Goal: Task Accomplishment & Management: Manage account settings

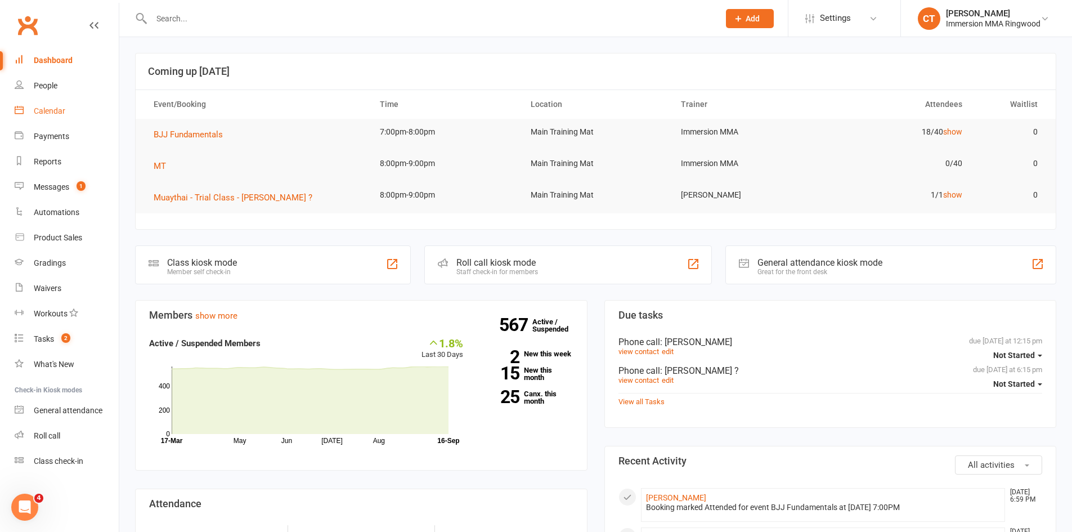
click at [56, 114] on div "Calendar" at bounding box center [50, 110] width 32 height 9
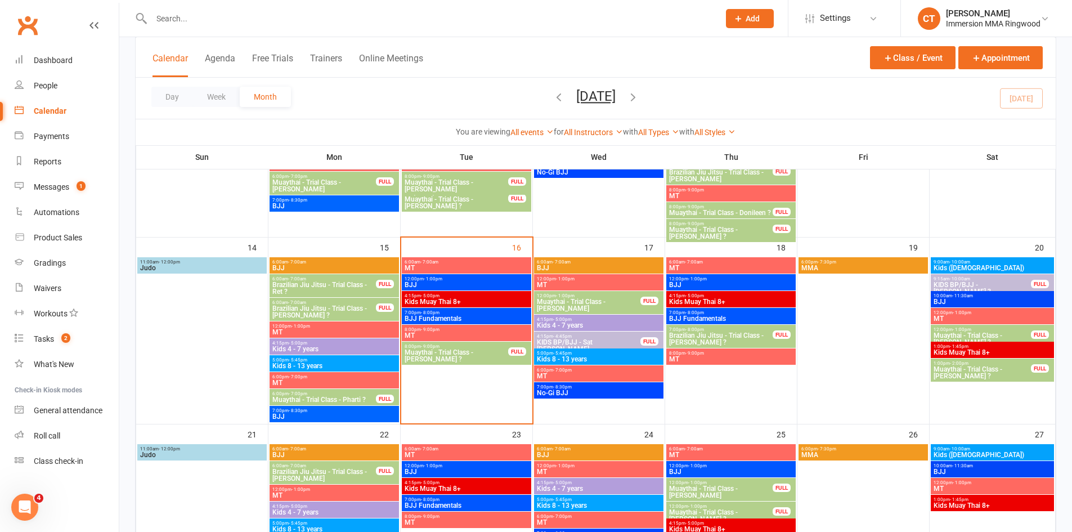
scroll to position [375, 0]
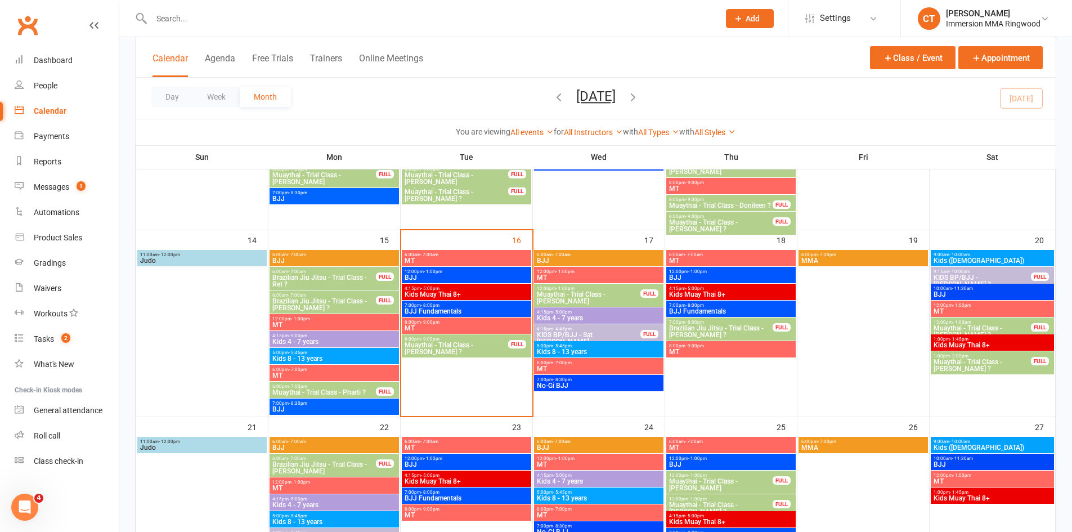
click at [328, 20] on input "text" at bounding box center [429, 19] width 563 height 16
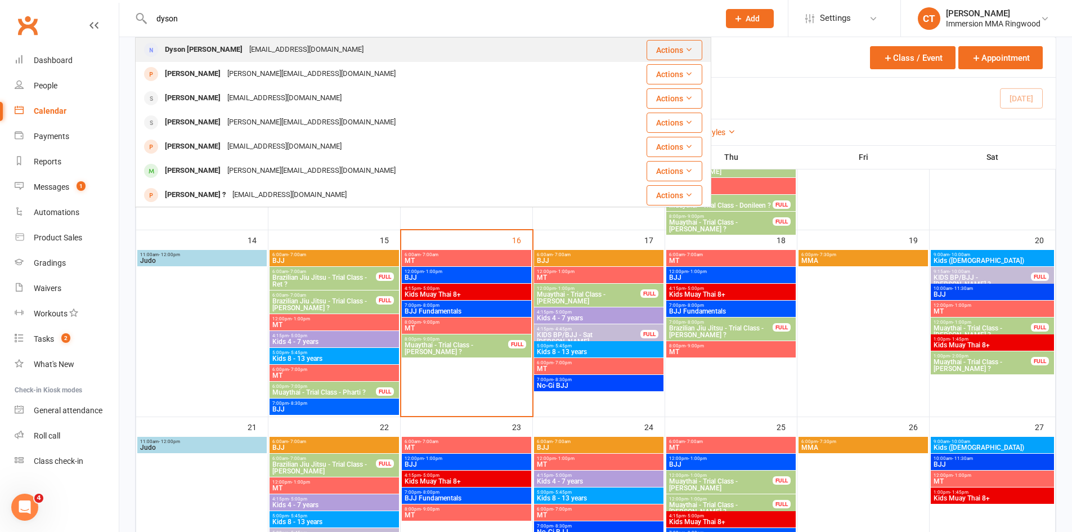
type input "dyson"
click at [444, 47] on div "Dyson [PERSON_NAME] [EMAIL_ADDRESS][DOMAIN_NAME]" at bounding box center [375, 49] width 478 height 23
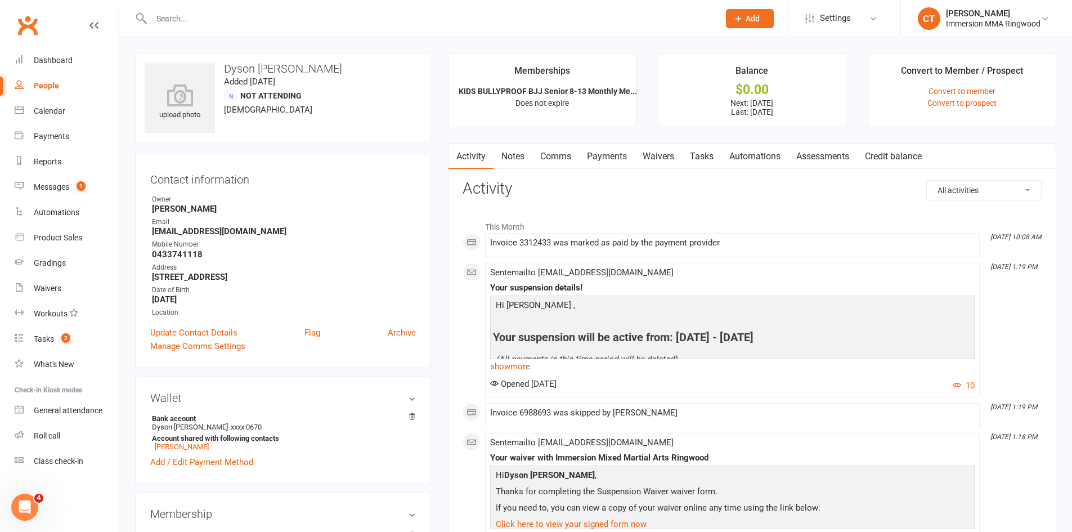
click at [530, 149] on link "Notes" at bounding box center [512, 156] width 39 height 26
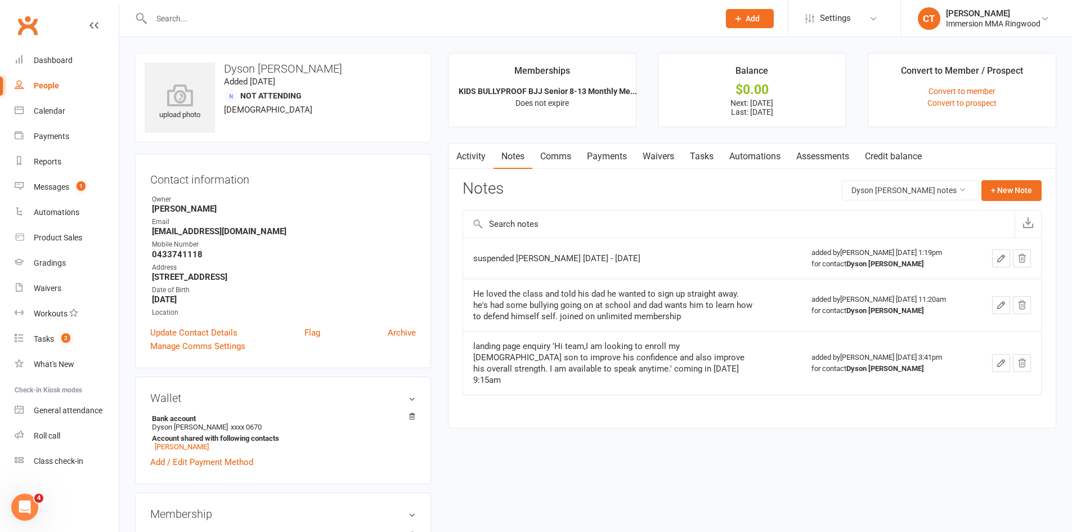
click at [595, 146] on link "Payments" at bounding box center [607, 156] width 56 height 26
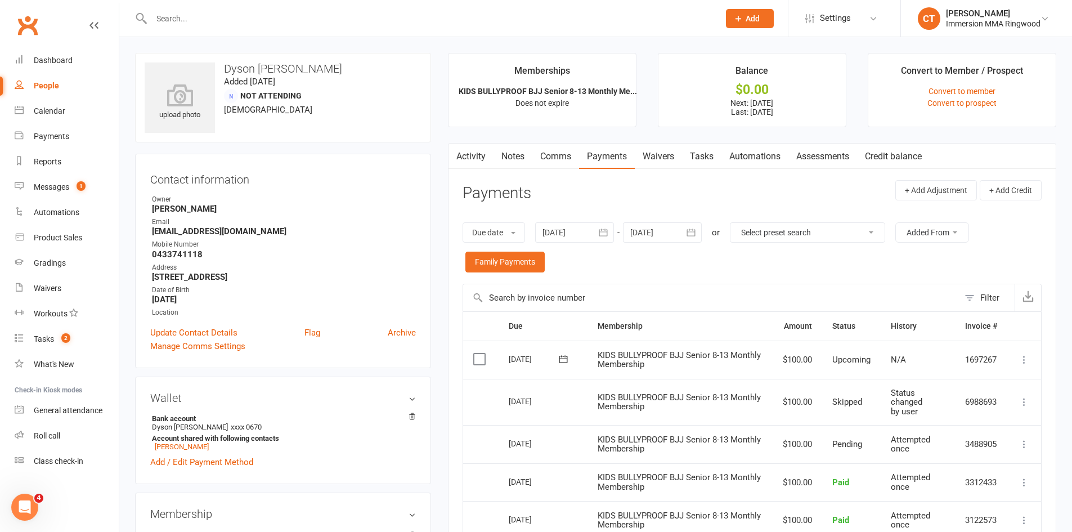
click at [231, 17] on input "text" at bounding box center [429, 19] width 563 height 16
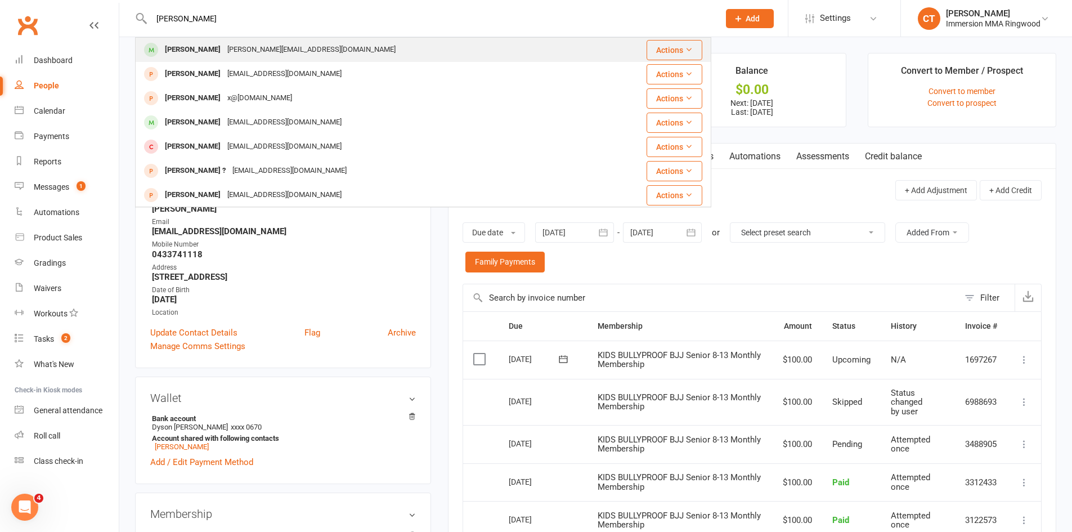
type input "[PERSON_NAME]"
click at [220, 41] on div "[PERSON_NAME] [PERSON_NAME][EMAIL_ADDRESS][DOMAIN_NAME]" at bounding box center [367, 49] width 462 height 23
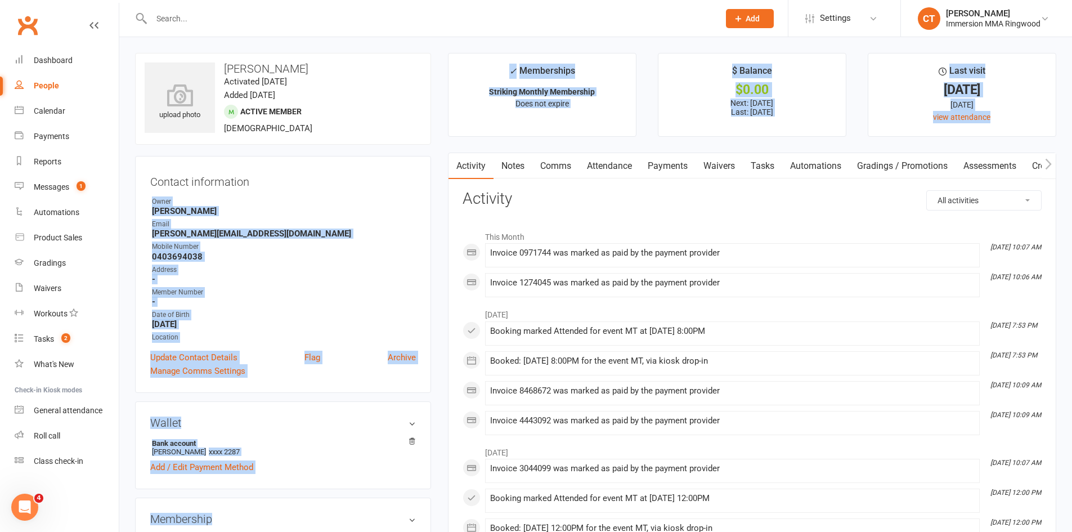
drag, startPoint x: 413, startPoint y: 154, endPoint x: 489, endPoint y: 146, distance: 77.0
drag, startPoint x: 469, startPoint y: 147, endPoint x: 523, endPoint y: 156, distance: 55.2
click at [736, 165] on link "Waivers" at bounding box center [718, 166] width 47 height 26
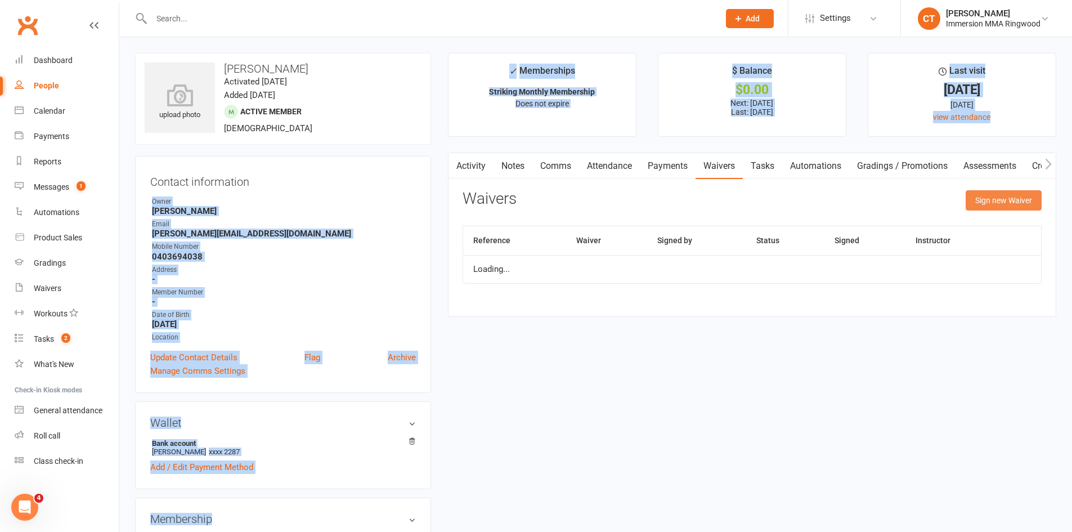
click at [986, 202] on button "Sign new Waiver" at bounding box center [1003, 200] width 76 height 20
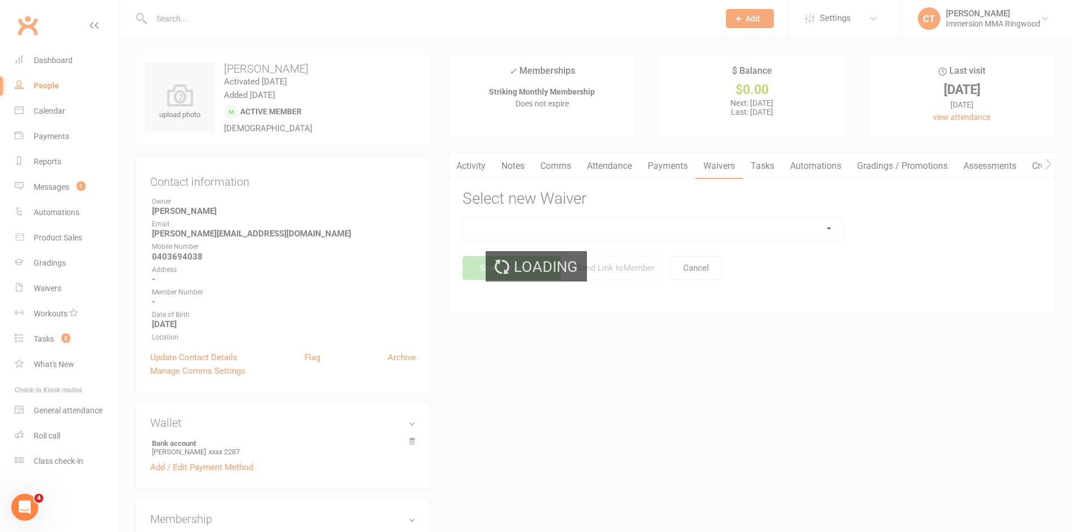
click at [653, 227] on div "Loading" at bounding box center [536, 266] width 1072 height 532
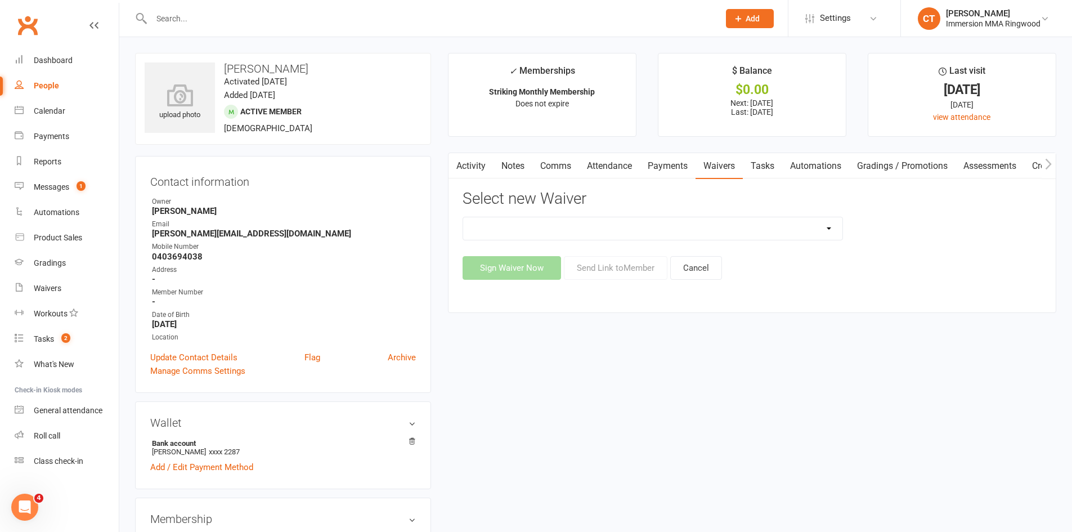
click at [653, 227] on select "Cancellation Waiver Lockdown Support Waiver Membership Waiver Direct Debit Memb…" at bounding box center [652, 228] width 379 height 23
select select "1167"
click at [463, 217] on select "Cancellation Waiver Lockdown Support Waiver Membership Waiver Direct Debit Memb…" at bounding box center [652, 228] width 379 height 23
click at [600, 264] on button "Send Link to Member" at bounding box center [616, 268] width 104 height 24
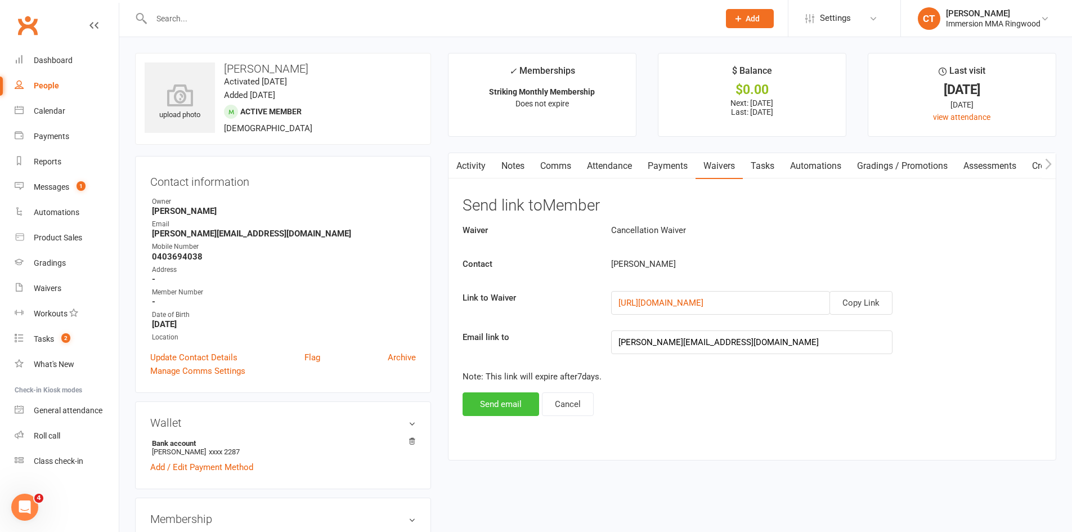
click at [508, 406] on button "Send email" at bounding box center [500, 404] width 77 height 24
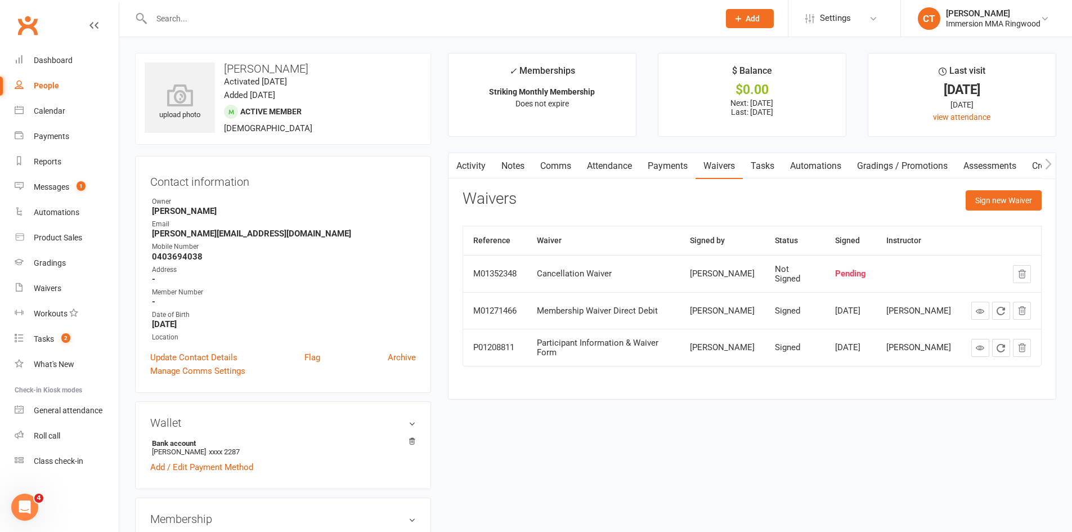
click at [749, 17] on span "Add" at bounding box center [752, 18] width 14 height 9
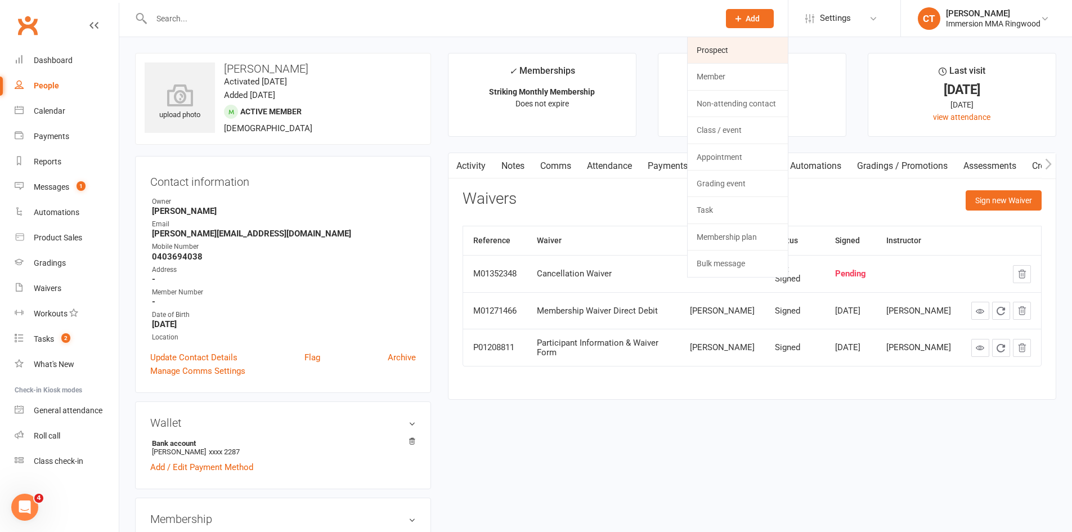
click at [709, 41] on link "Prospect" at bounding box center [738, 50] width 100 height 26
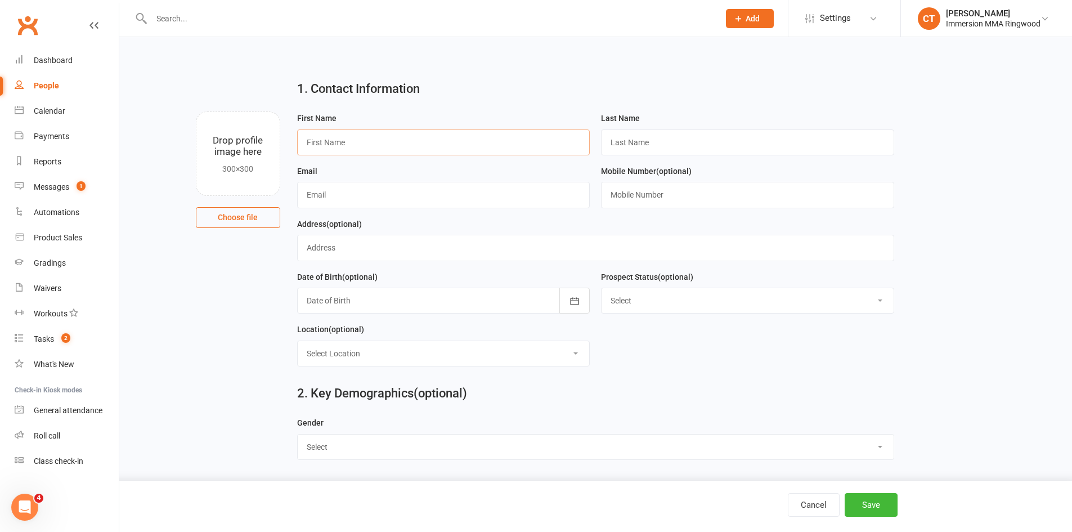
click at [414, 149] on input "text" at bounding box center [443, 142] width 293 height 26
type input "[PERSON_NAME]"
click at [662, 147] on input "text" at bounding box center [747, 142] width 293 height 26
type input "[PERSON_NAME]"
drag, startPoint x: 429, startPoint y: 204, endPoint x: 318, endPoint y: 165, distance: 117.4
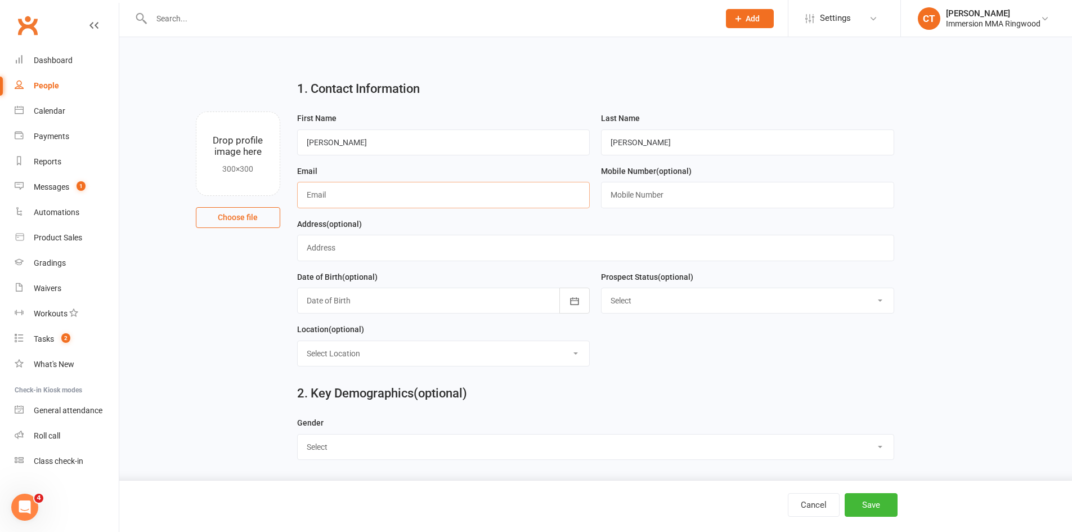
click at [424, 204] on input "text" at bounding box center [443, 195] width 293 height 26
paste input "[EMAIL_ADDRESS][DOMAIN_NAME]"
type input "[EMAIL_ADDRESS][DOMAIN_NAME]"
paste input "0426215830"
type input "0426215830"
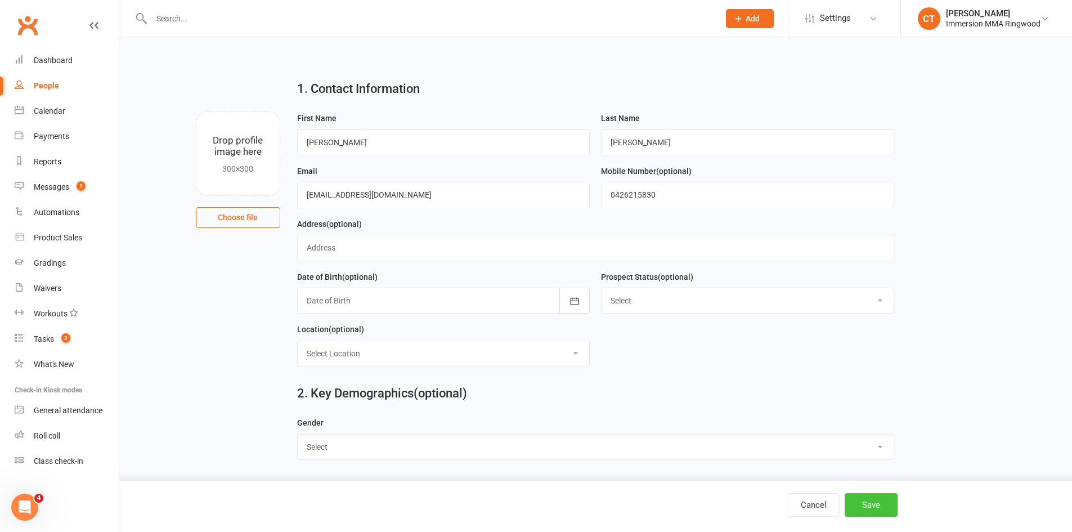
click at [868, 503] on button "Save" at bounding box center [871, 505] width 53 height 24
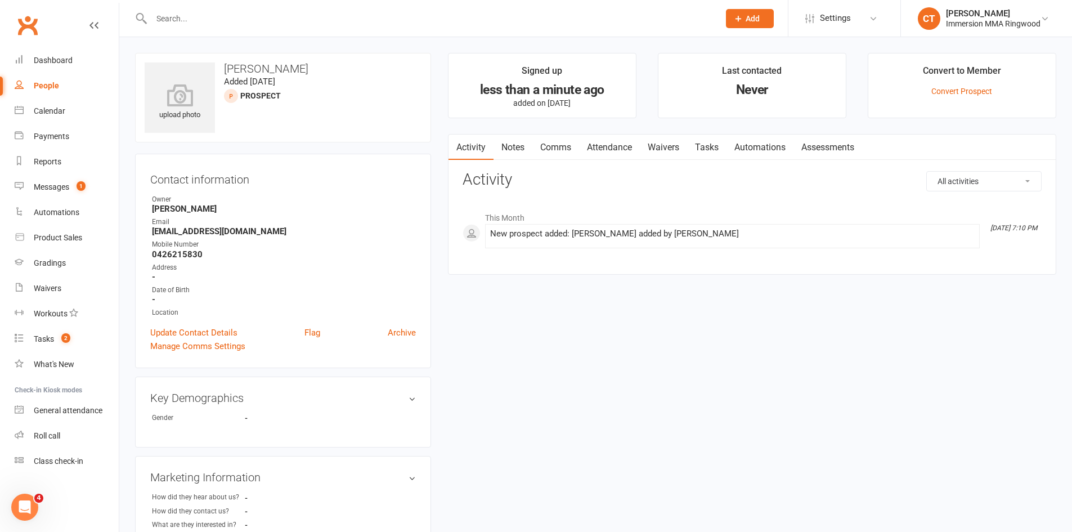
drag, startPoint x: 509, startPoint y: 148, endPoint x: 614, endPoint y: 169, distance: 106.7
click at [516, 150] on link "Notes" at bounding box center [512, 147] width 39 height 26
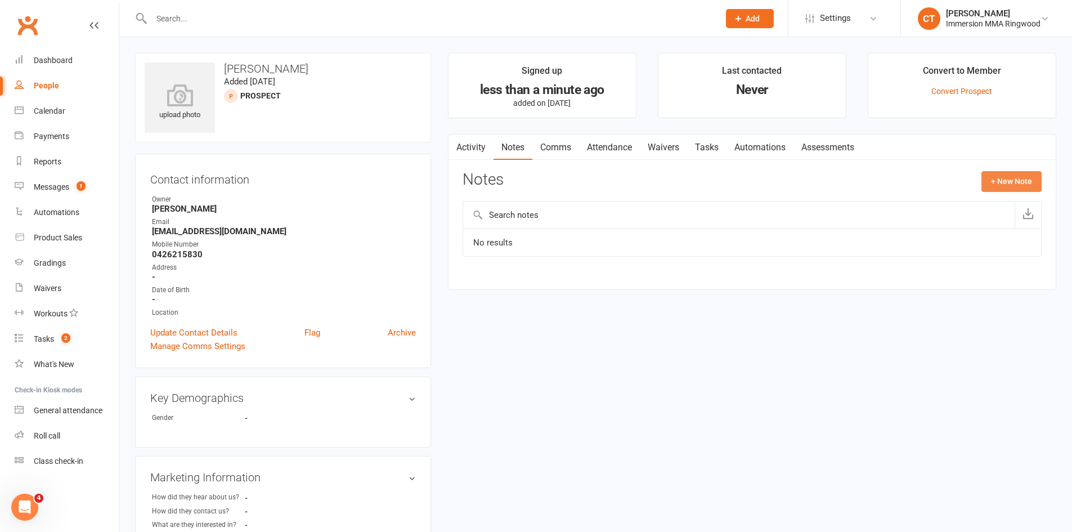
click at [999, 182] on button "+ New Note" at bounding box center [1011, 181] width 60 height 20
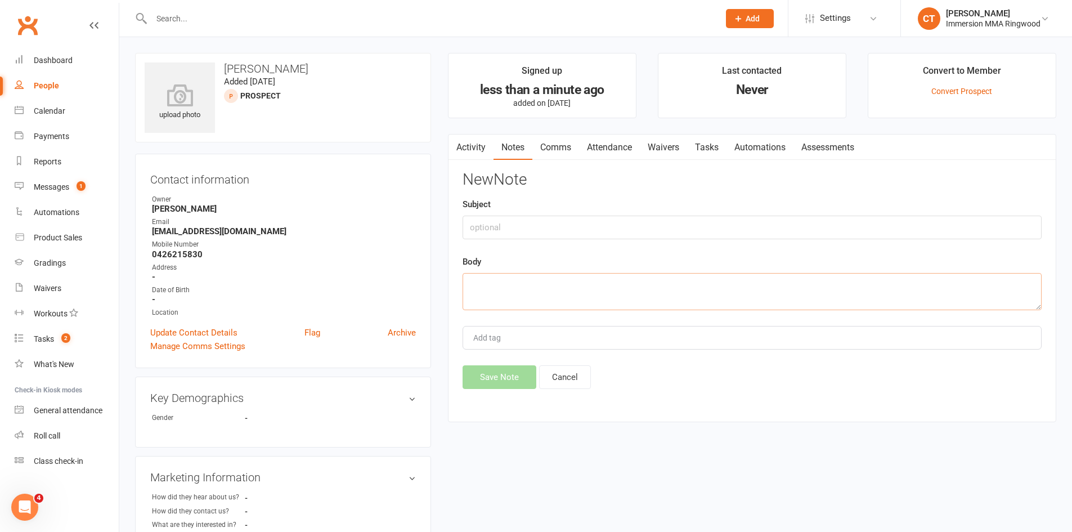
click at [687, 284] on textarea at bounding box center [751, 291] width 579 height 37
paste textarea "[DEMOGRAPHIC_DATA] daughter. No exp, said daughter being wanted to train for a …"
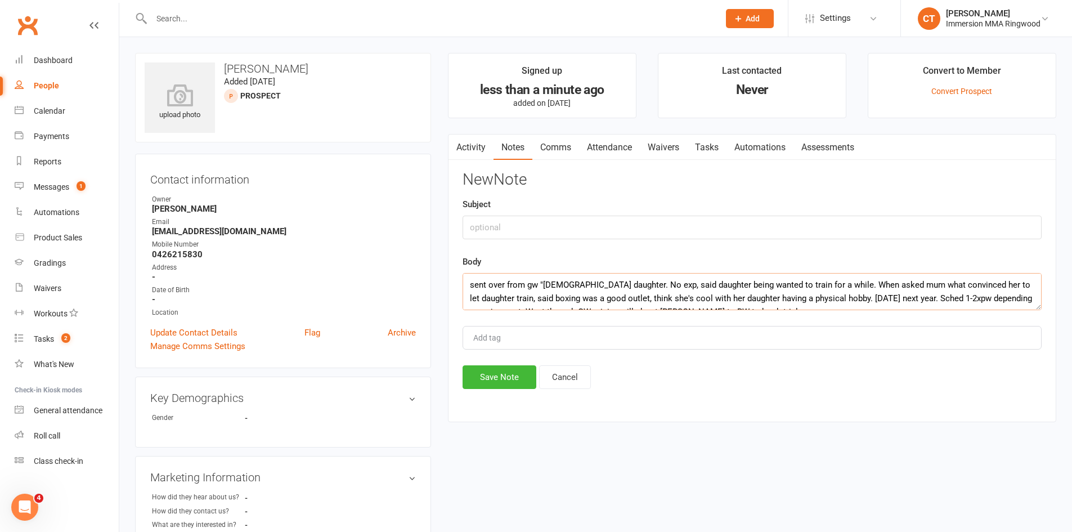
scroll to position [7, 0]
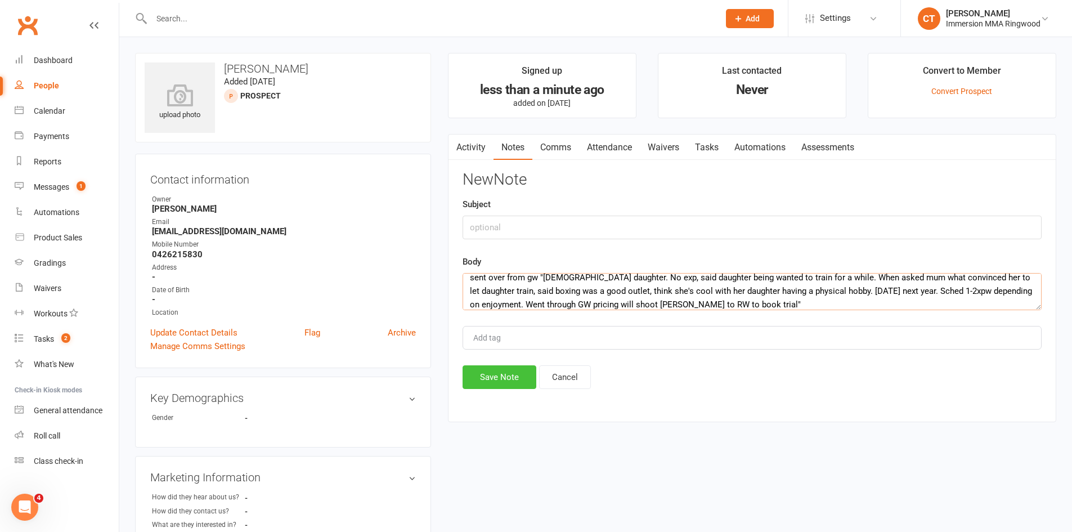
type textarea "sent over from gw "[DEMOGRAPHIC_DATA] daughter. No exp, said daughter being wan…"
click at [478, 388] on button "Save Note" at bounding box center [499, 377] width 74 height 24
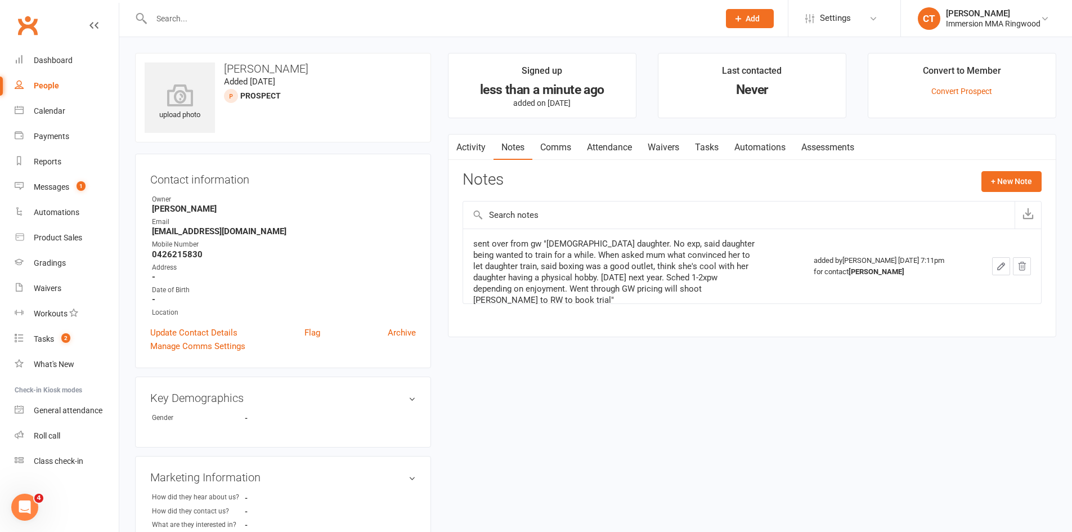
click at [555, 160] on div "Activity Notes Comms Attendance Waivers Tasks Automations Assessments Notes + N…" at bounding box center [752, 235] width 608 height 203
click at [555, 153] on link "Comms" at bounding box center [555, 147] width 47 height 26
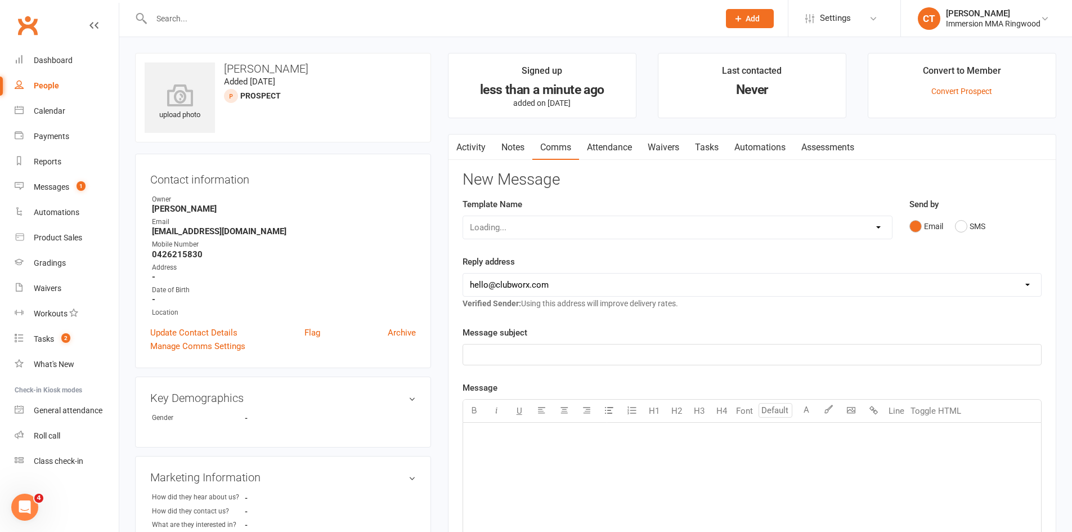
click at [583, 230] on select "Loading..." at bounding box center [677, 227] width 429 height 23
click at [612, 143] on link "Attendance" at bounding box center [609, 147] width 61 height 26
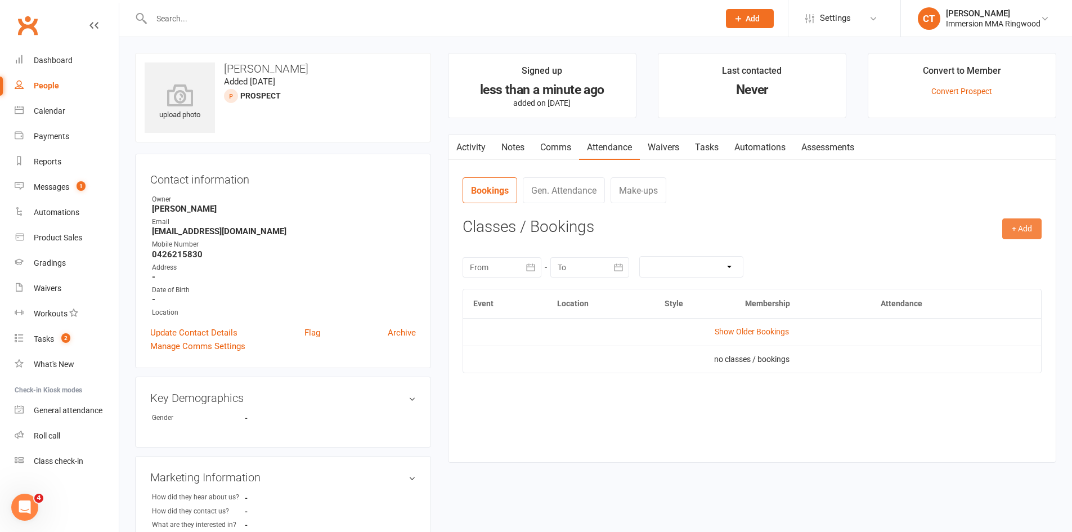
click at [1028, 224] on button "+ Add" at bounding box center [1021, 228] width 39 height 20
click at [980, 272] on link "Add Appointment" at bounding box center [984, 277] width 111 height 23
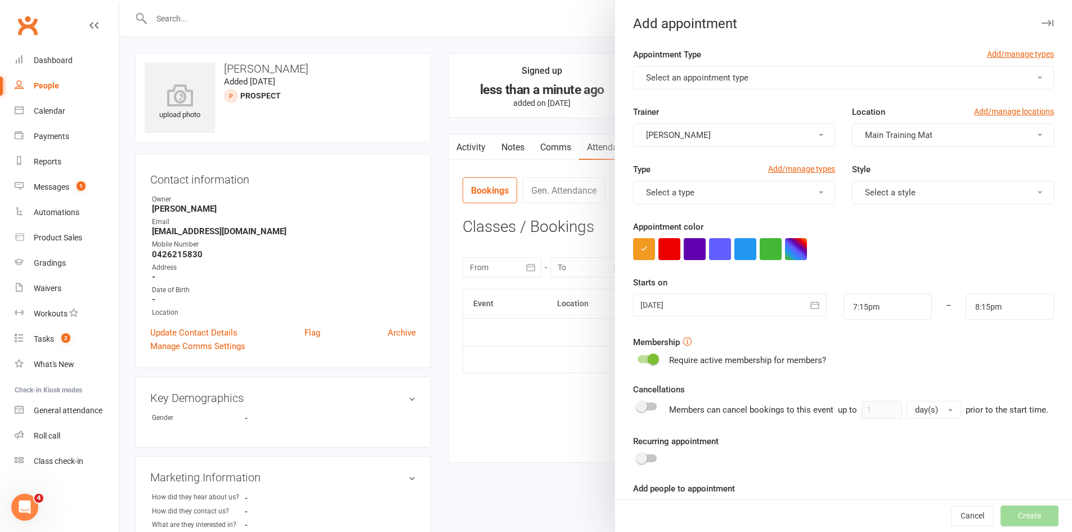
click at [702, 83] on button "Select an appointment type" at bounding box center [843, 78] width 421 height 24
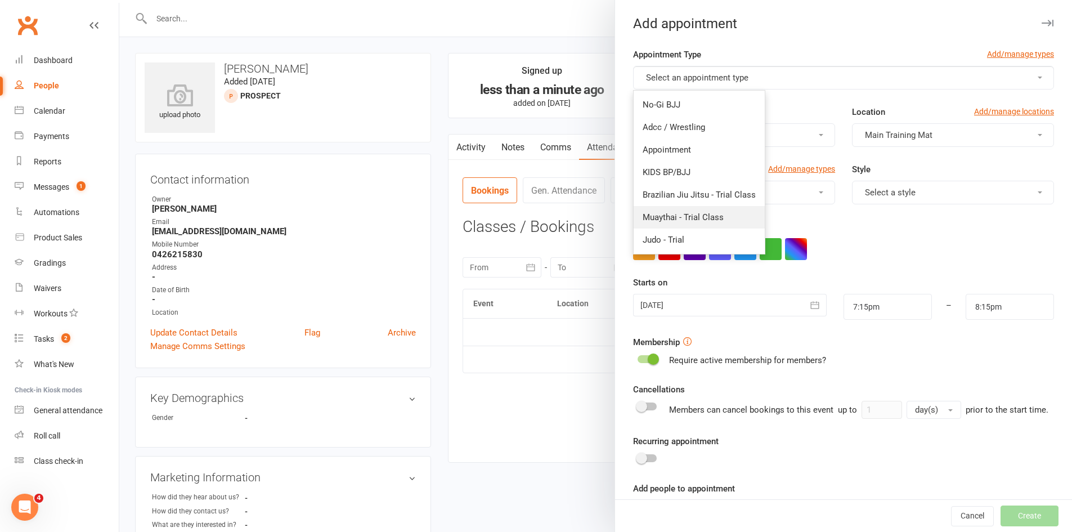
click at [683, 208] on link "Muaythai - Trial Class" at bounding box center [699, 217] width 131 height 23
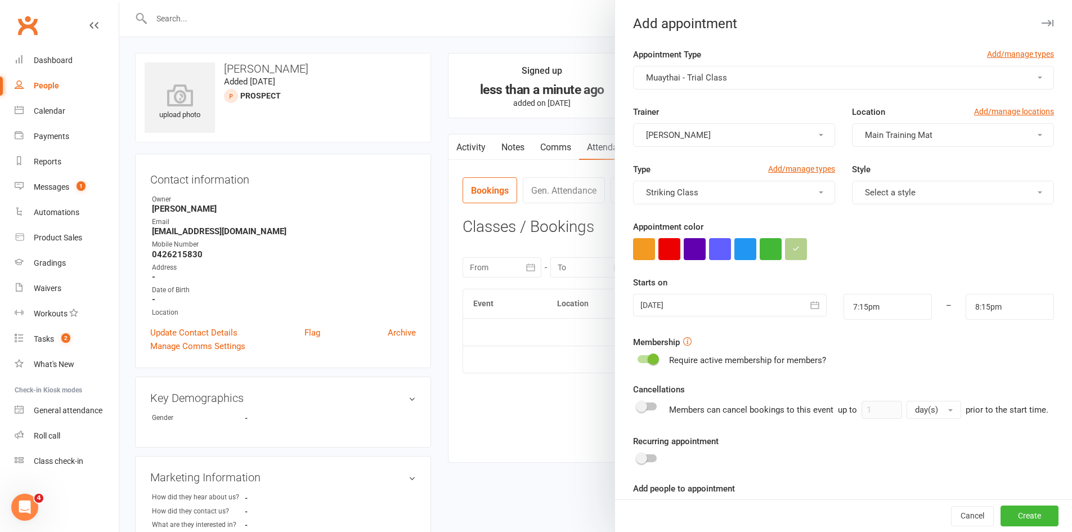
click at [754, 308] on div at bounding box center [729, 305] width 193 height 23
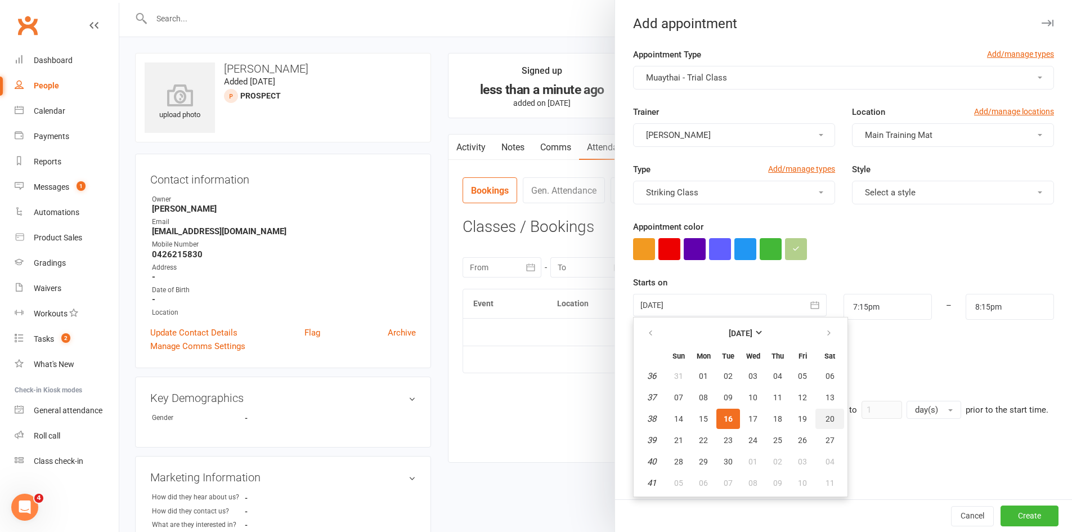
click at [825, 421] on span "20" at bounding box center [829, 418] width 9 height 9
type input "[DATE]"
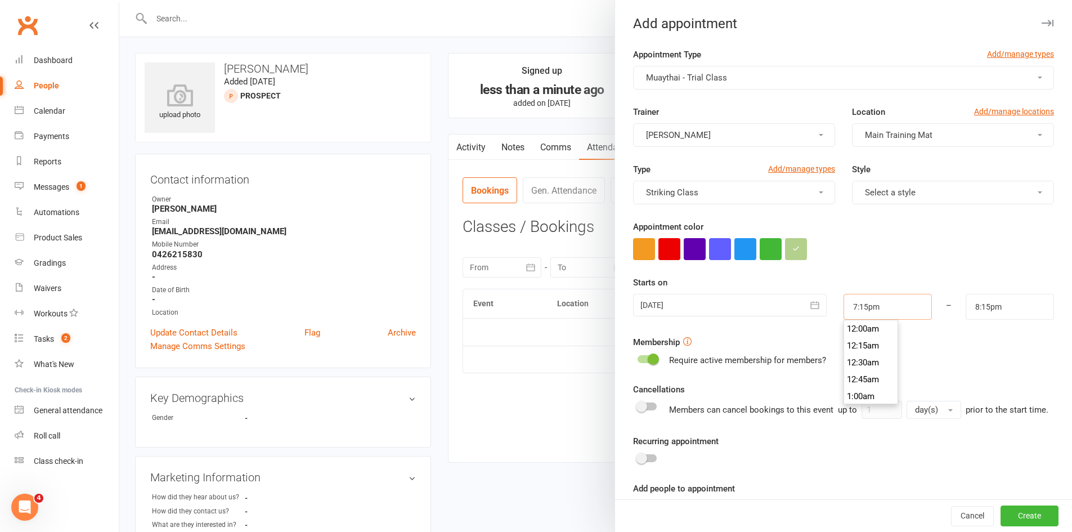
click at [897, 310] on input "7:15pm" at bounding box center [887, 307] width 88 height 26
type input "12:00pm"
type input "1:00pm"
click at [864, 333] on li "12:00pm" at bounding box center [871, 328] width 54 height 17
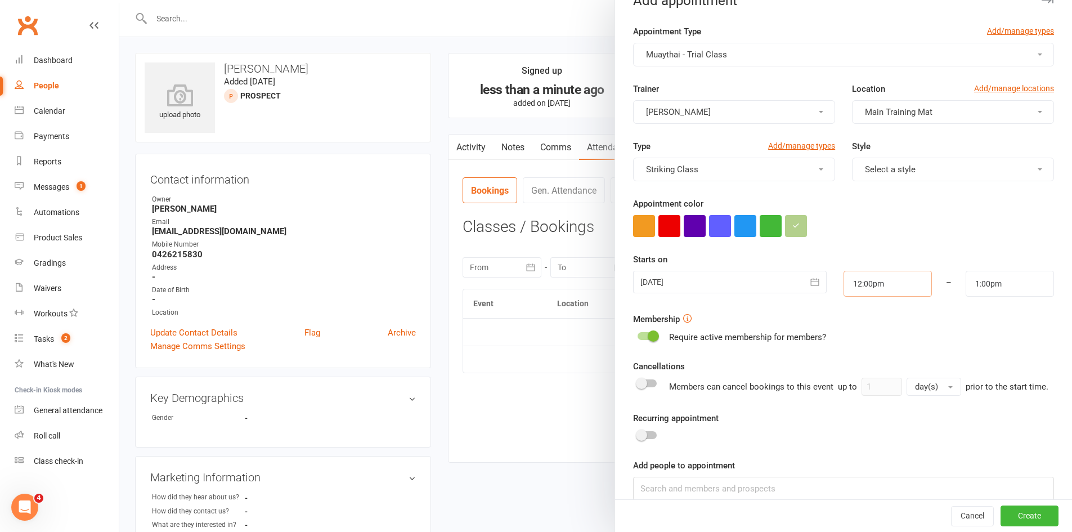
scroll to position [85, 0]
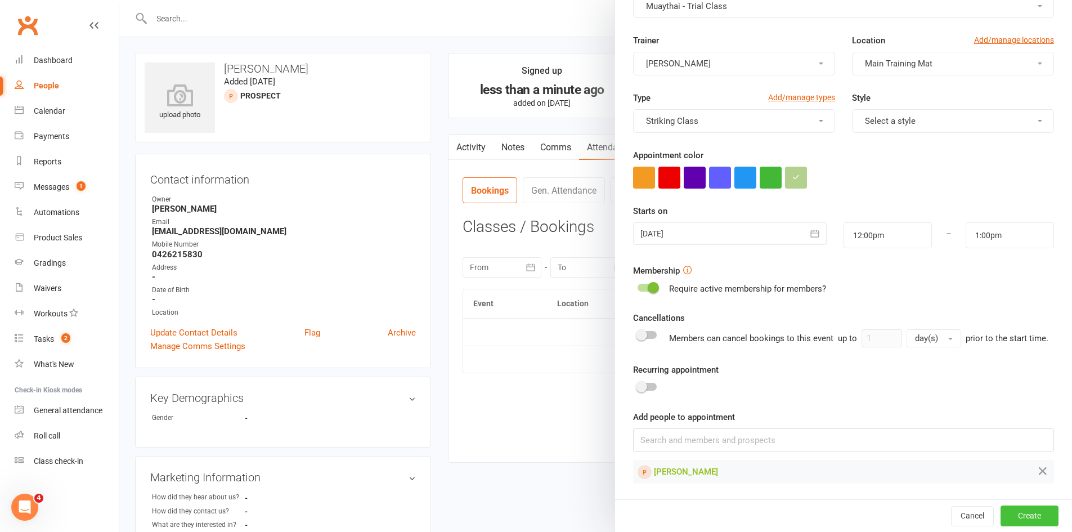
click at [1021, 517] on button "Create" at bounding box center [1029, 515] width 58 height 20
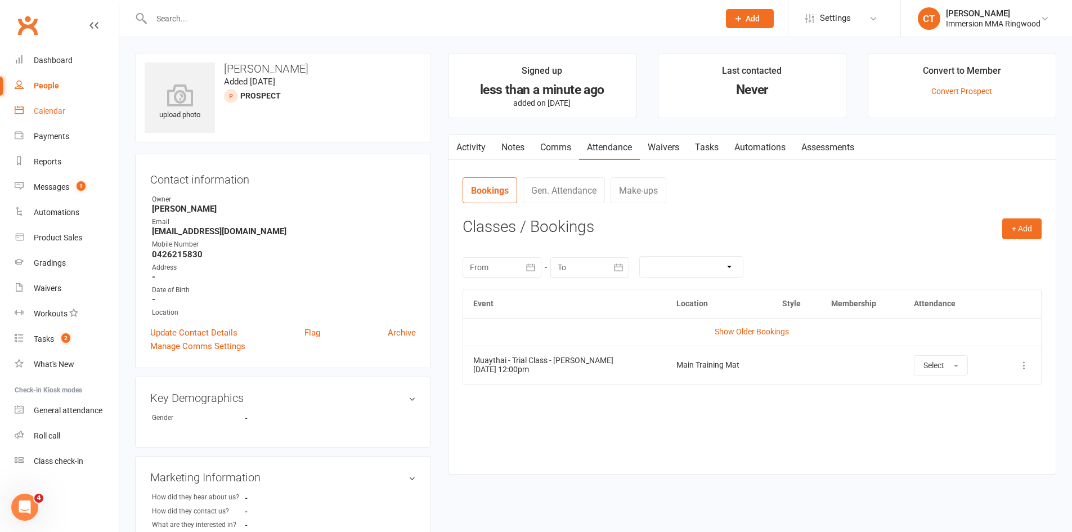
click at [36, 113] on div "Calendar" at bounding box center [50, 110] width 32 height 9
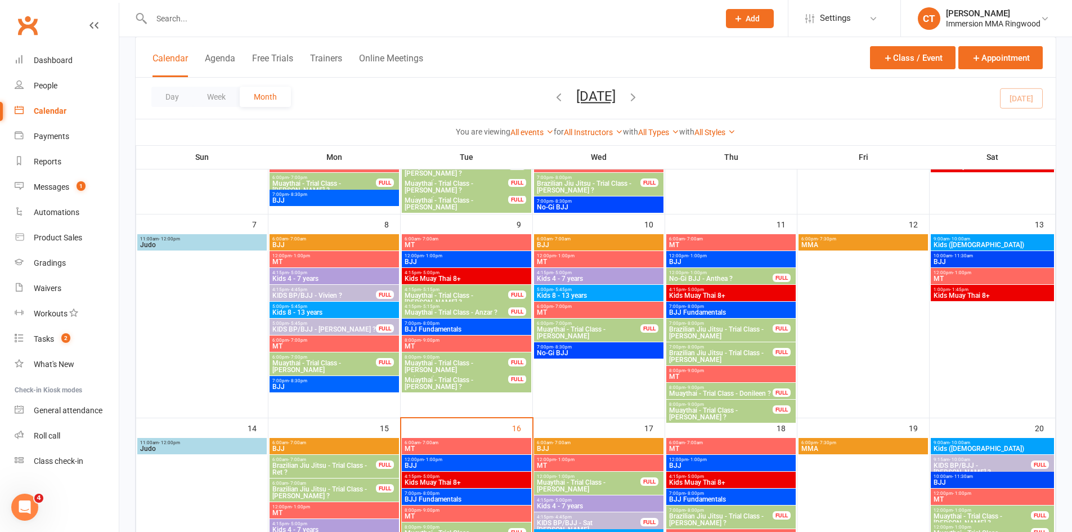
scroll to position [375, 0]
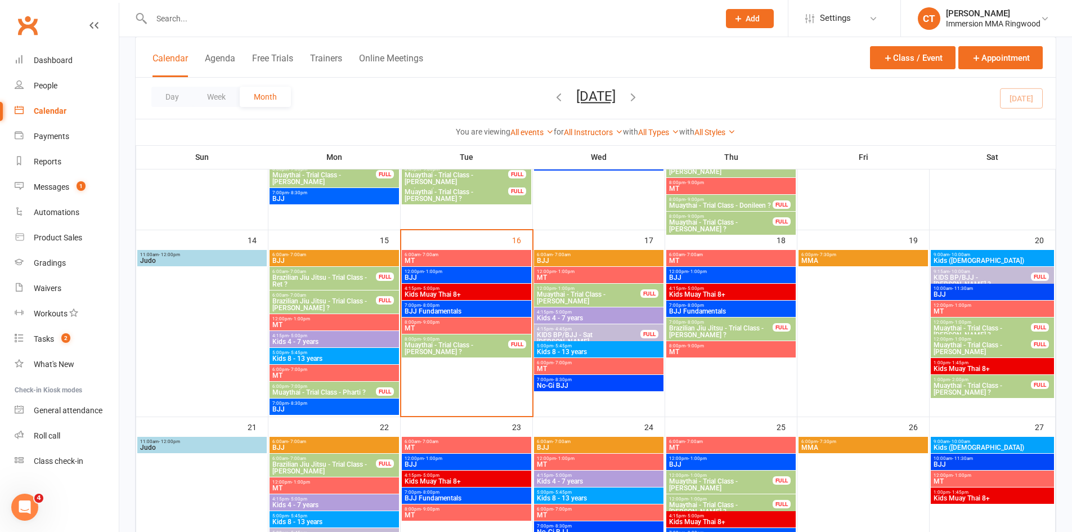
click at [482, 344] on span "Muaythai - Trial Class - [PERSON_NAME] ?" at bounding box center [456, 349] width 105 height 14
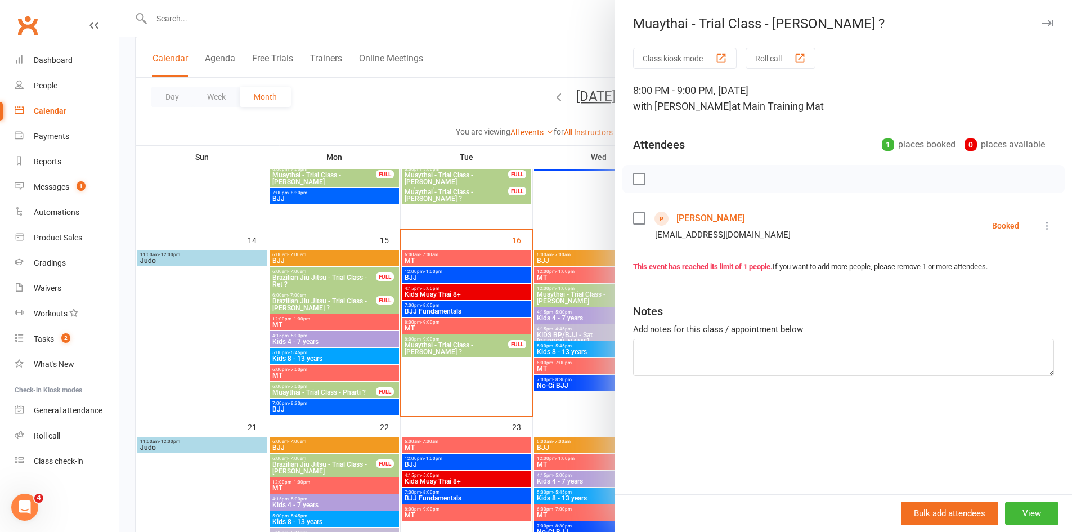
click at [516, 344] on div at bounding box center [595, 266] width 953 height 532
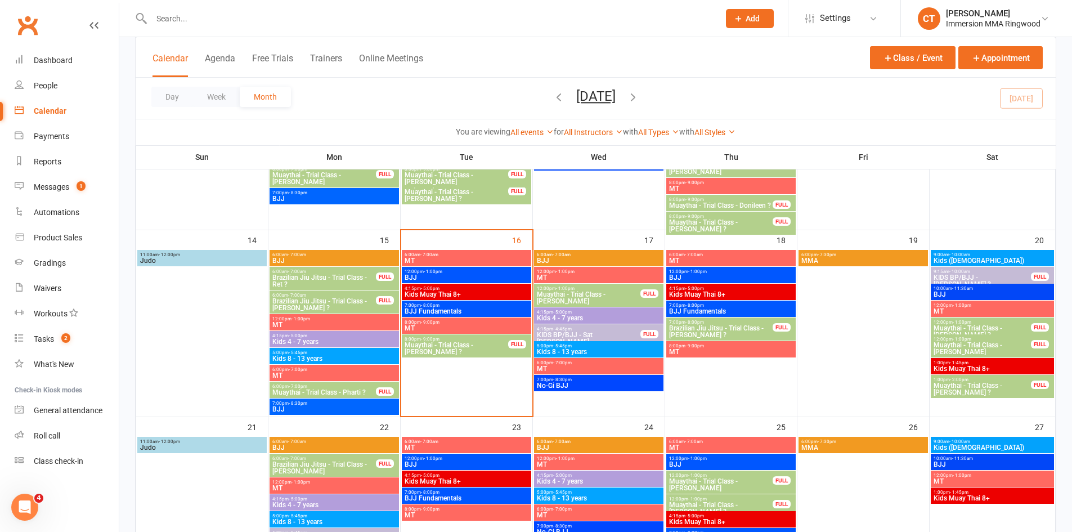
click at [1019, 342] on span "Muaythai - Trial Class - [PERSON_NAME]" at bounding box center [982, 349] width 98 height 14
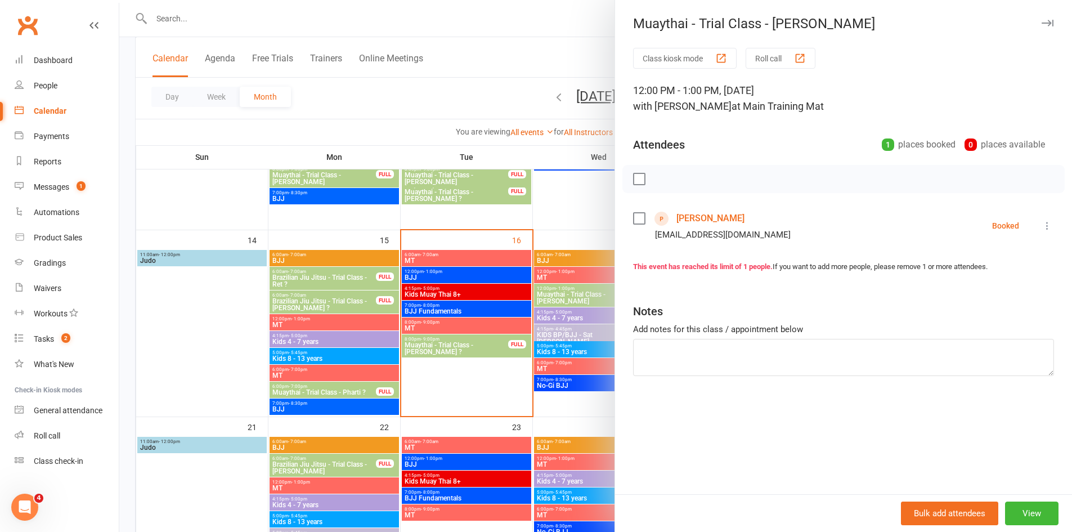
click at [1041, 223] on icon at bounding box center [1046, 225] width 11 height 11
click at [990, 333] on link "Send message" at bounding box center [997, 337] width 111 height 23
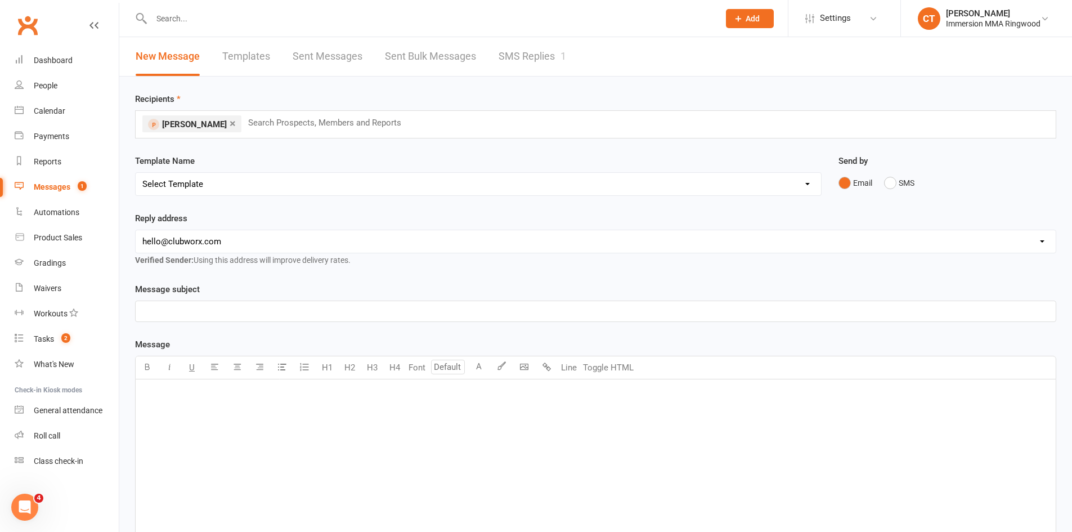
click at [314, 186] on select "Select Template [SMS] [PERSON_NAME] - Call back message [SMS] Mark- Call back m…" at bounding box center [478, 184] width 685 height 23
select select "3"
click at [136, 173] on select "Select Template [SMS] [PERSON_NAME] - Call back message [SMS] Mark- Call back m…" at bounding box center [478, 184] width 685 height 23
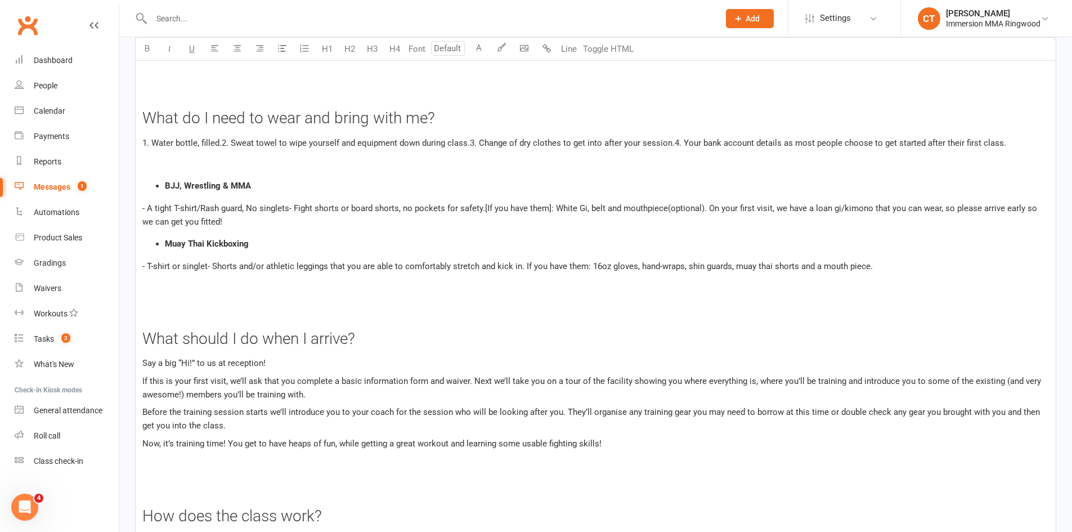
scroll to position [2045, 0]
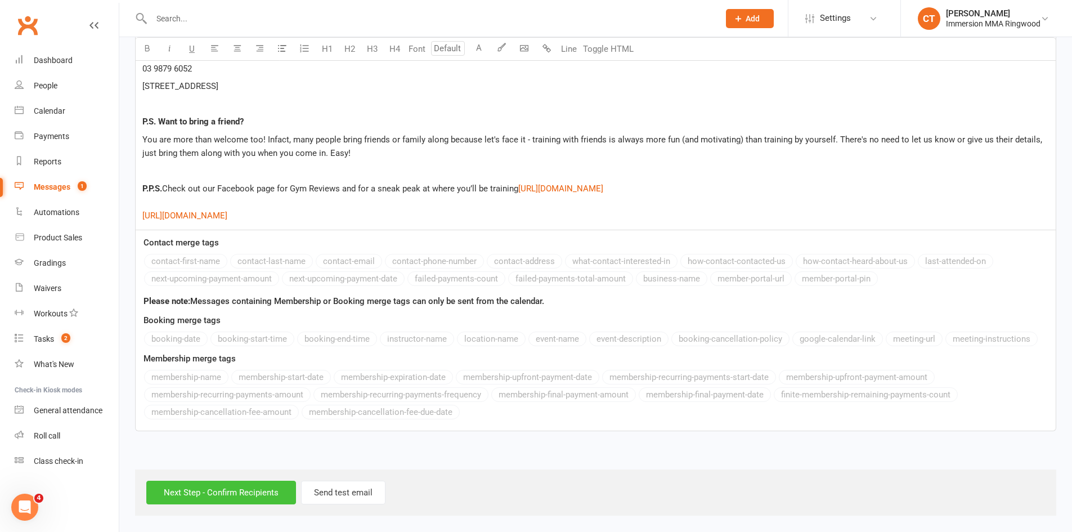
click at [240, 485] on input "Next Step - Confirm Recipients" at bounding box center [221, 492] width 150 height 24
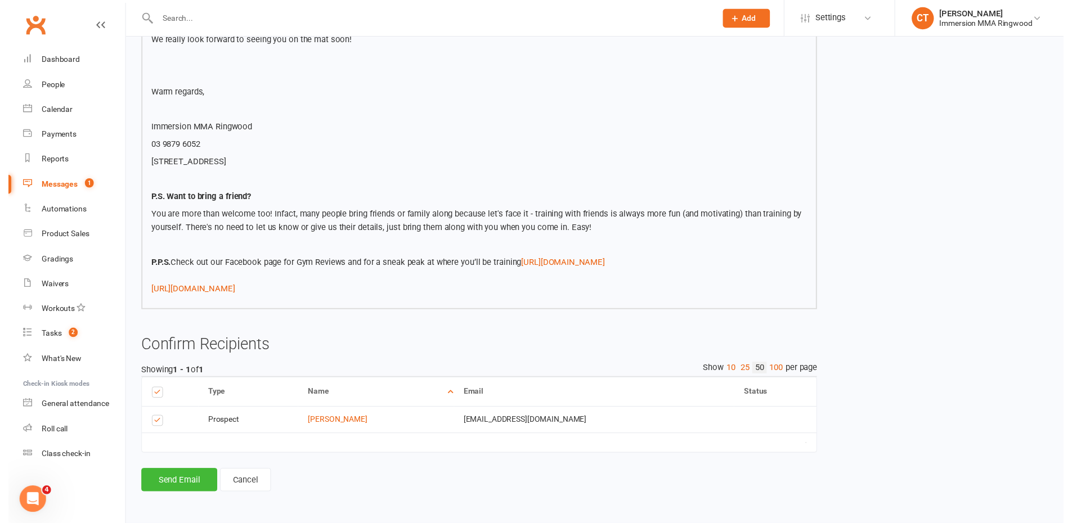
scroll to position [1872, 0]
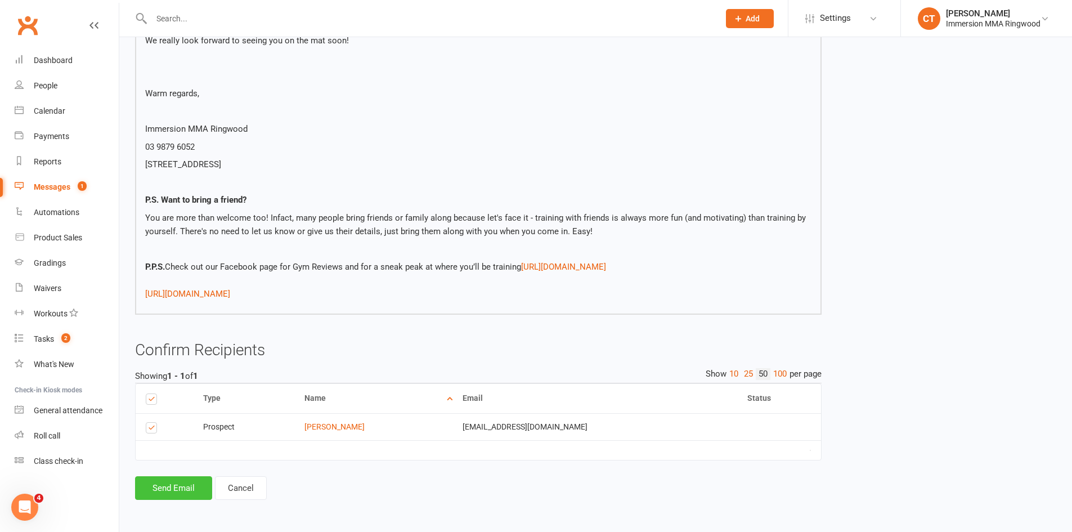
click at [183, 485] on button "Send Email" at bounding box center [173, 488] width 77 height 24
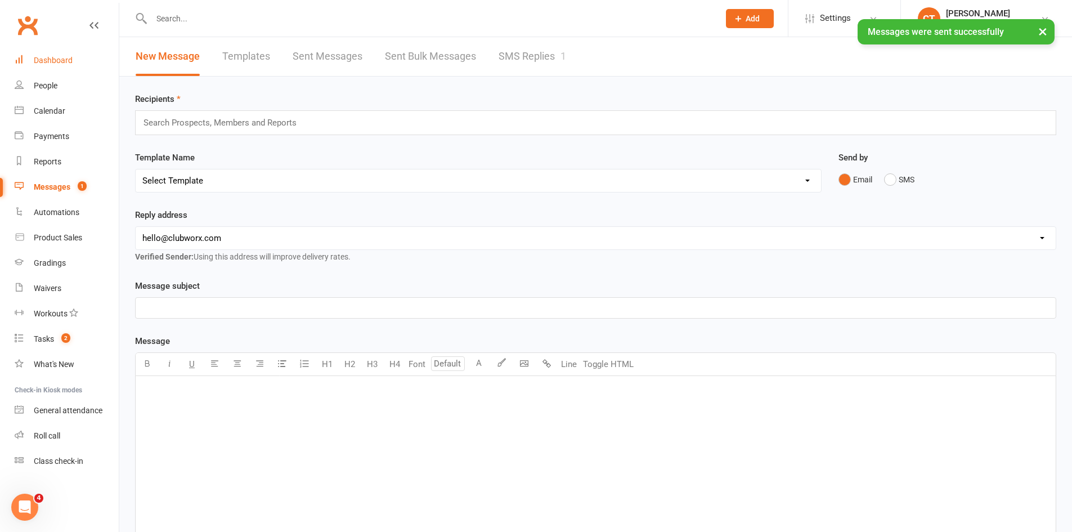
click at [48, 61] on div "Dashboard" at bounding box center [53, 60] width 39 height 9
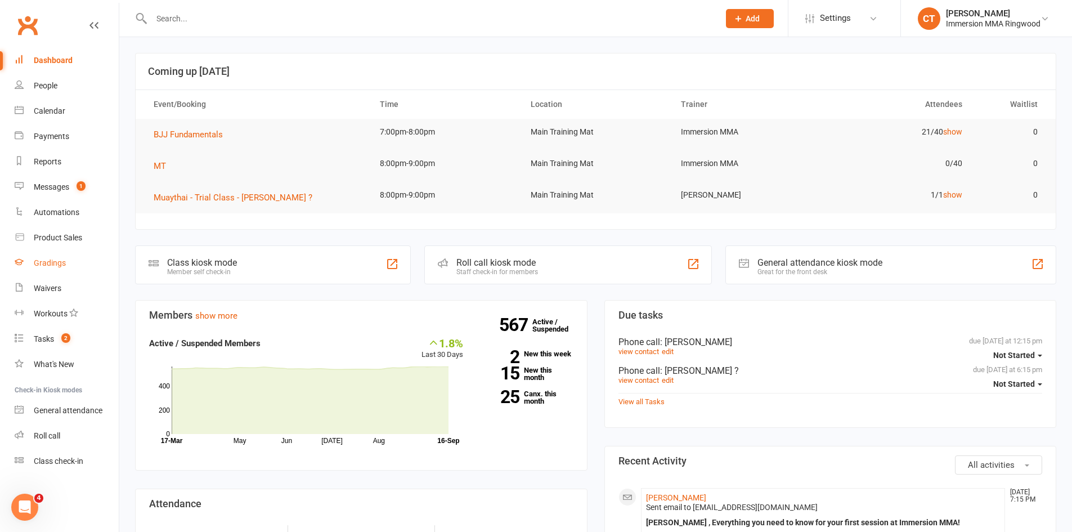
click at [57, 265] on div "Gradings" at bounding box center [50, 262] width 32 height 9
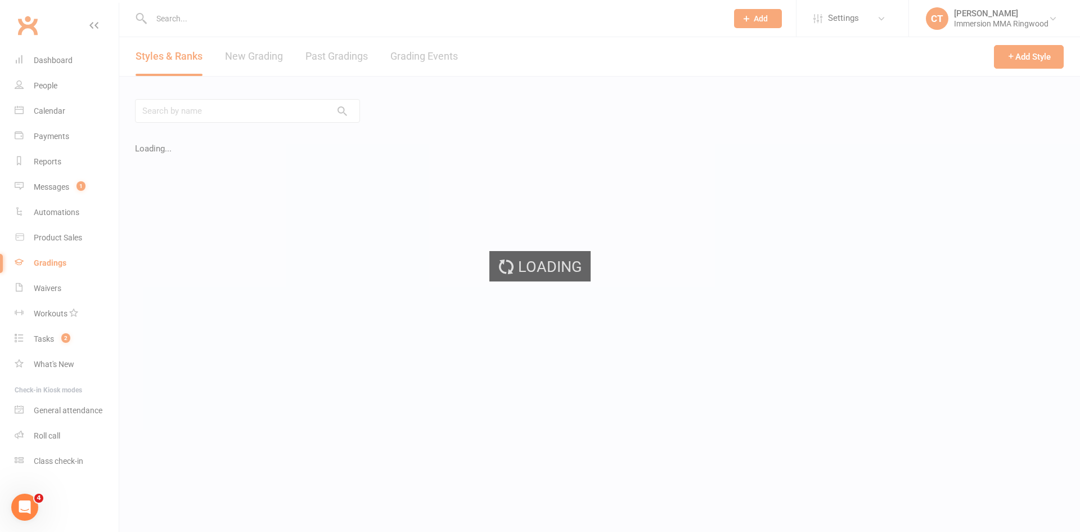
click at [53, 281] on div "Loading" at bounding box center [540, 266] width 1080 height 532
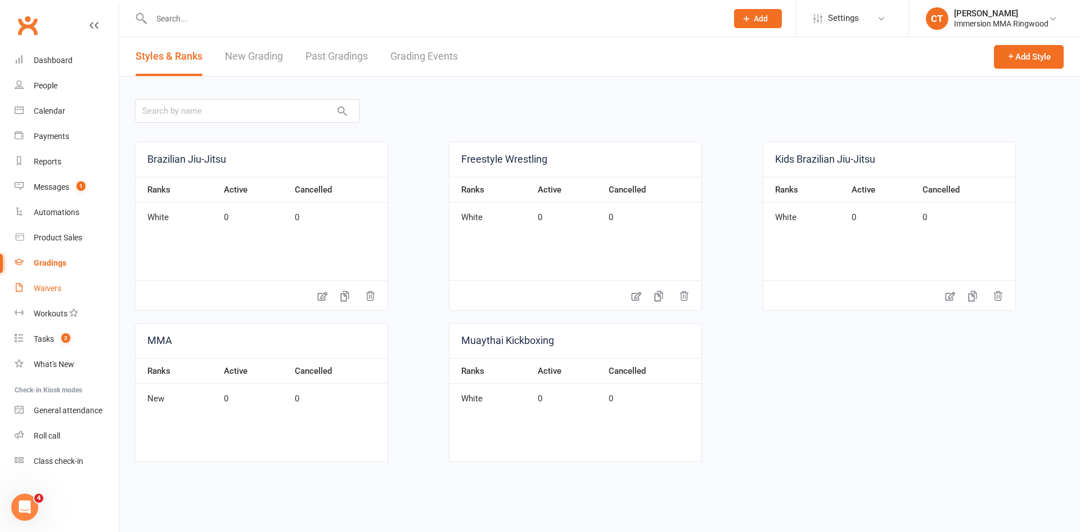
click at [53, 283] on link "Waivers" at bounding box center [67, 288] width 104 height 25
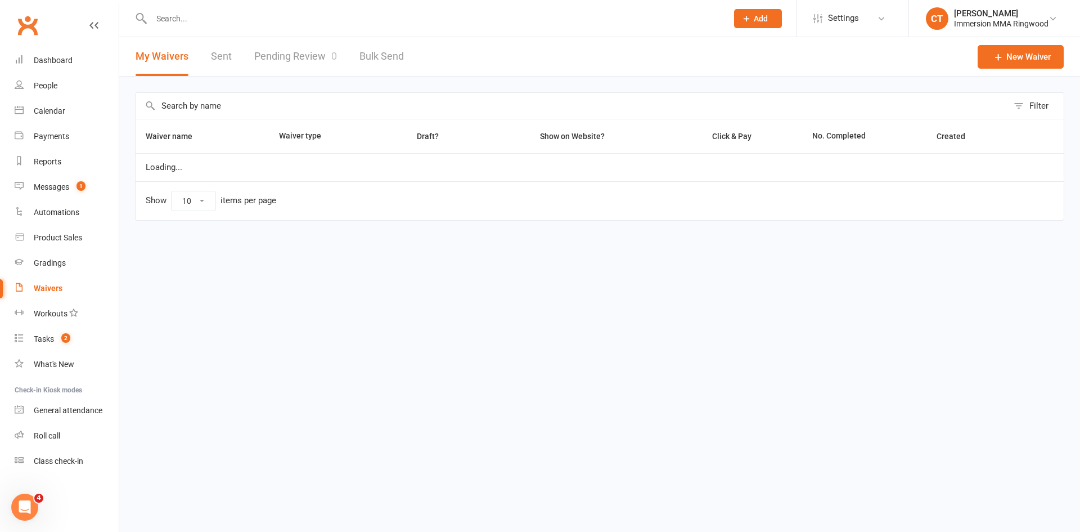
select select "25"
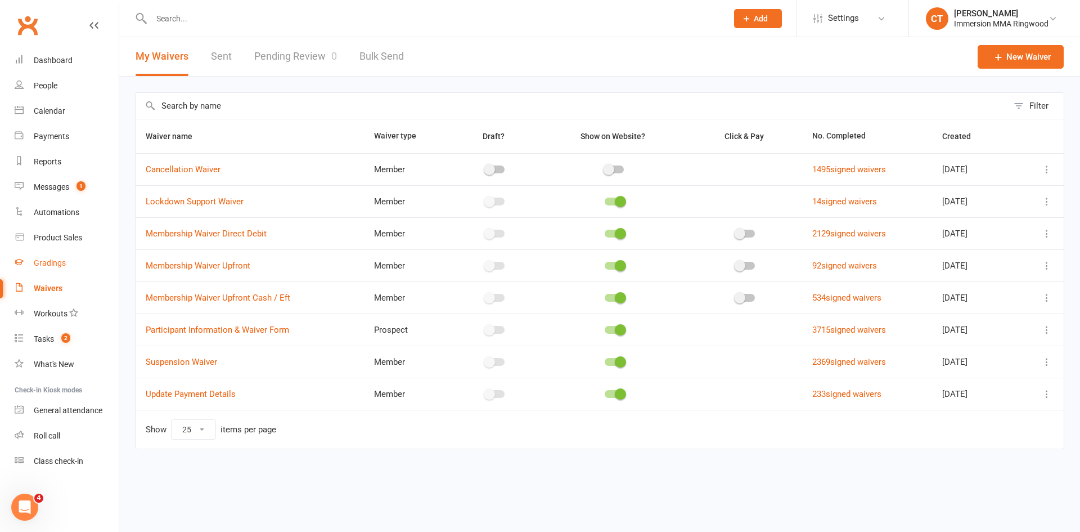
click at [57, 261] on div "Gradings" at bounding box center [50, 262] width 32 height 9
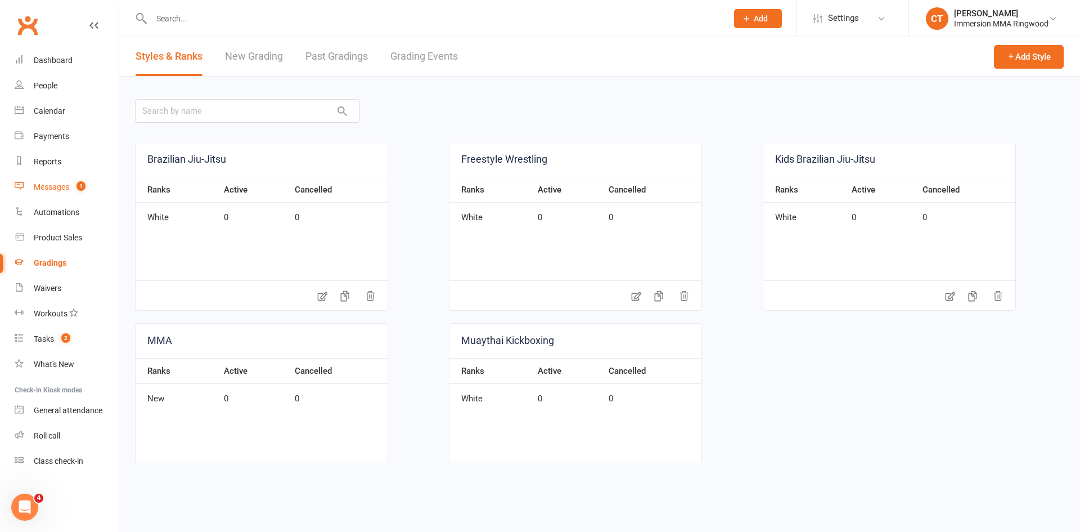
click at [77, 186] on count-badge "1" at bounding box center [78, 186] width 15 height 9
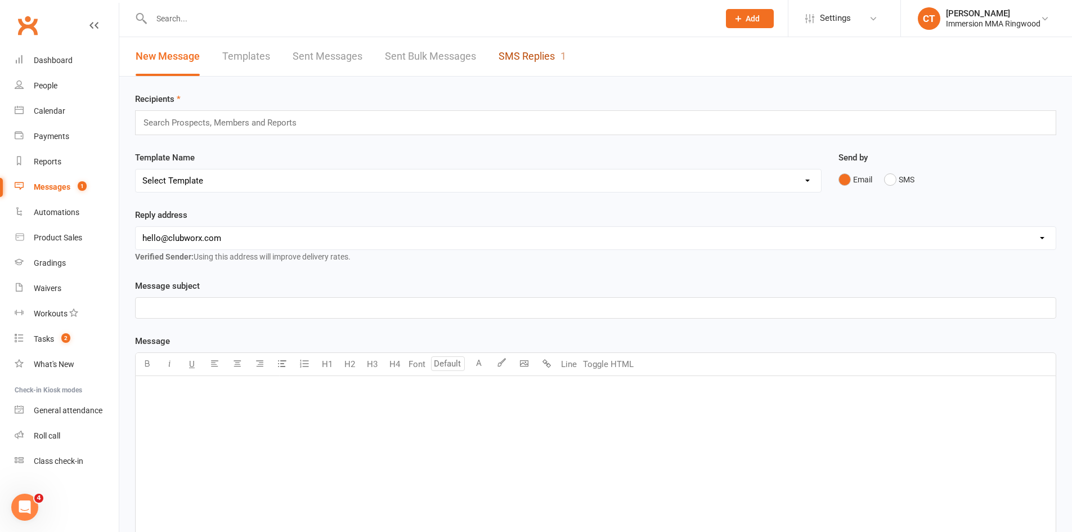
drag, startPoint x: 501, startPoint y: 52, endPoint x: 480, endPoint y: 82, distance: 36.8
click at [502, 52] on link "SMS Replies 1" at bounding box center [532, 56] width 68 height 39
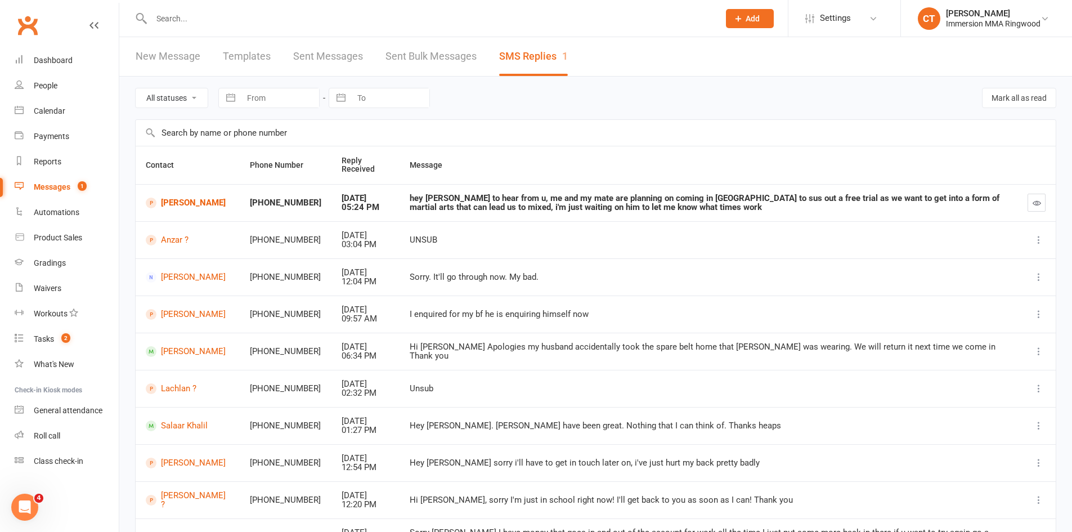
drag, startPoint x: 212, startPoint y: 234, endPoint x: 181, endPoint y: 258, distance: 38.8
click at [186, 255] on td "Anzar ?" at bounding box center [188, 239] width 104 height 37
click at [46, 289] on div "Waivers" at bounding box center [48, 288] width 28 height 9
select select "25"
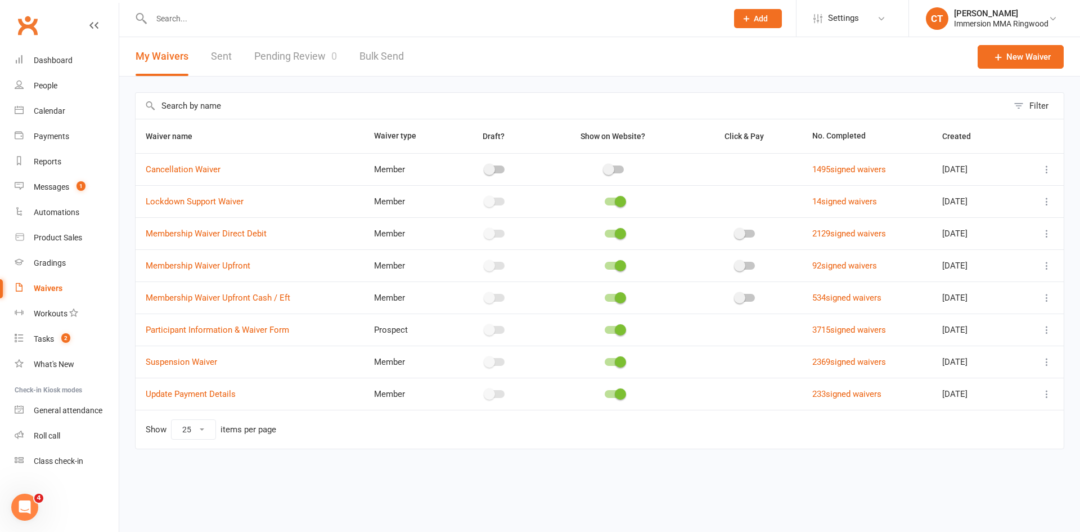
click at [294, 48] on link "Pending Review 0" at bounding box center [295, 56] width 83 height 39
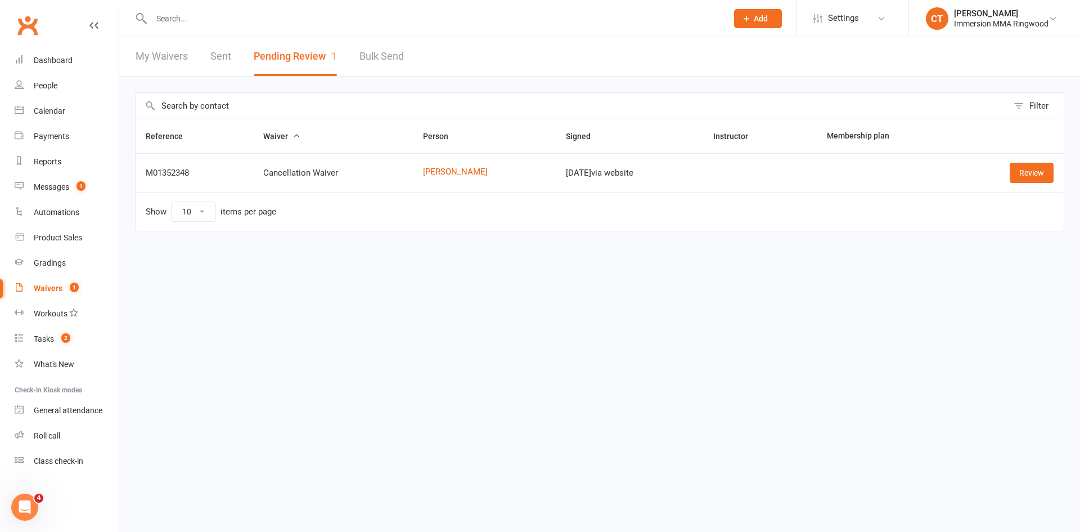
click at [1055, 176] on td "Review" at bounding box center [1010, 172] width 108 height 39
click at [1048, 178] on link "Review" at bounding box center [1032, 173] width 44 height 20
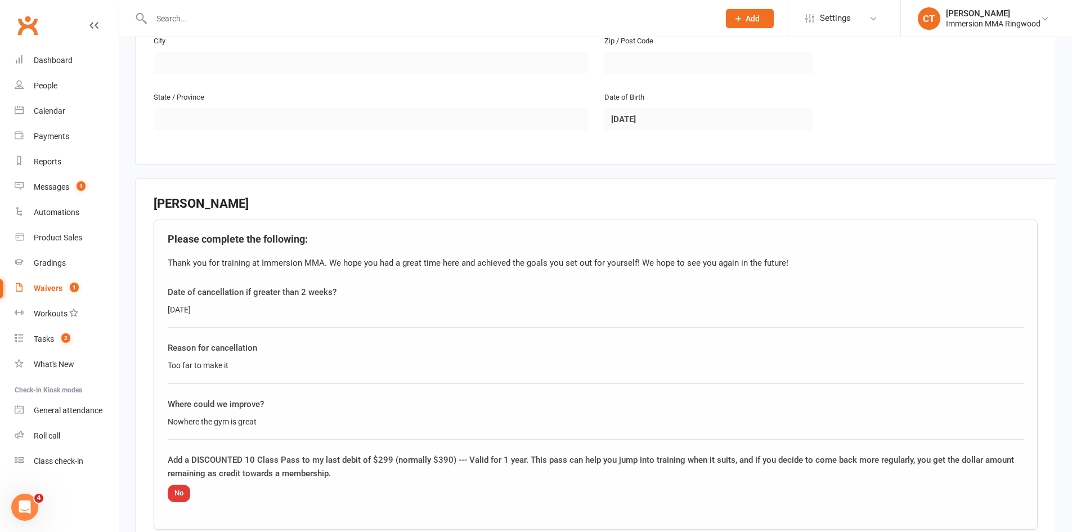
scroll to position [629, 0]
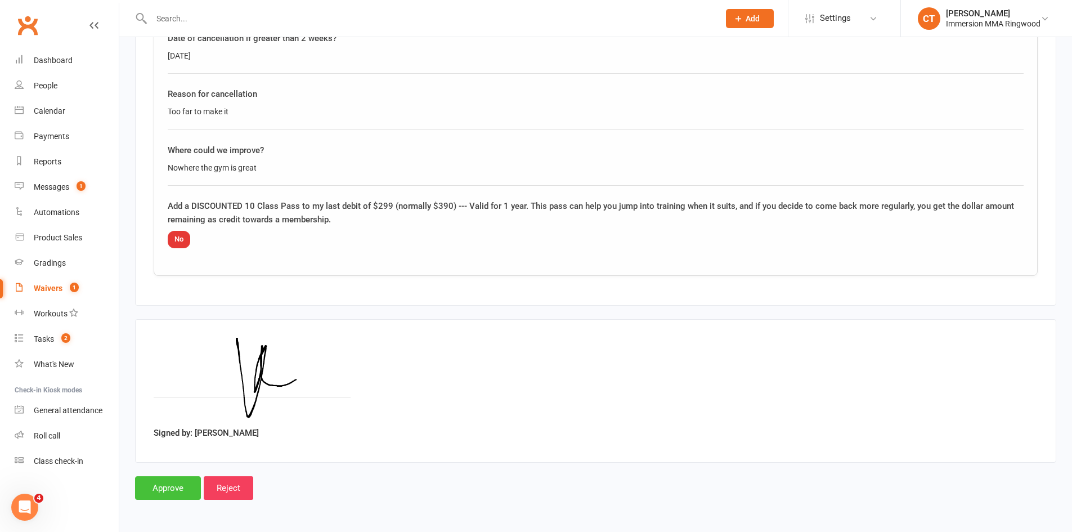
click at [172, 478] on input "Approve" at bounding box center [168, 488] width 66 height 24
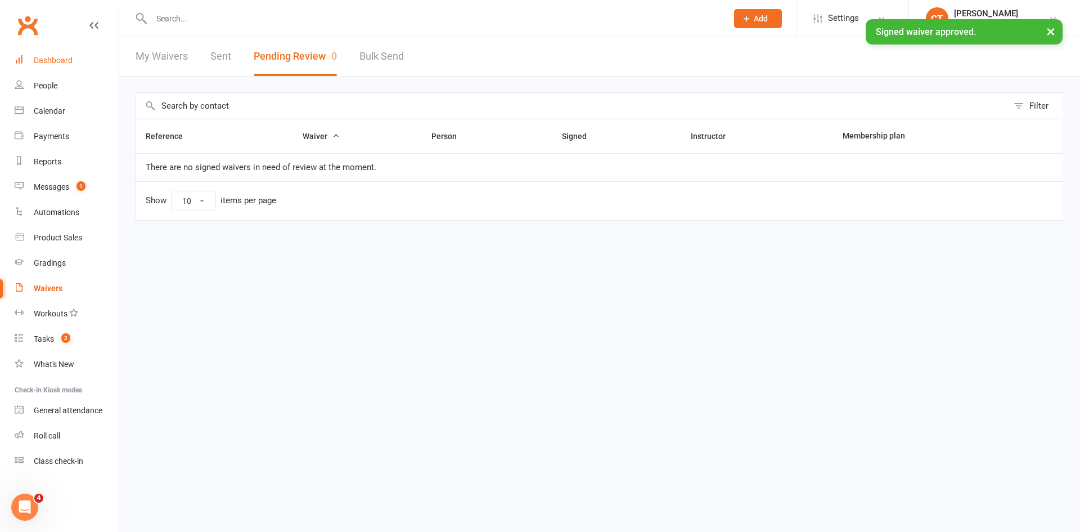
click at [53, 62] on div "Dashboard" at bounding box center [53, 60] width 39 height 9
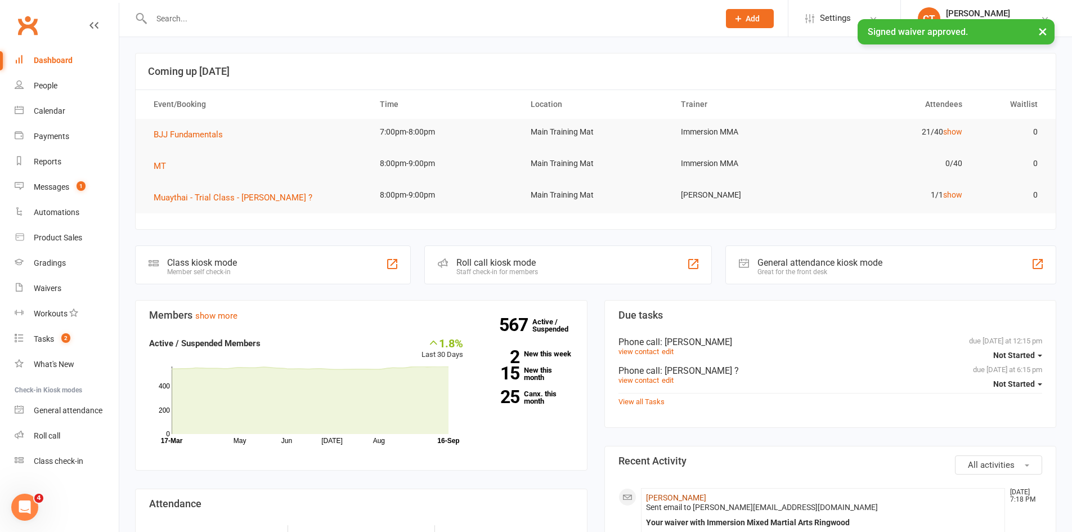
click at [668, 500] on link "[PERSON_NAME]" at bounding box center [676, 497] width 60 height 9
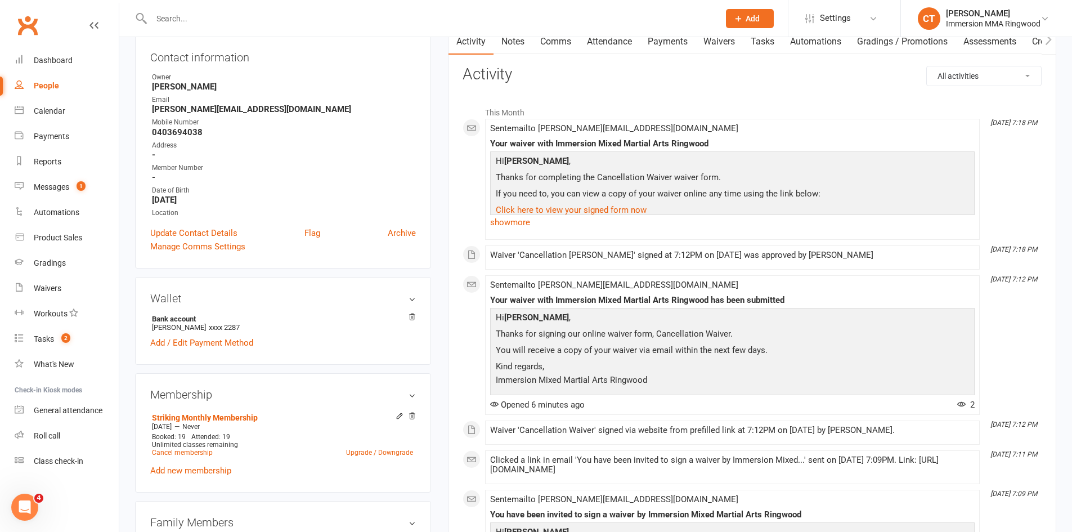
scroll to position [187, 0]
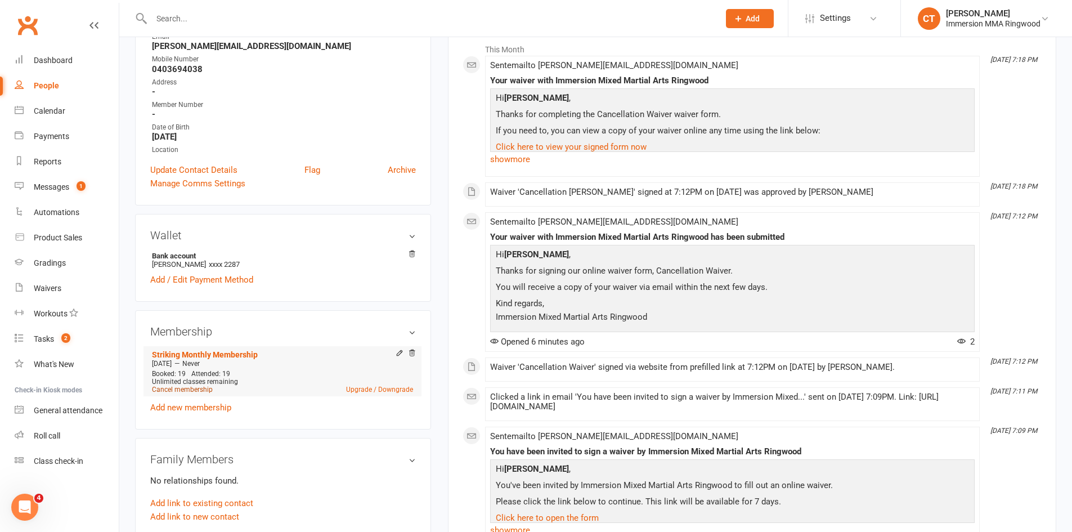
click at [185, 390] on link "Cancel membership" at bounding box center [182, 389] width 61 height 8
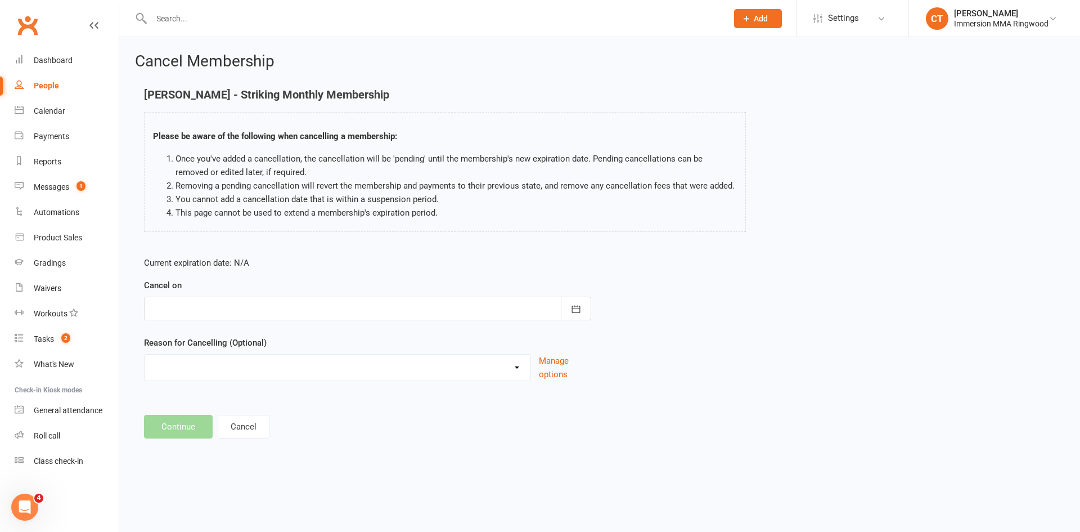
click at [219, 297] on div at bounding box center [367, 309] width 447 height 24
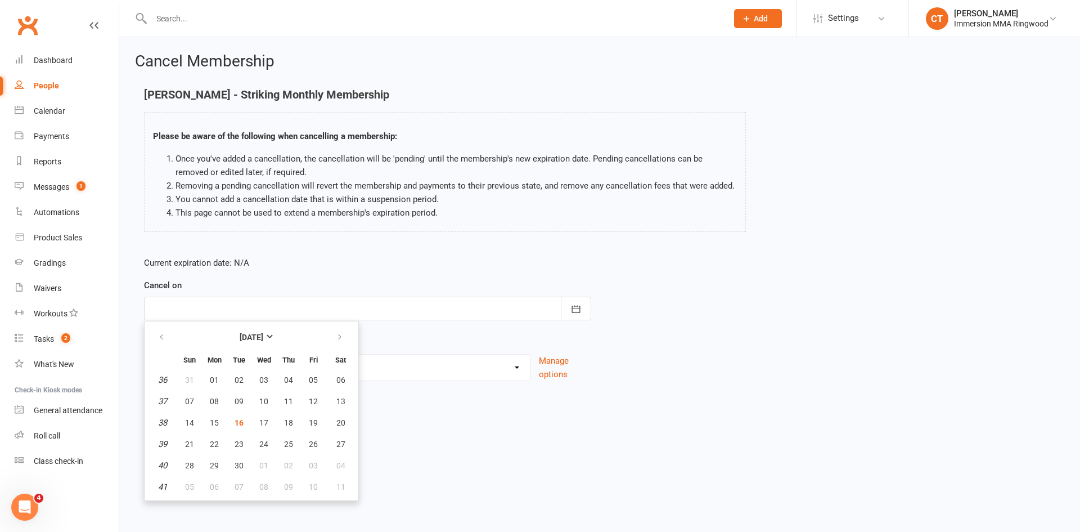
click at [218, 257] on p "Current expiration date: N/A" at bounding box center [367, 263] width 447 height 14
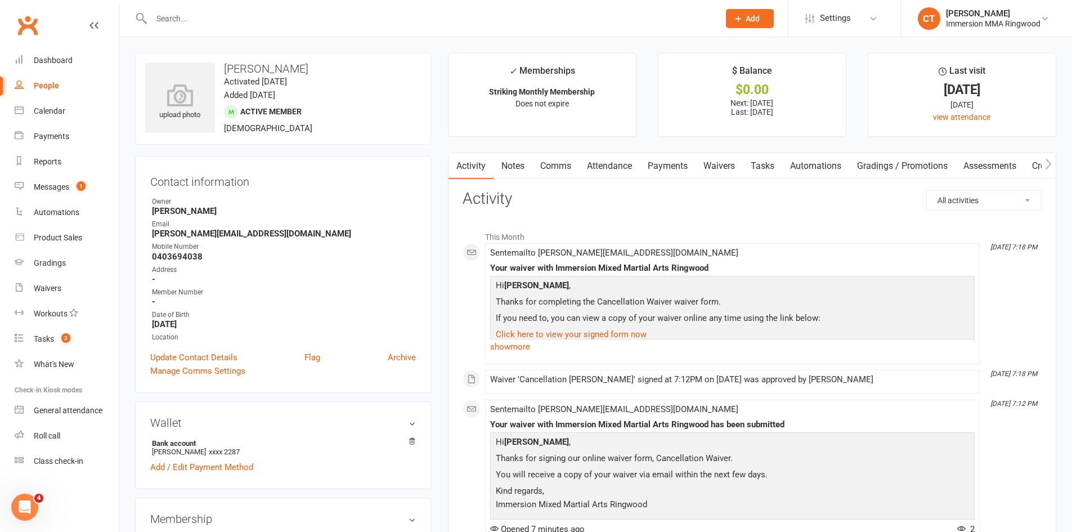
click at [659, 166] on link "Payments" at bounding box center [668, 166] width 56 height 26
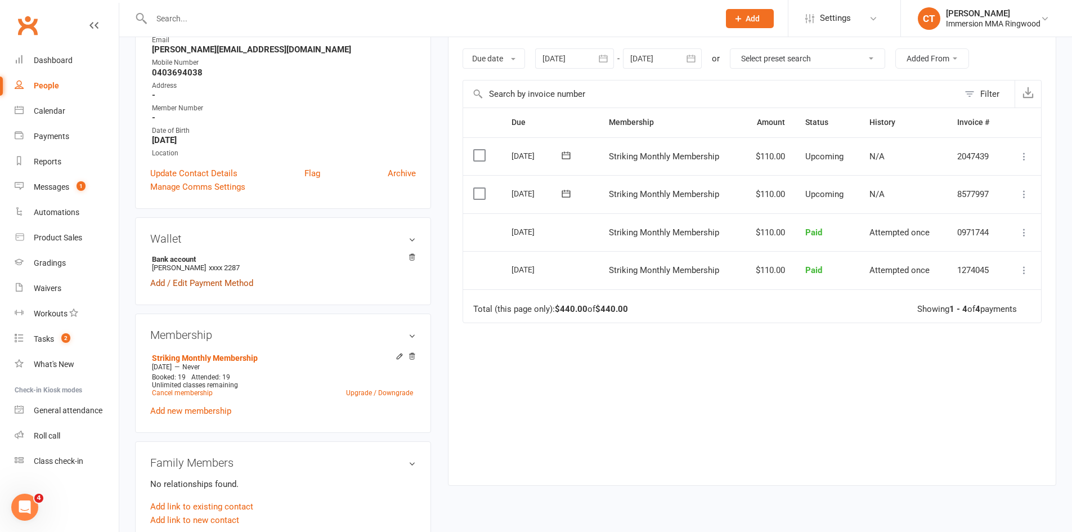
scroll to position [187, 0]
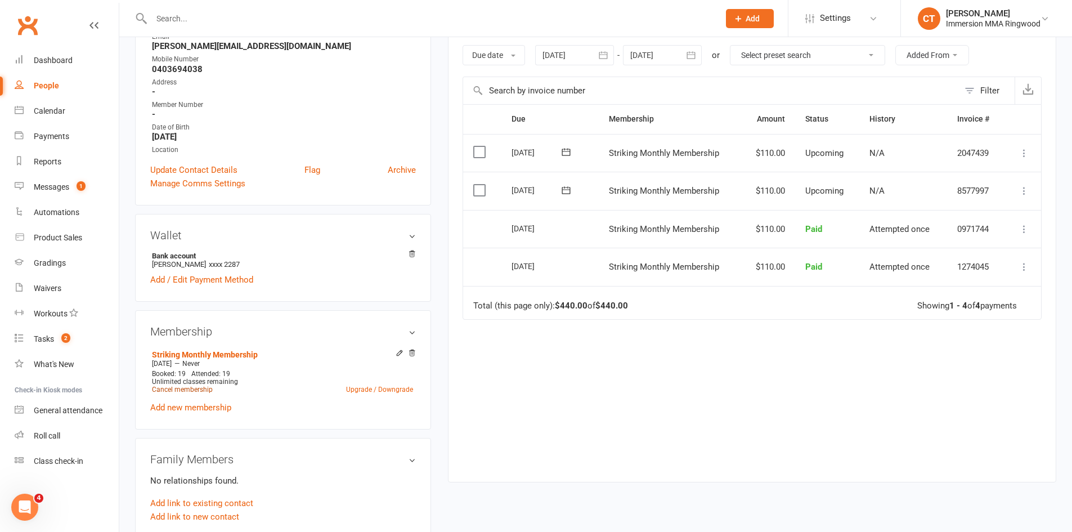
click at [182, 391] on link "Cancel membership" at bounding box center [182, 389] width 61 height 8
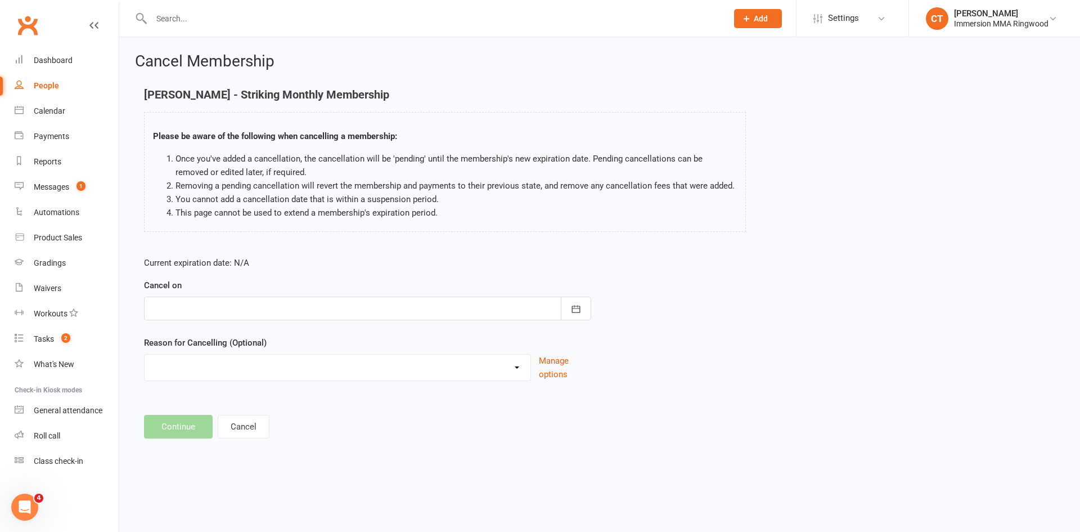
click at [270, 320] on form "Current expiration date: N/A Cancel on [DATE] Sun Mon Tue Wed Thu Fri Sat 36 31…" at bounding box center [367, 318] width 447 height 125
click at [279, 317] on div at bounding box center [367, 309] width 447 height 24
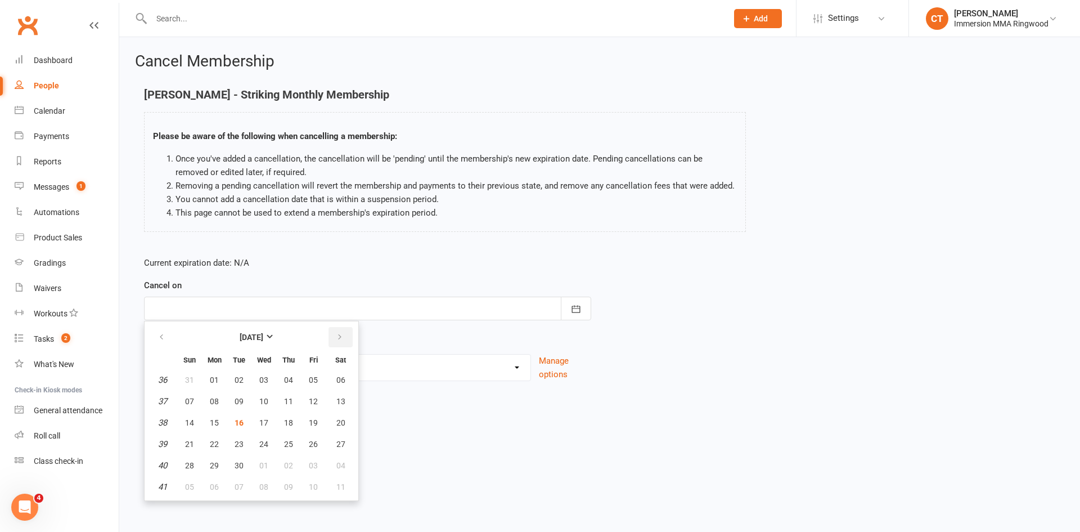
click at [346, 336] on button "button" at bounding box center [341, 337] width 24 height 20
drag, startPoint x: 209, startPoint y: 401, endPoint x: 223, endPoint y: 399, distance: 13.7
click at [211, 401] on span "06" at bounding box center [214, 401] width 9 height 9
type input "[DATE]"
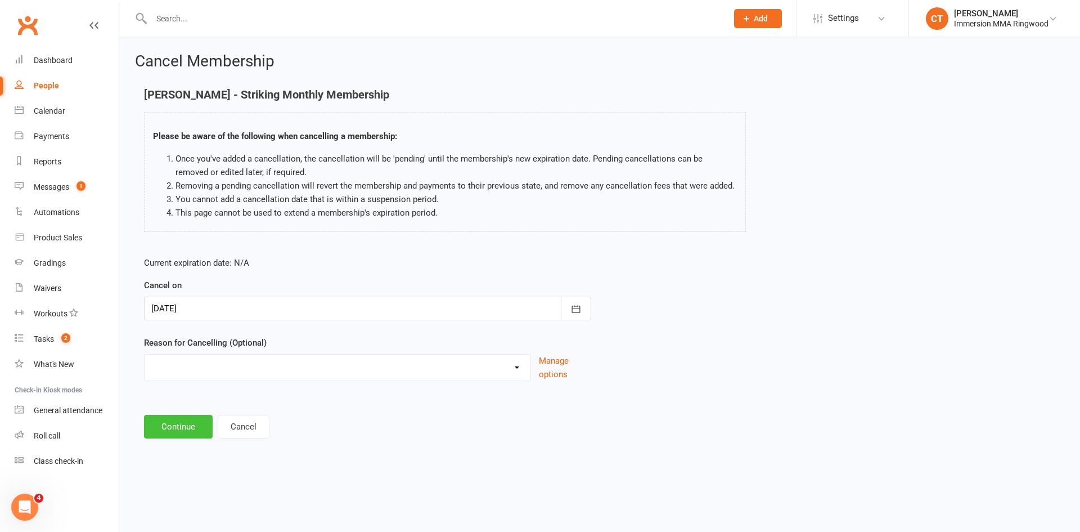
click at [203, 422] on button "Continue" at bounding box center [178, 427] width 69 height 24
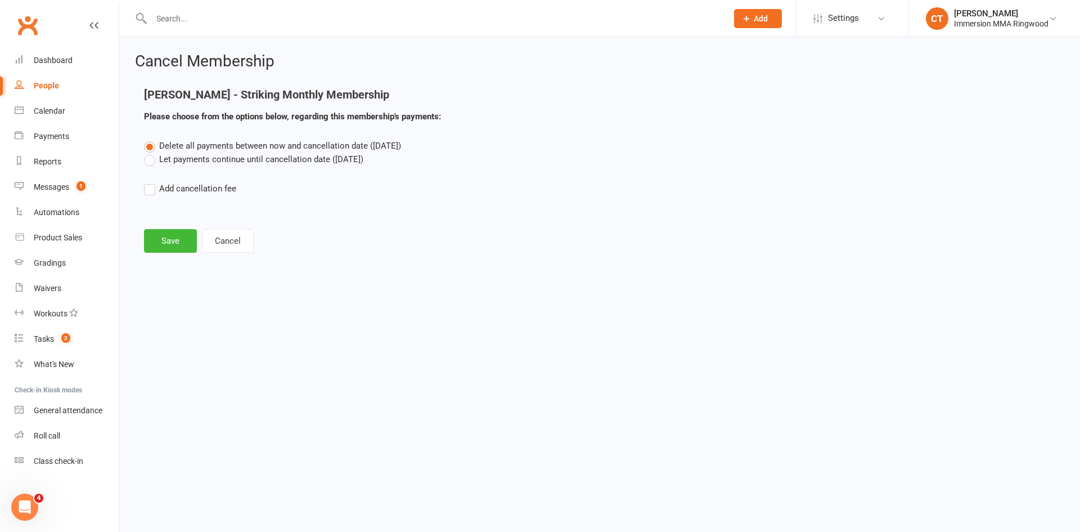
click at [190, 159] on label "Let payments continue until cancellation date ([DATE])" at bounding box center [253, 159] width 219 height 14
click at [151, 152] on input "Let payments continue until cancellation date ([DATE])" at bounding box center [147, 152] width 7 height 0
click at [164, 244] on button "Save" at bounding box center [170, 241] width 53 height 24
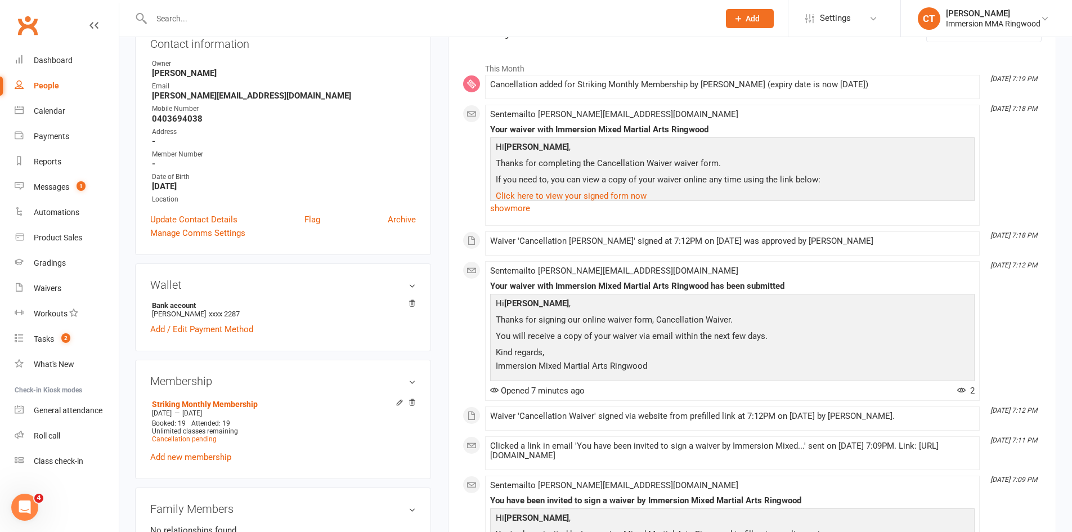
scroll to position [187, 0]
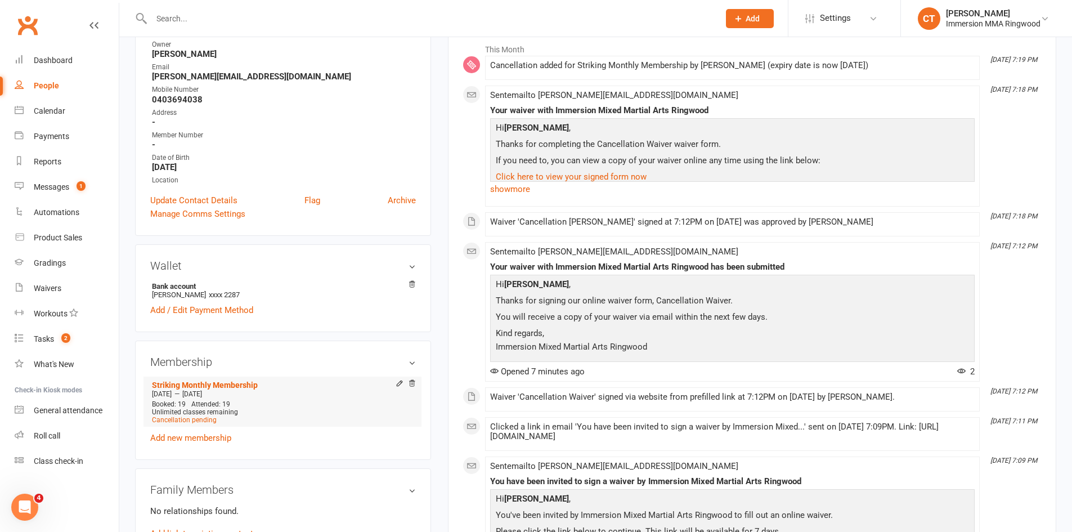
click at [205, 424] on li "Striking Monthly Membership [DATE] — [DATE] Booked: 19 Attended: 19 Unlimited c…" at bounding box center [282, 401] width 267 height 50
click at [206, 421] on span "Cancellation pending" at bounding box center [184, 420] width 65 height 8
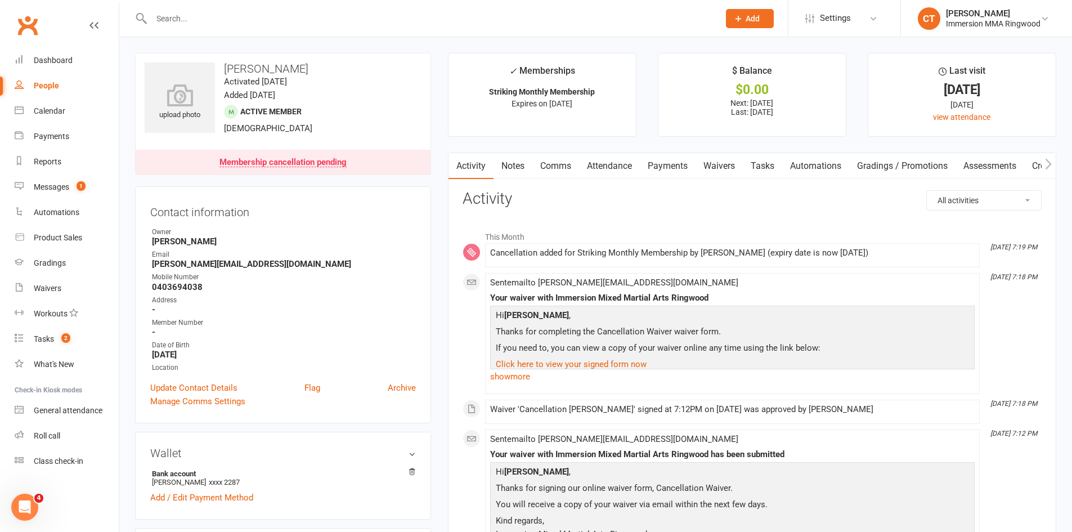
click at [680, 165] on link "Payments" at bounding box center [668, 166] width 56 height 26
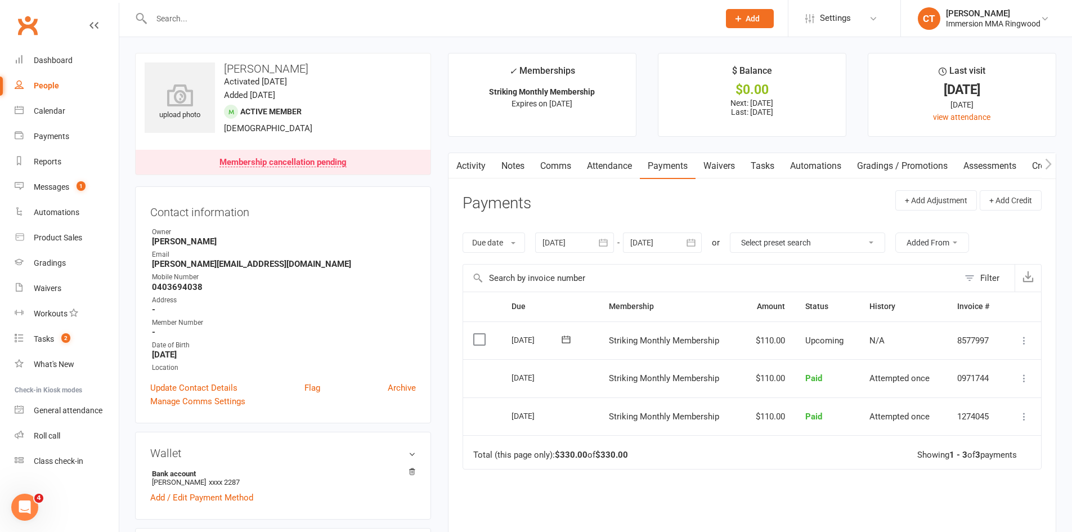
click at [652, 250] on div at bounding box center [662, 242] width 79 height 20
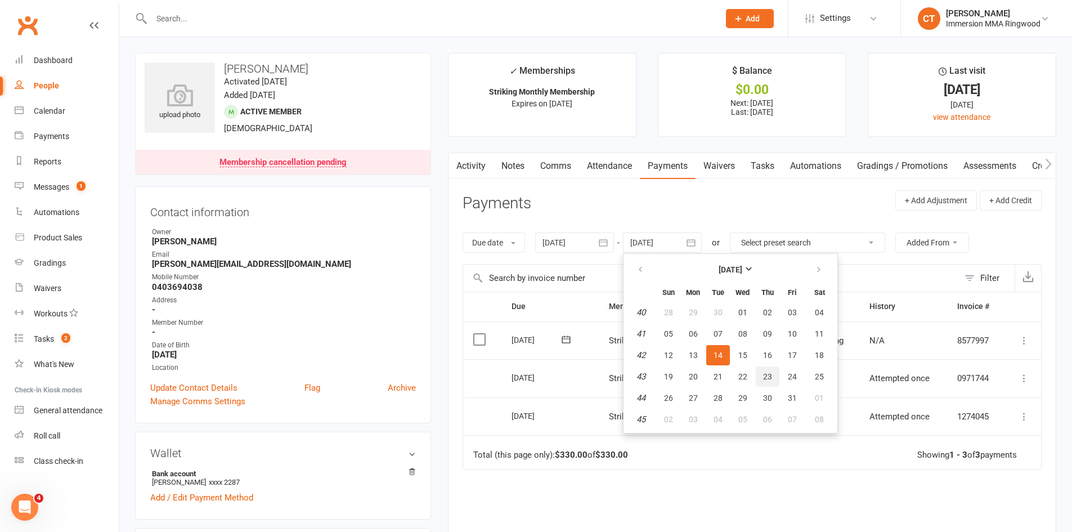
click at [761, 375] on button "23" at bounding box center [768, 376] width 24 height 20
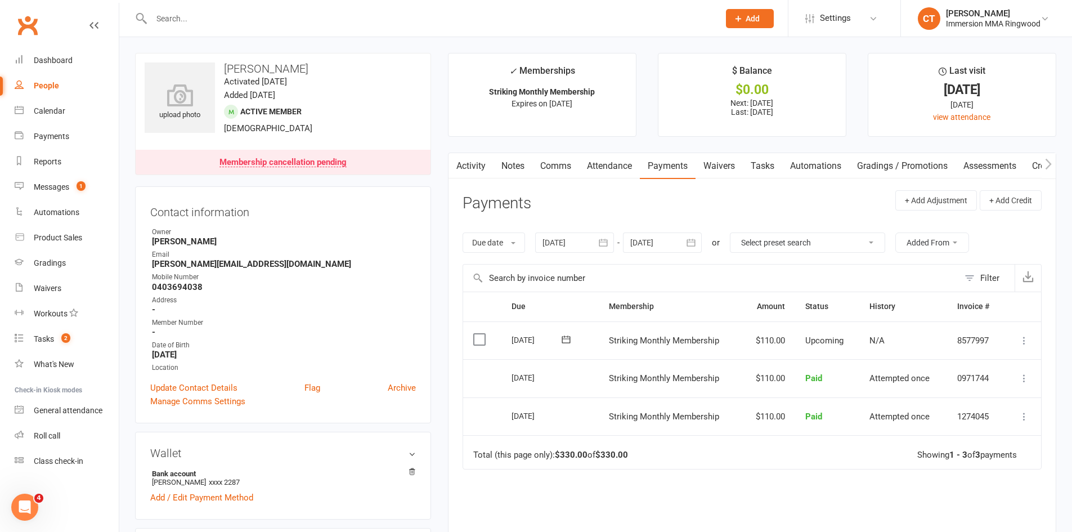
click at [648, 246] on div at bounding box center [662, 242] width 79 height 20
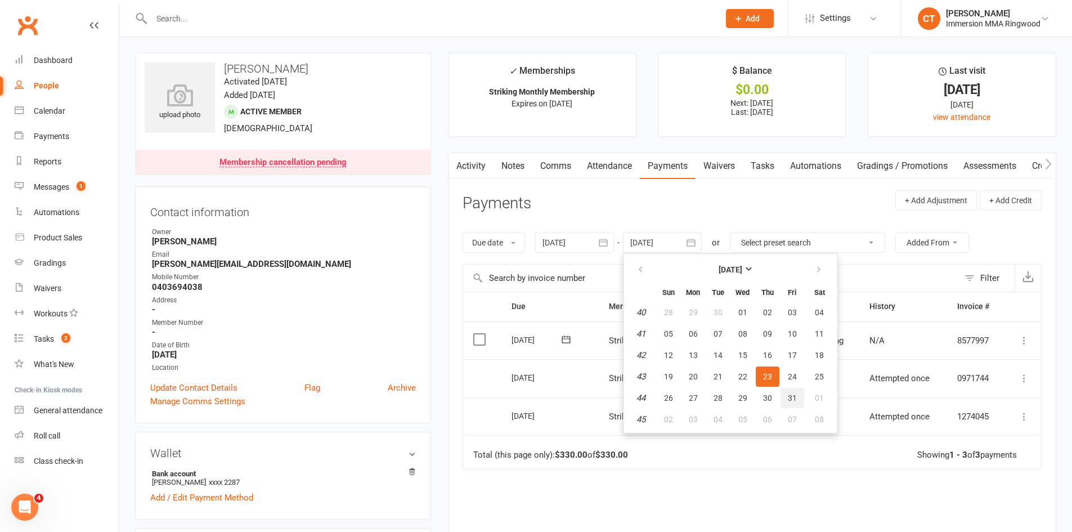
click at [785, 399] on button "31" at bounding box center [792, 398] width 24 height 20
type input "[DATE]"
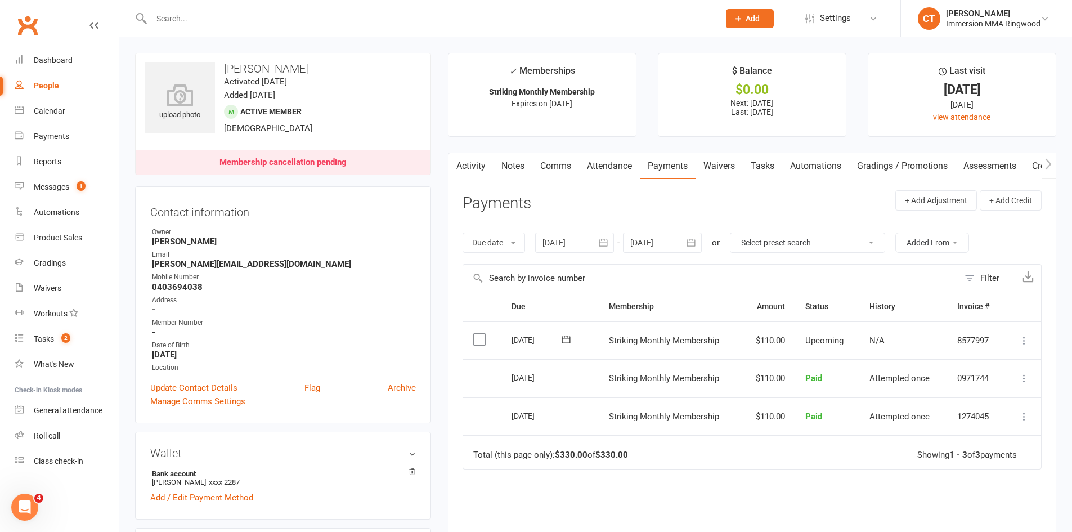
click at [553, 162] on link "Comms" at bounding box center [555, 166] width 47 height 26
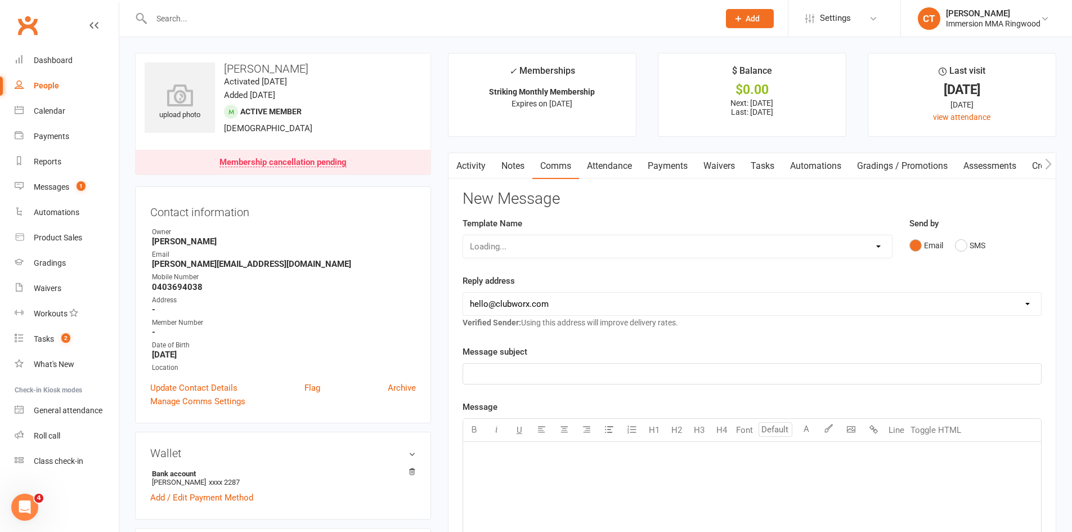
click at [583, 245] on select "Loading..." at bounding box center [677, 246] width 429 height 23
select select "6"
click at [463, 235] on select "Select Template [SMS] [PERSON_NAME] - Call back message [SMS] Mark- Call back m…" at bounding box center [677, 246] width 429 height 23
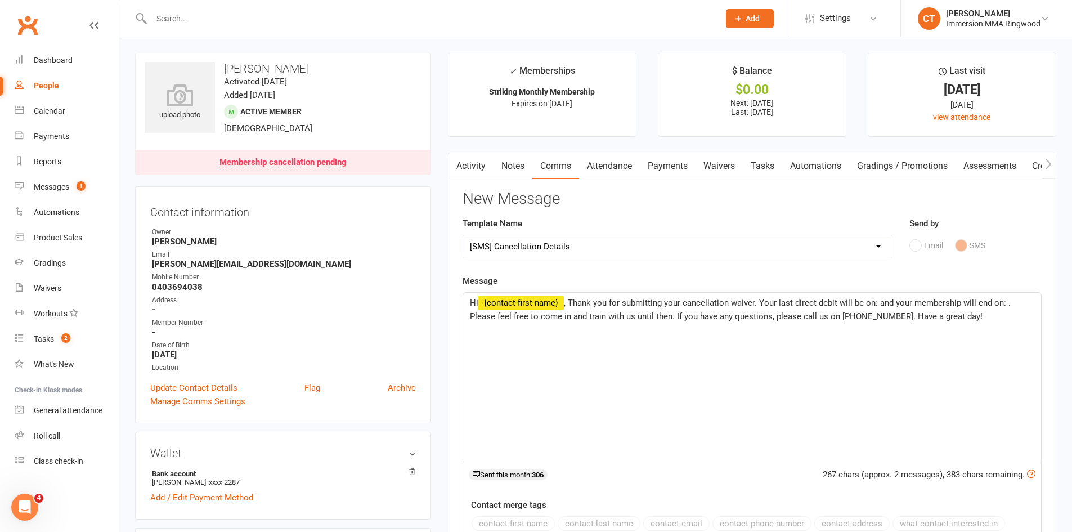
click at [689, 170] on link "Payments" at bounding box center [668, 166] width 56 height 26
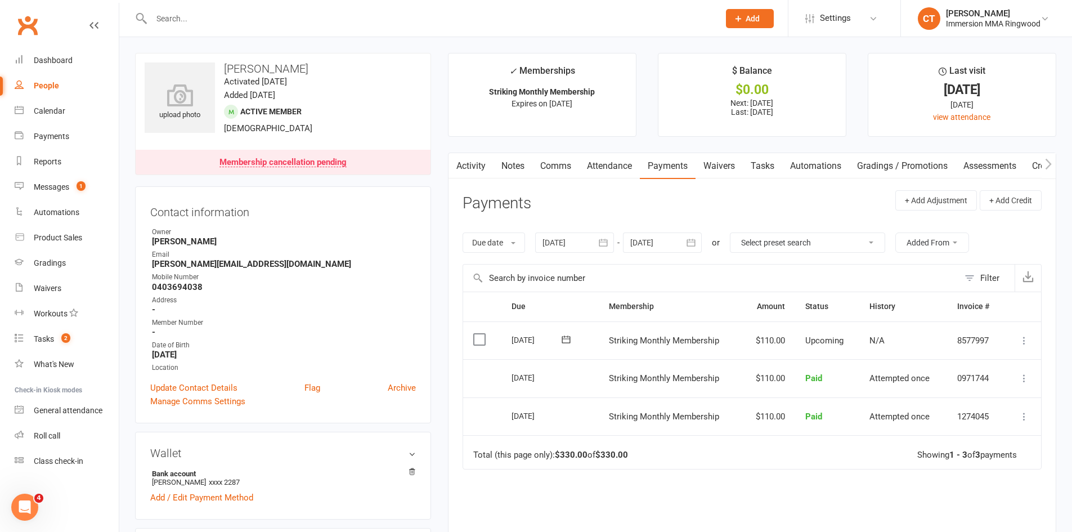
click at [559, 156] on link "Comms" at bounding box center [555, 166] width 47 height 26
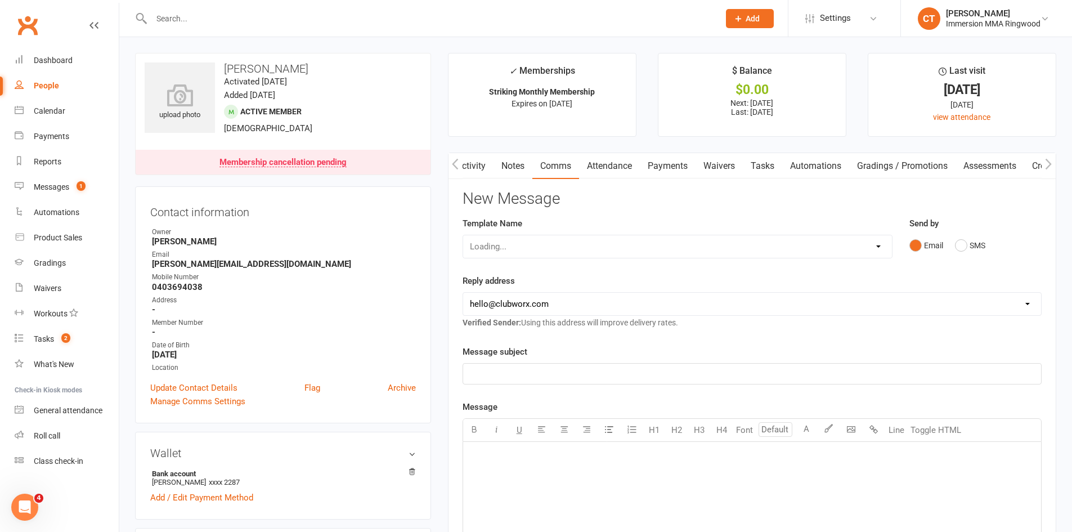
scroll to position [0, 1]
click at [551, 233] on div "Template Name Select Template [SMS] [PERSON_NAME] - Call back message [SMS] [PE…" at bounding box center [677, 238] width 430 height 42
click at [551, 245] on select "Select Template [SMS] [PERSON_NAME] - Call back message [SMS] Mark- Call back m…" at bounding box center [677, 246] width 429 height 23
click at [463, 235] on select "Select Template [SMS] [PERSON_NAME] - Call back message [SMS] Mark- Call back m…" at bounding box center [677, 246] width 429 height 23
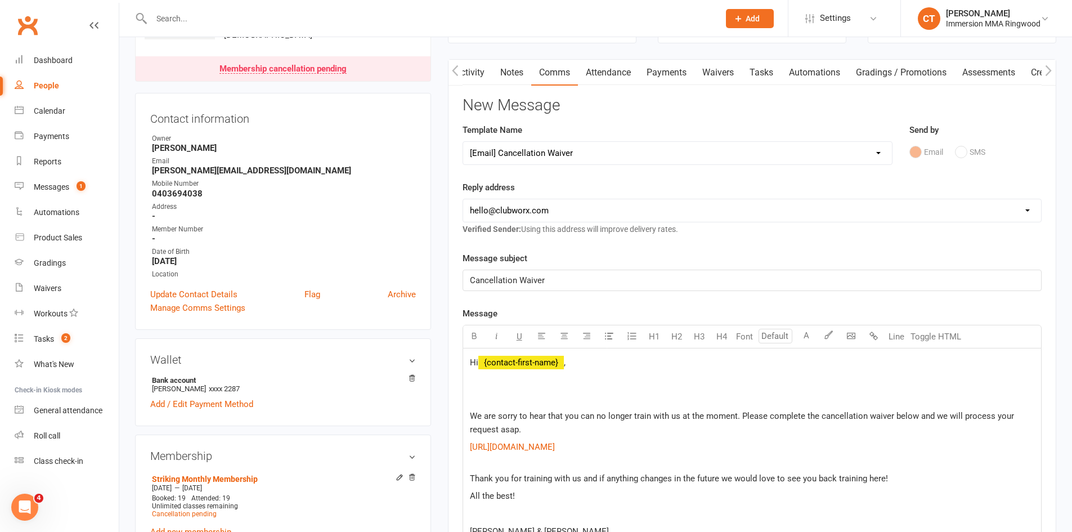
scroll to position [0, 0]
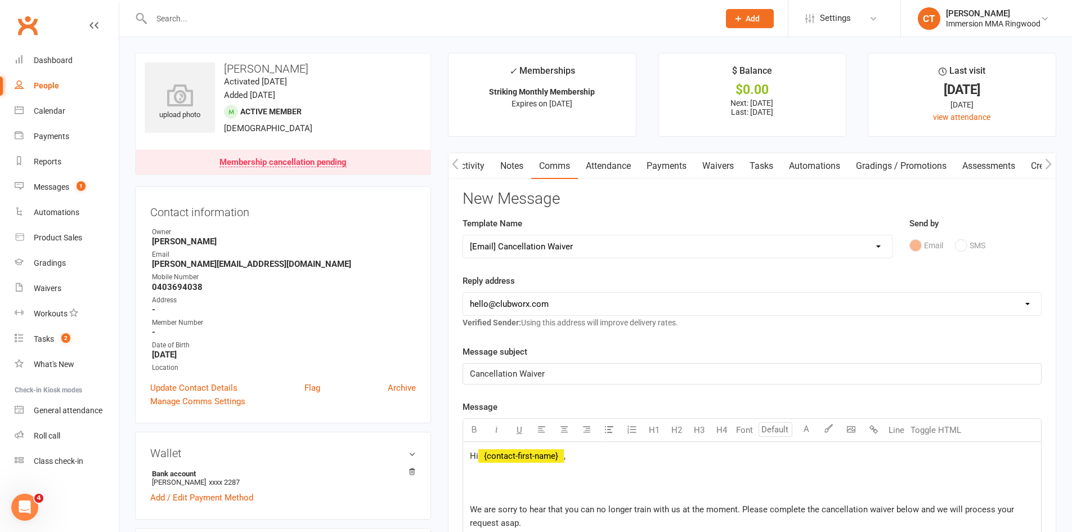
click at [567, 365] on div "Cancellation Waiver" at bounding box center [752, 373] width 578 height 20
click at [583, 253] on select "Select Template [SMS] [PERSON_NAME] - Call back message [SMS] Mark- Call back m…" at bounding box center [677, 246] width 429 height 23
select select "6"
click at [463, 235] on select "Select Template [SMS] [PERSON_NAME] - Call back message [SMS] Mark- Call back m…" at bounding box center [677, 246] width 429 height 23
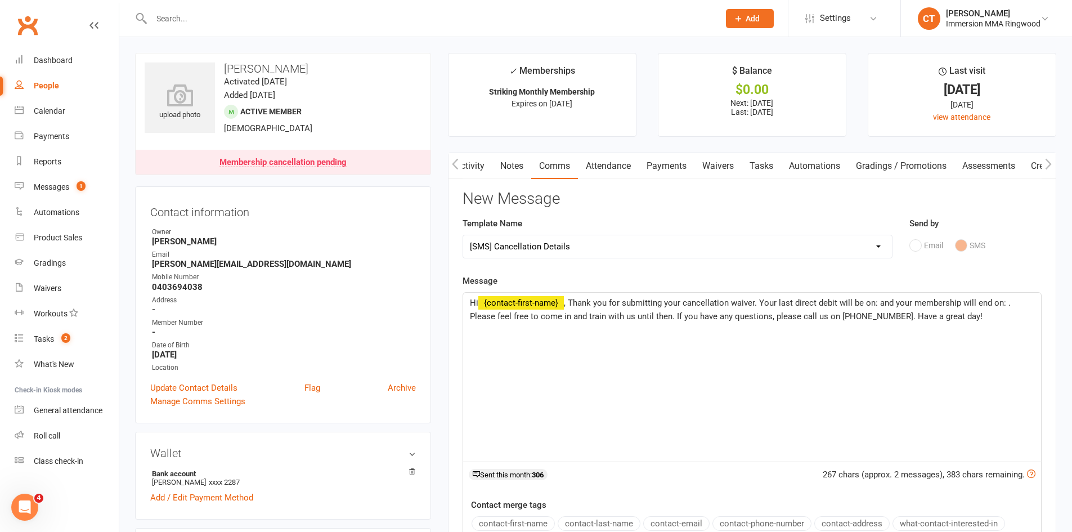
click at [875, 303] on span ", Thank you for submitting your cancellation waiver. Your last direct debit wil…" at bounding box center [741, 310] width 543 height 24
click at [878, 303] on span ", Thank you for submitting your cancellation waiver. Your last direct debit wil…" at bounding box center [741, 310] width 543 height 24
click at [875, 303] on span ", Thank you for submitting your cancellation waiver. Your last direct debit wil…" at bounding box center [741, 310] width 543 height 24
click at [496, 316] on span ", Thank you for submitting your cancellation waiver. Your last direct debit wil…" at bounding box center [753, 310] width 566 height 24
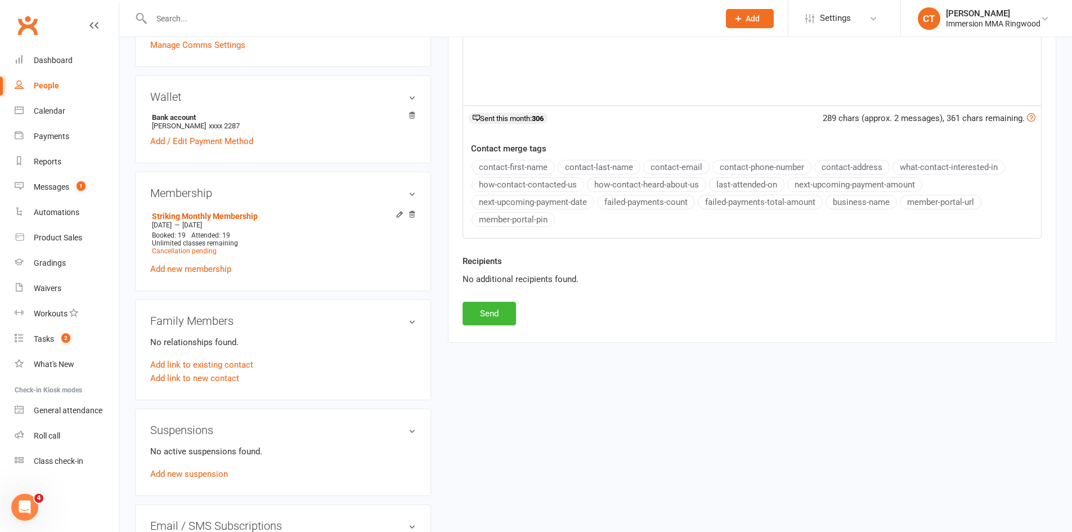
scroll to position [375, 0]
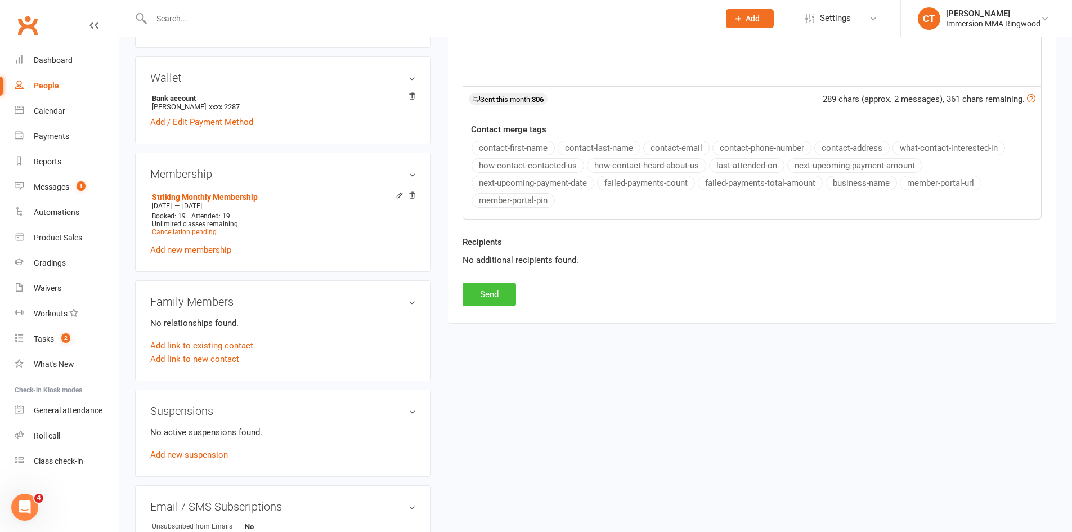
click at [477, 288] on button "Send" at bounding box center [488, 294] width 53 height 24
select select
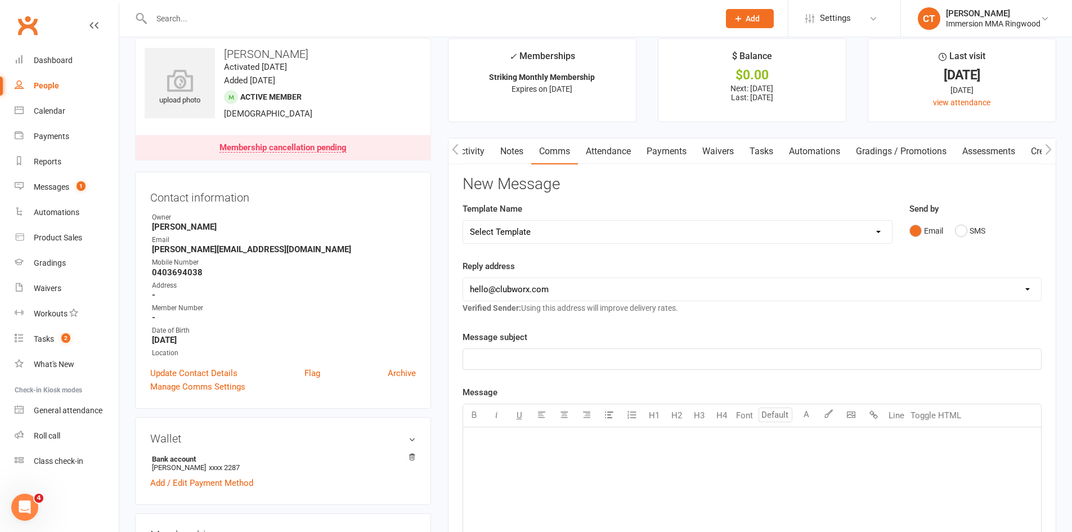
scroll to position [0, 0]
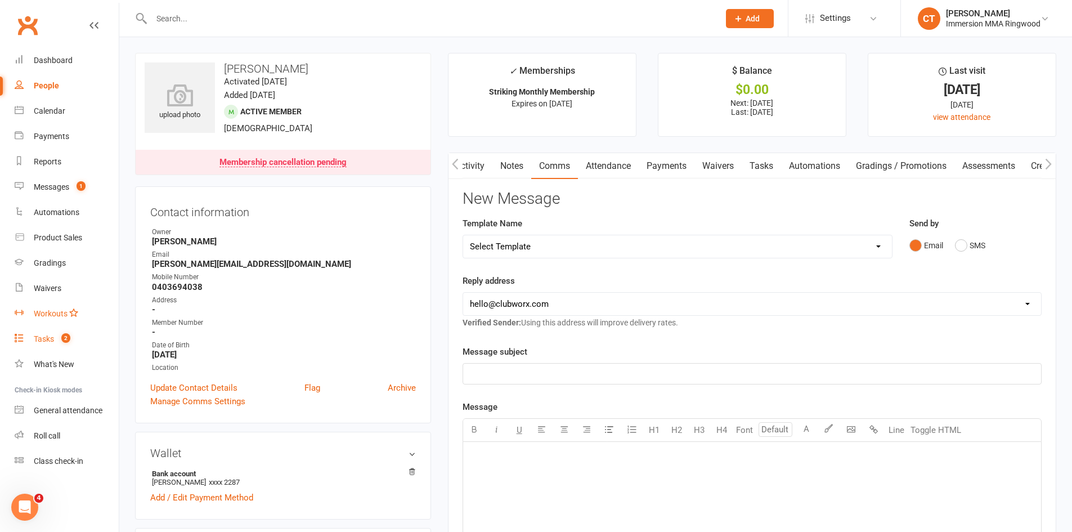
drag, startPoint x: 77, startPoint y: 329, endPoint x: 77, endPoint y: 324, distance: 5.7
click at [77, 329] on link "Tasks 2" at bounding box center [67, 338] width 104 height 25
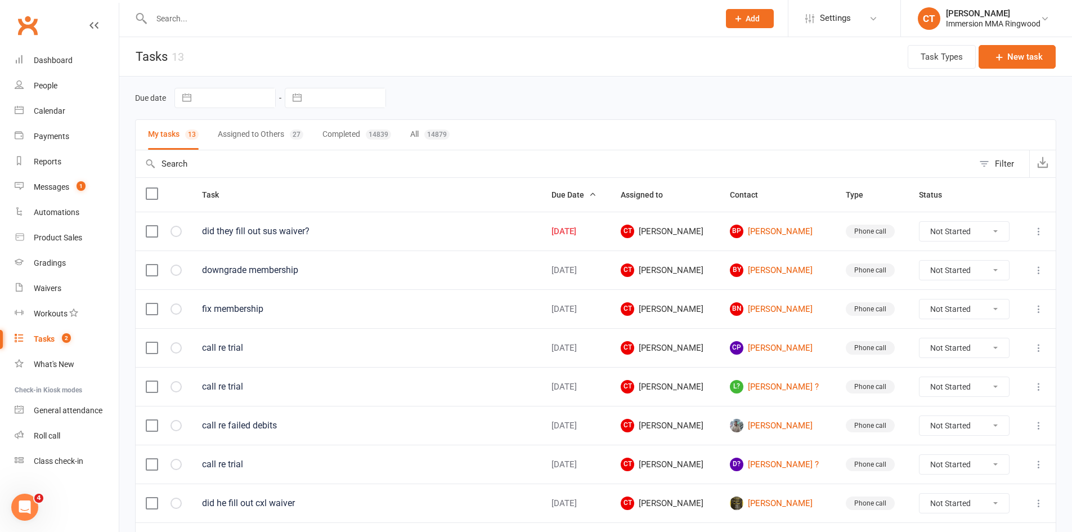
click at [286, 136] on button "Assigned to Others 27" at bounding box center [261, 135] width 86 height 30
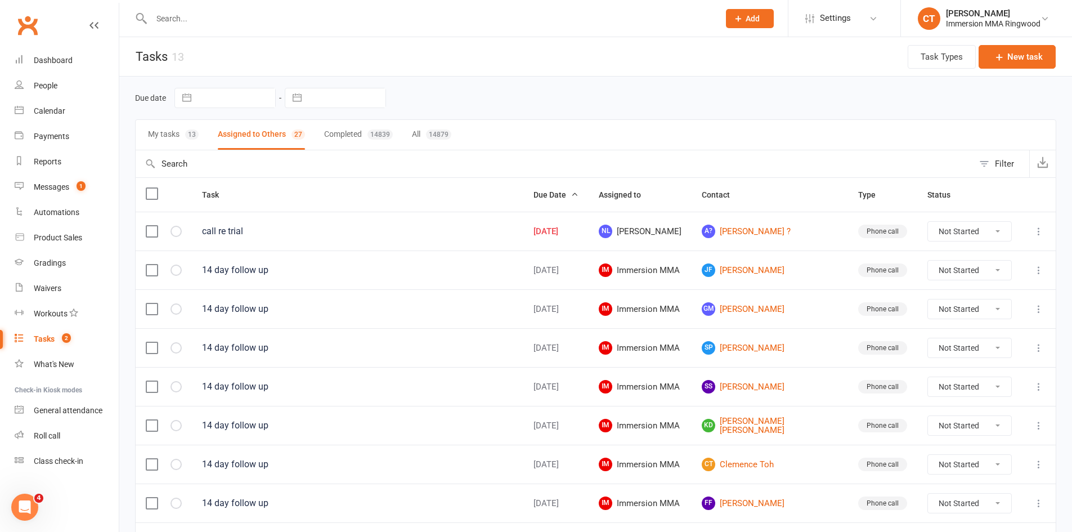
click at [168, 130] on button "My tasks 13" at bounding box center [173, 135] width 51 height 30
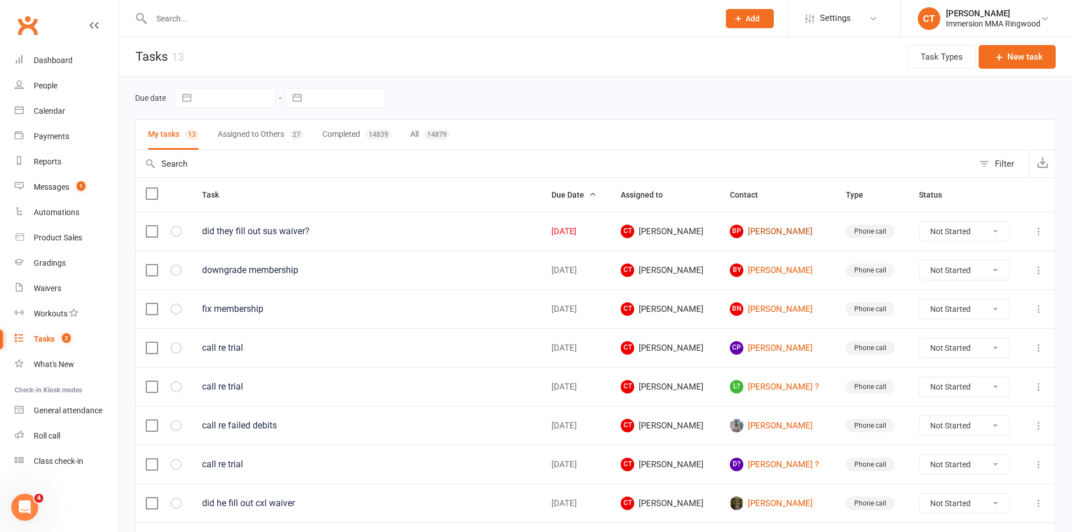
click at [779, 231] on link "BP [PERSON_NAME]" at bounding box center [778, 231] width 96 height 14
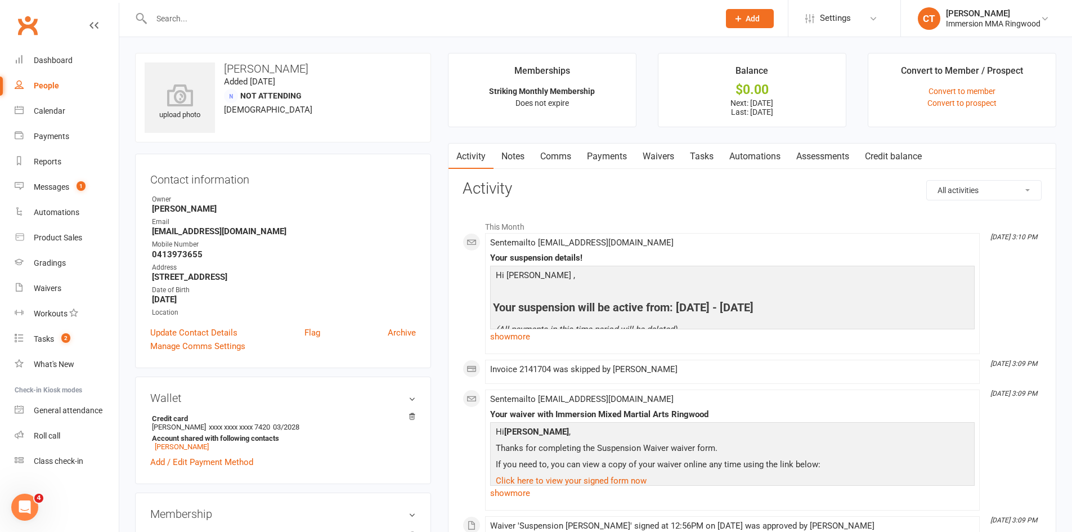
click at [612, 148] on link "Payments" at bounding box center [607, 156] width 56 height 26
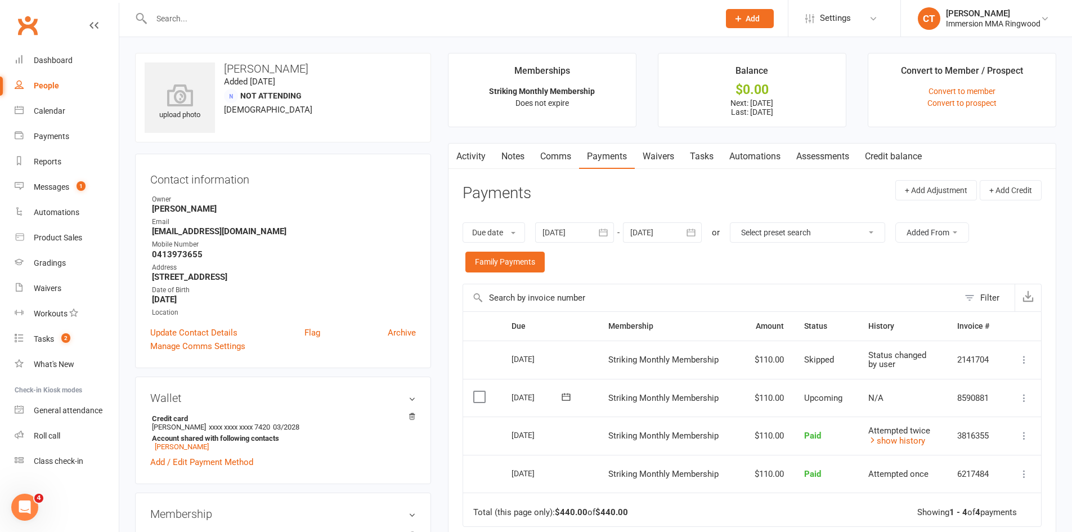
click at [635, 156] on link "Payments" at bounding box center [607, 156] width 56 height 26
click at [644, 155] on link "Waivers" at bounding box center [658, 156] width 47 height 26
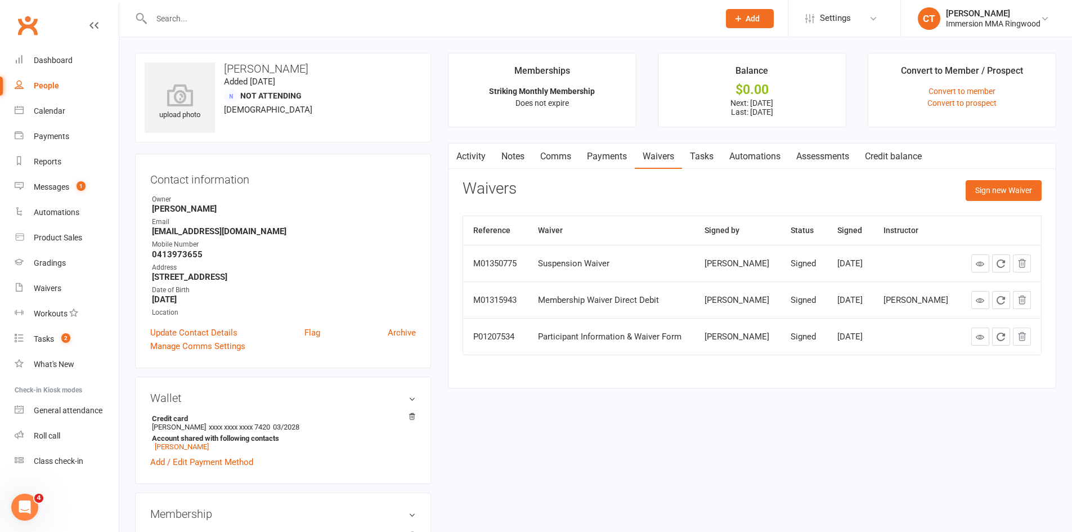
click at [692, 156] on link "Tasks" at bounding box center [701, 156] width 39 height 26
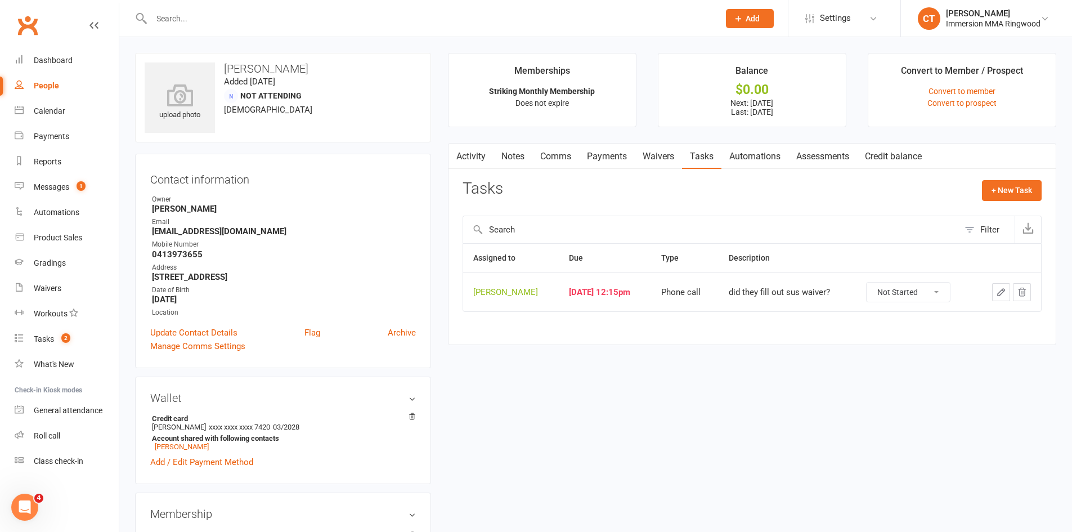
click at [937, 281] on td "Not Started In Progress Waiting Complete" at bounding box center [915, 291] width 118 height 39
click at [937, 284] on select "Not Started In Progress Waiting Complete" at bounding box center [907, 291] width 83 height 19
click at [877, 282] on select "Not Started In Progress Waiting Complete" at bounding box center [907, 291] width 83 height 19
select select "unstarted"
click at [50, 328] on link "Tasks 1" at bounding box center [67, 338] width 104 height 25
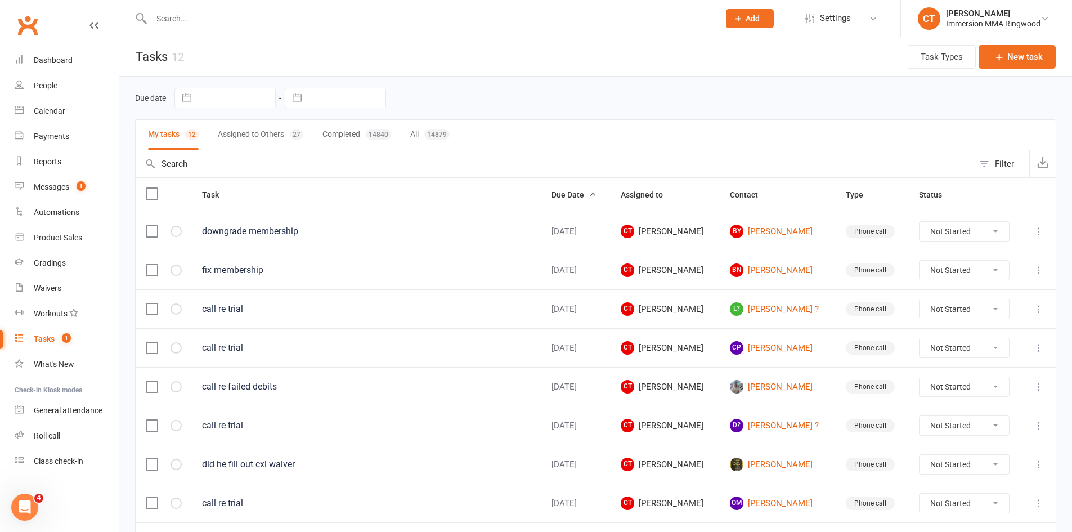
click at [243, 133] on button "Assigned to Others 27" at bounding box center [261, 135] width 86 height 30
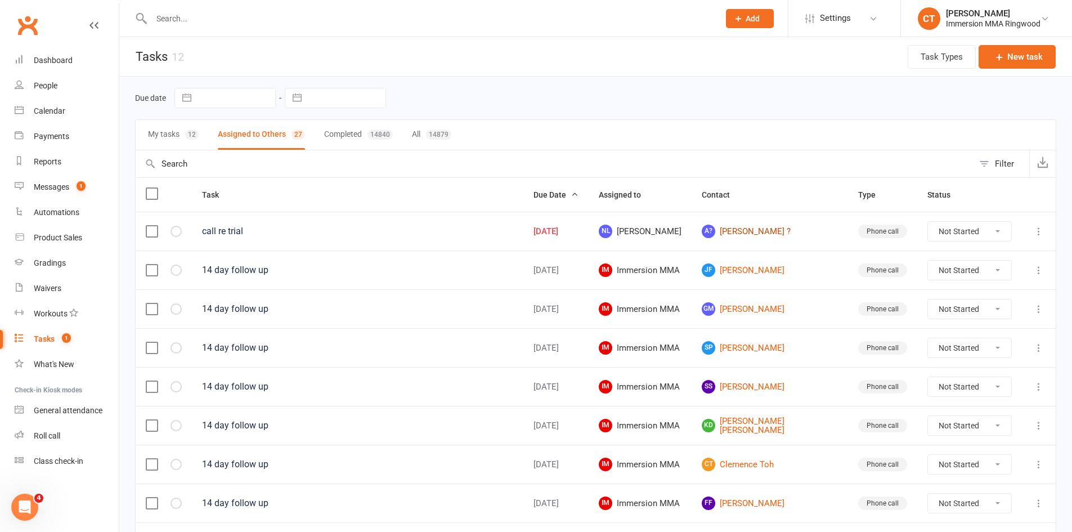
click at [759, 237] on link "A? [PERSON_NAME] ?" at bounding box center [770, 231] width 136 height 14
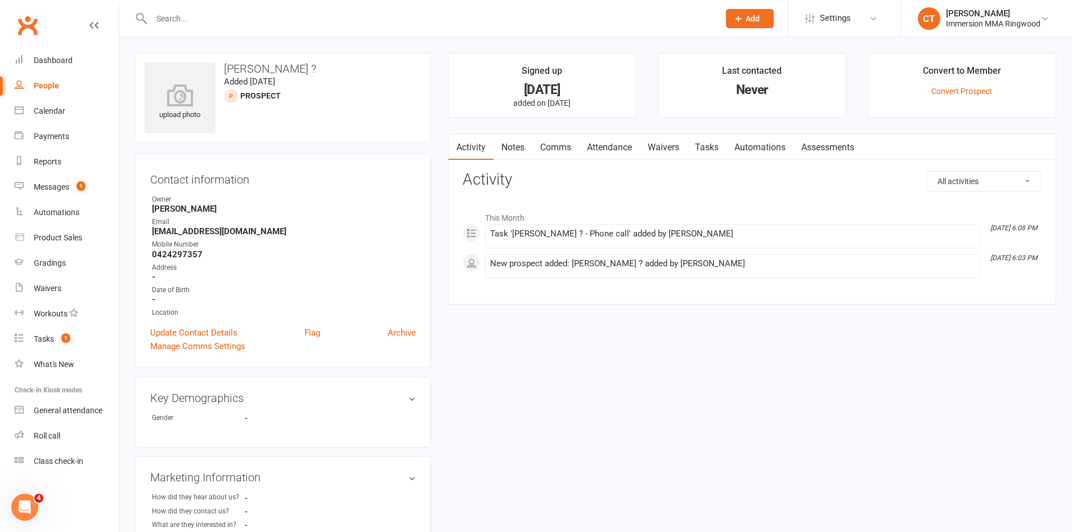
click at [512, 140] on link "Notes" at bounding box center [512, 147] width 39 height 26
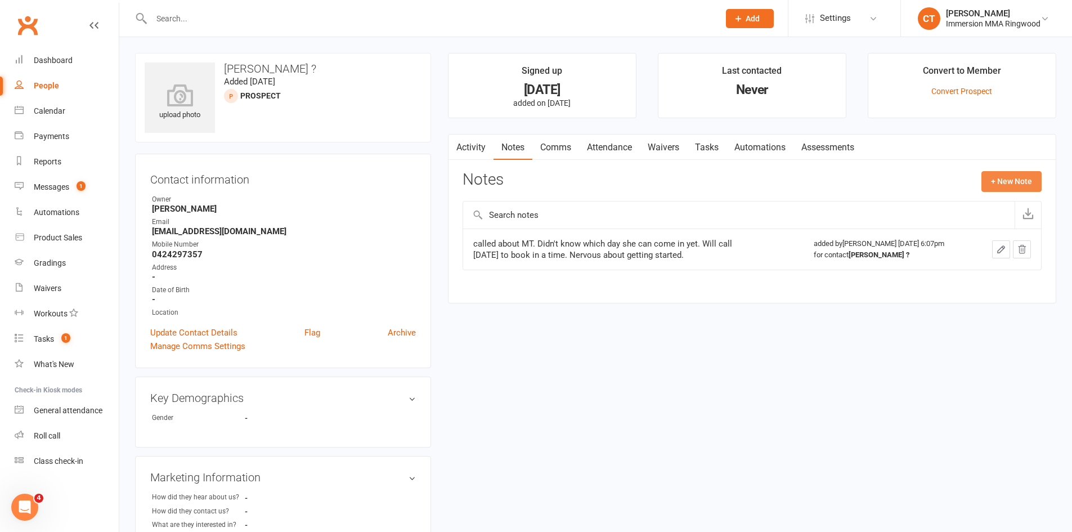
click at [1019, 188] on button "+ New Note" at bounding box center [1011, 181] width 60 height 20
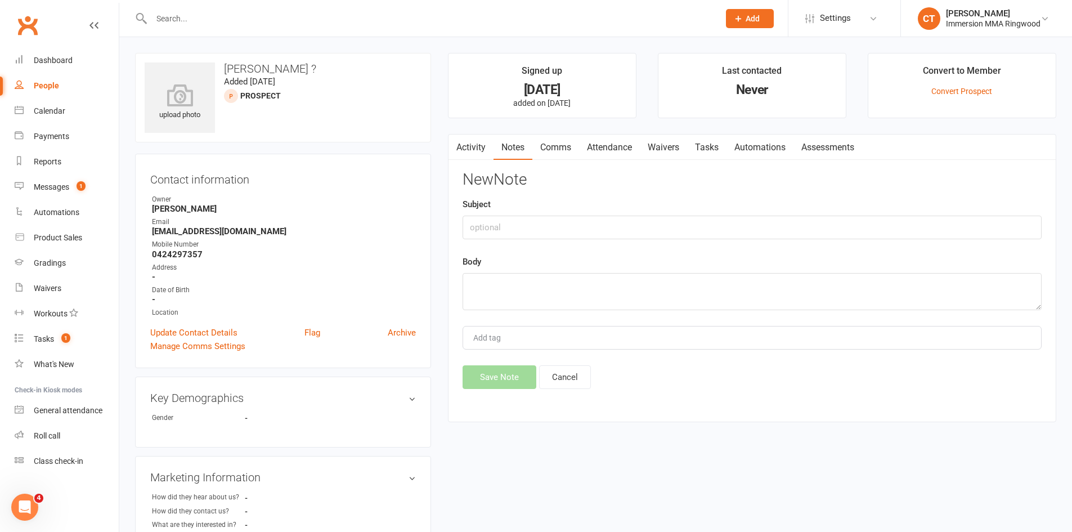
click at [565, 151] on link "Comms" at bounding box center [555, 147] width 47 height 26
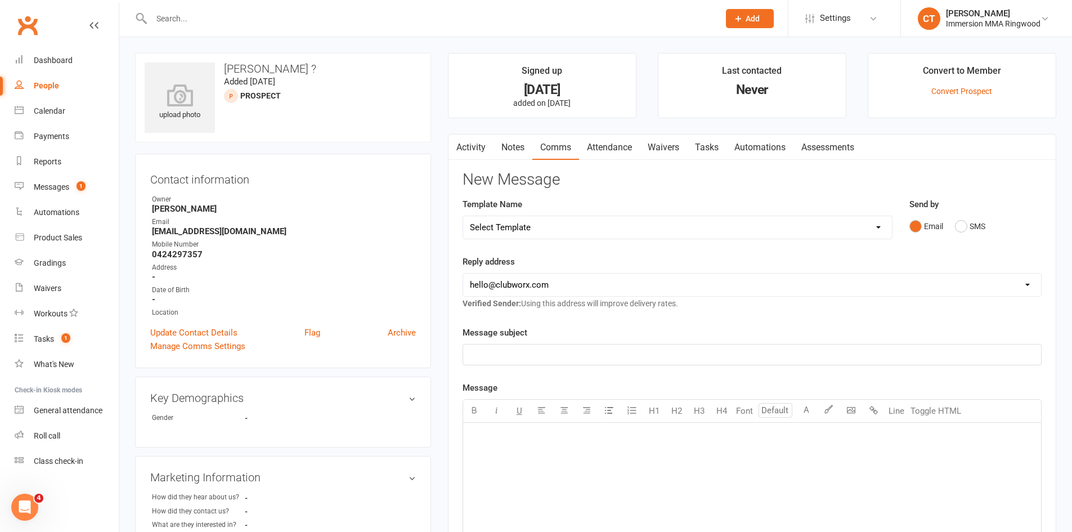
click at [509, 144] on link "Notes" at bounding box center [512, 147] width 39 height 26
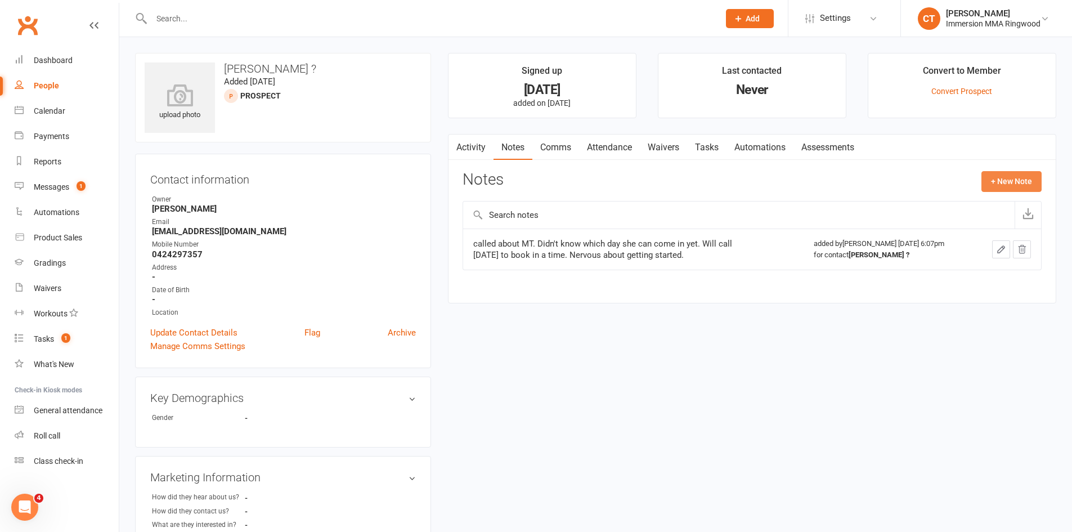
click at [1010, 183] on button "+ New Note" at bounding box center [1011, 181] width 60 height 20
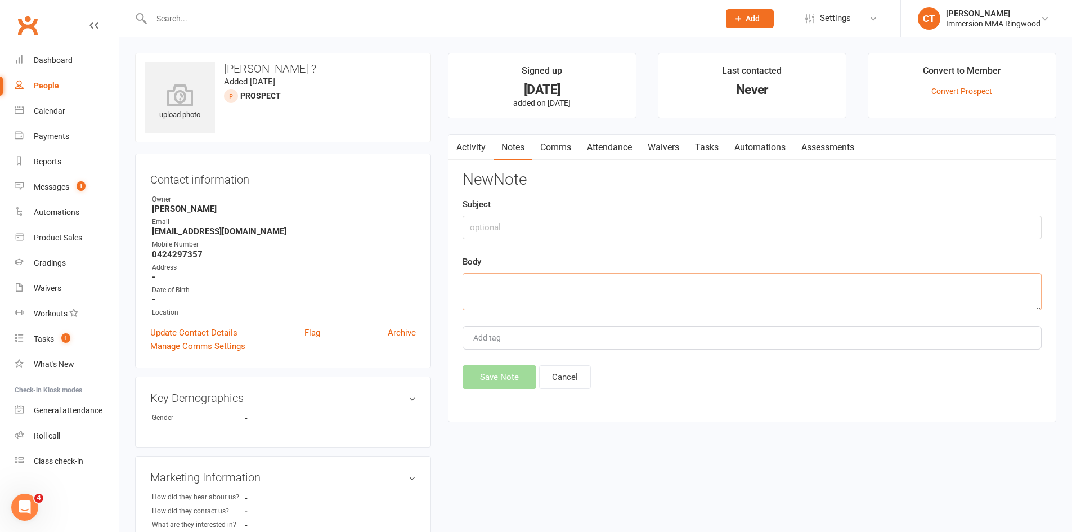
click at [703, 304] on textarea at bounding box center [751, 291] width 579 height 37
type textarea "no answer left sms"
click at [501, 375] on button "Save Note" at bounding box center [499, 377] width 74 height 24
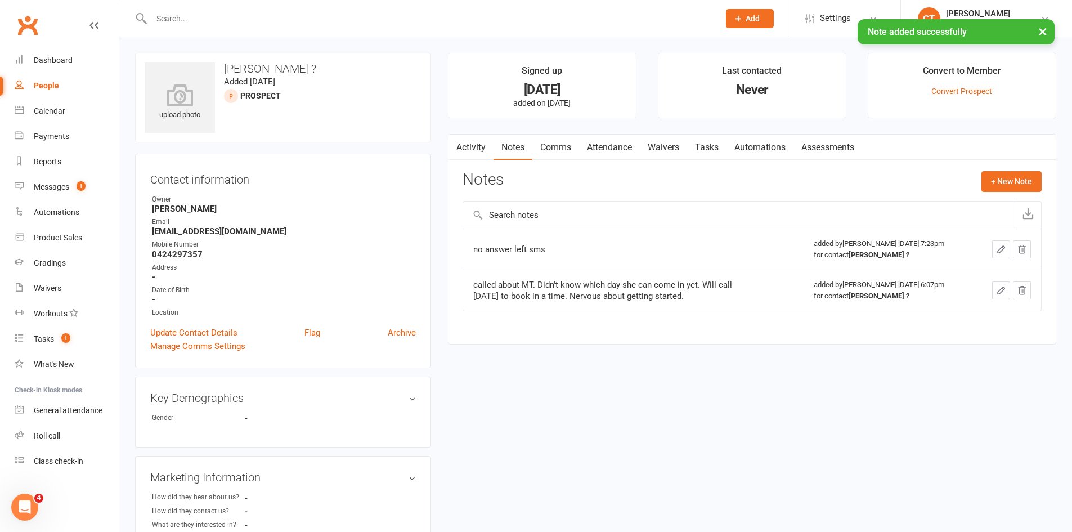
click at [567, 150] on link "Comms" at bounding box center [555, 147] width 47 height 26
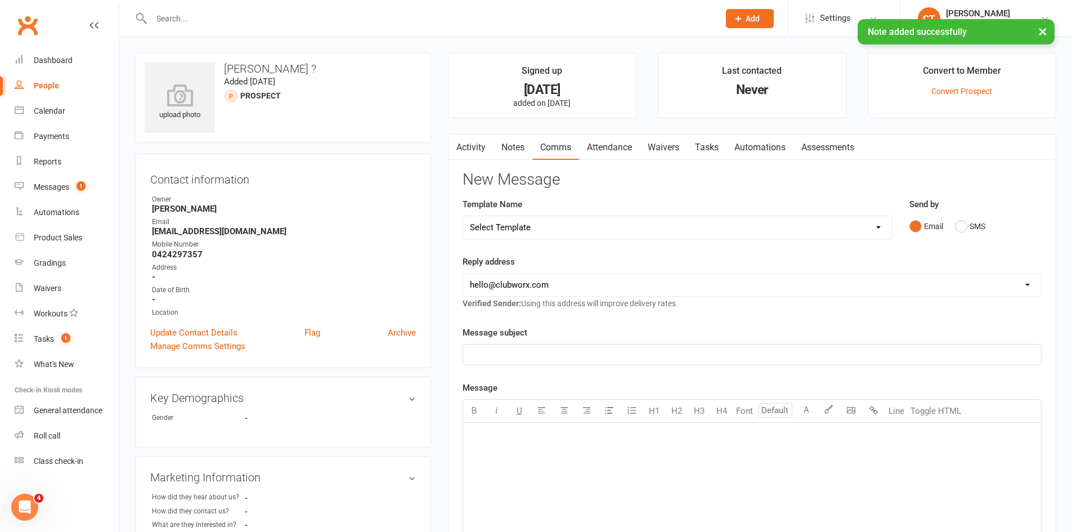
click at [524, 232] on select "Select Template [SMS] [PERSON_NAME] - Call back message [SMS] Mark- Call back m…" at bounding box center [677, 227] width 429 height 23
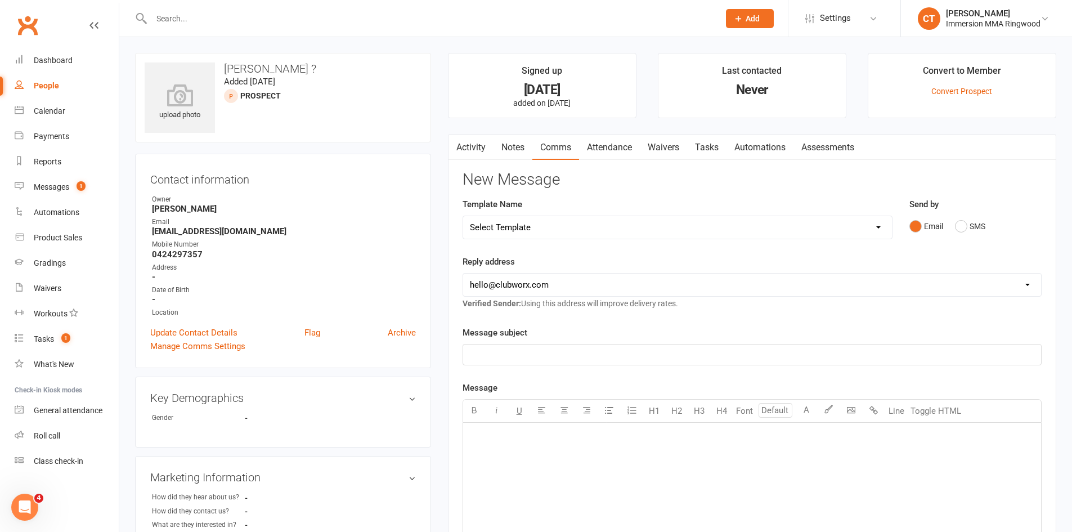
select select "0"
click at [463, 216] on select "Select Template [SMS] [PERSON_NAME] - Call back message [SMS] Mark- Call back m…" at bounding box center [677, 227] width 429 height 23
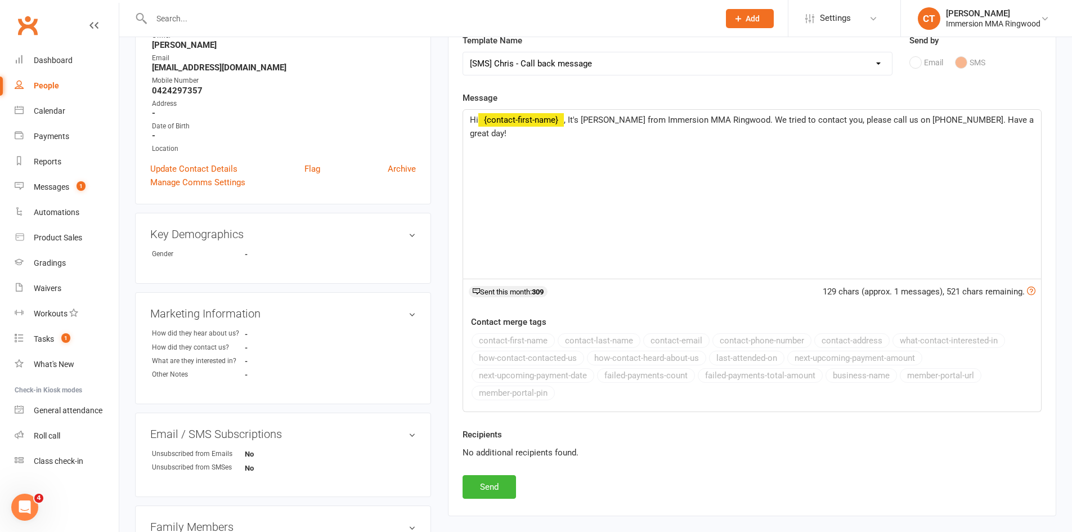
scroll to position [187, 0]
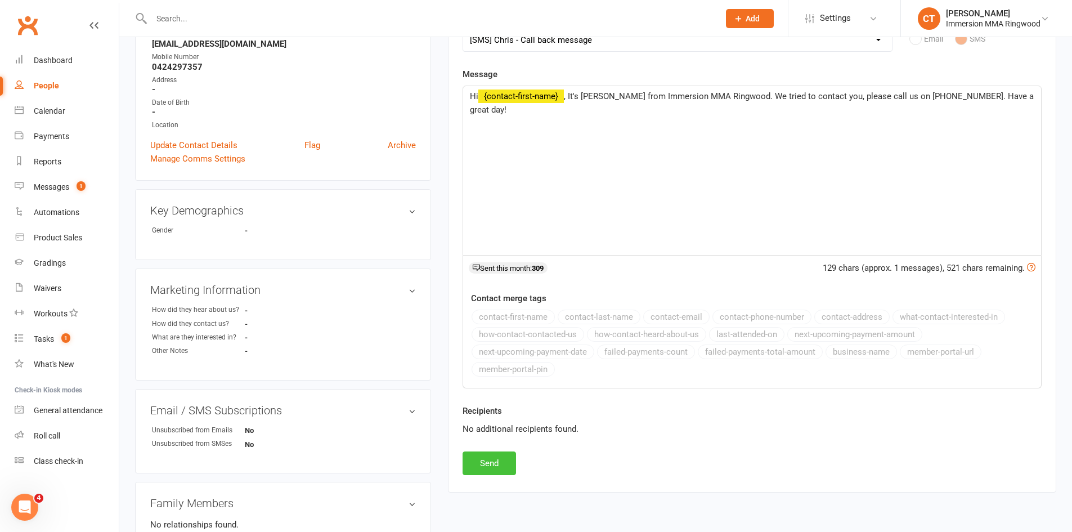
click at [497, 470] on button "Send" at bounding box center [488, 463] width 53 height 24
select select
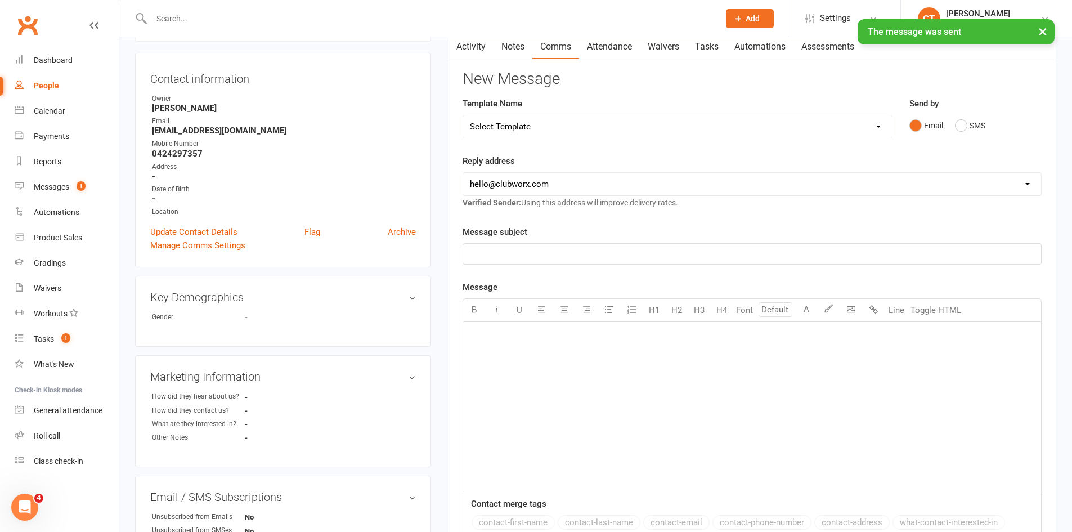
scroll to position [0, 0]
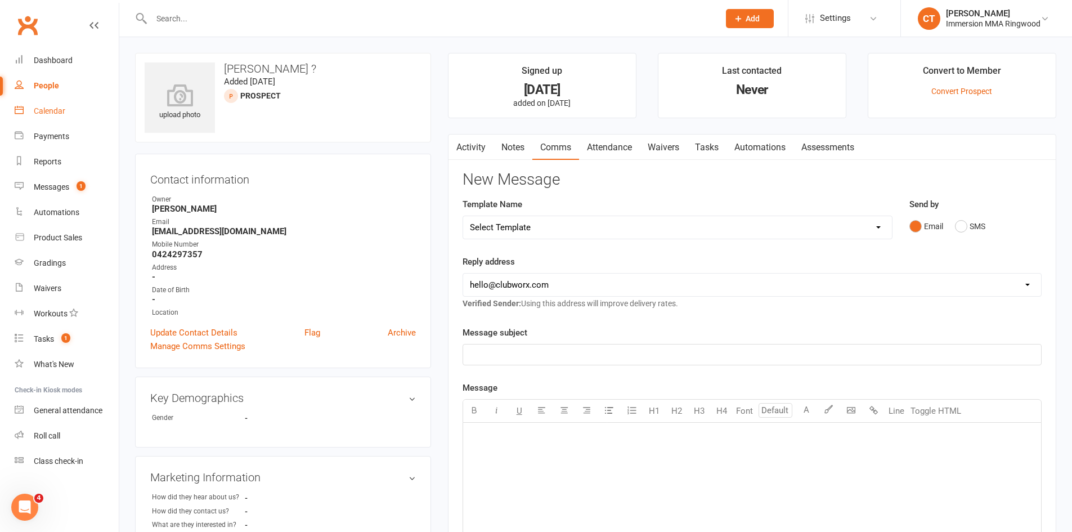
click at [50, 114] on div "Calendar" at bounding box center [50, 110] width 32 height 9
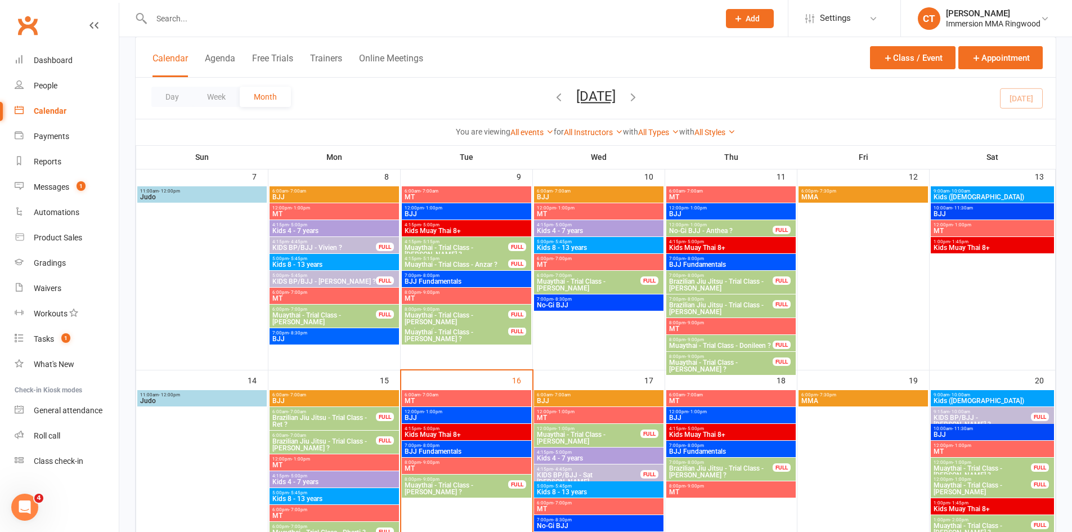
scroll to position [375, 0]
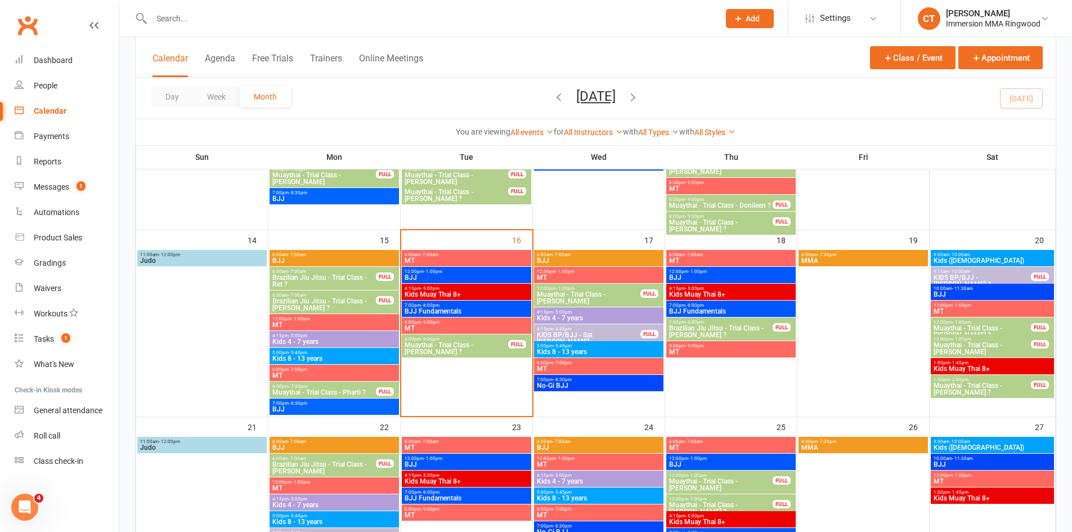
click at [470, 344] on span "Muaythai - Trial Class - [PERSON_NAME] ?" at bounding box center [456, 349] width 105 height 14
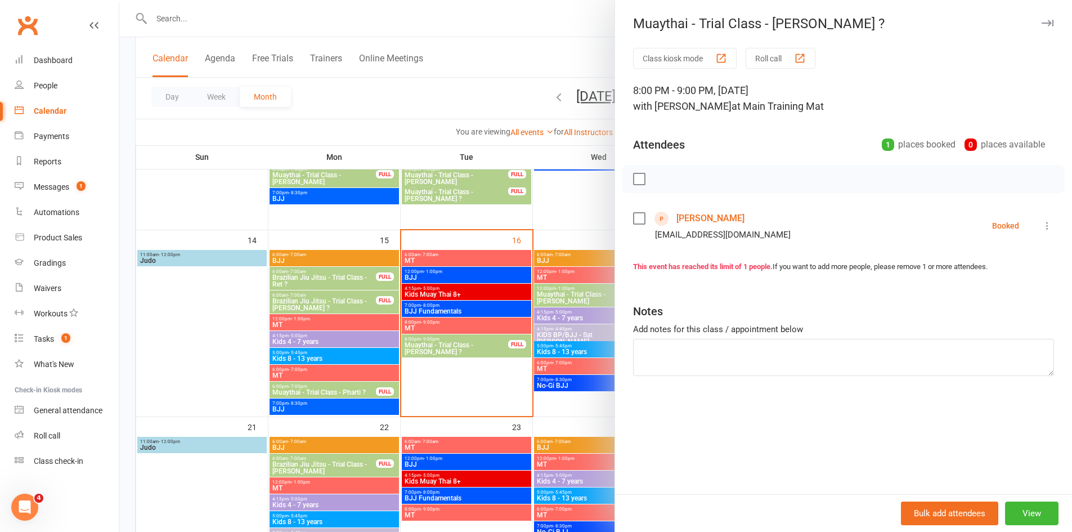
click at [684, 214] on link "[PERSON_NAME]" at bounding box center [710, 218] width 68 height 18
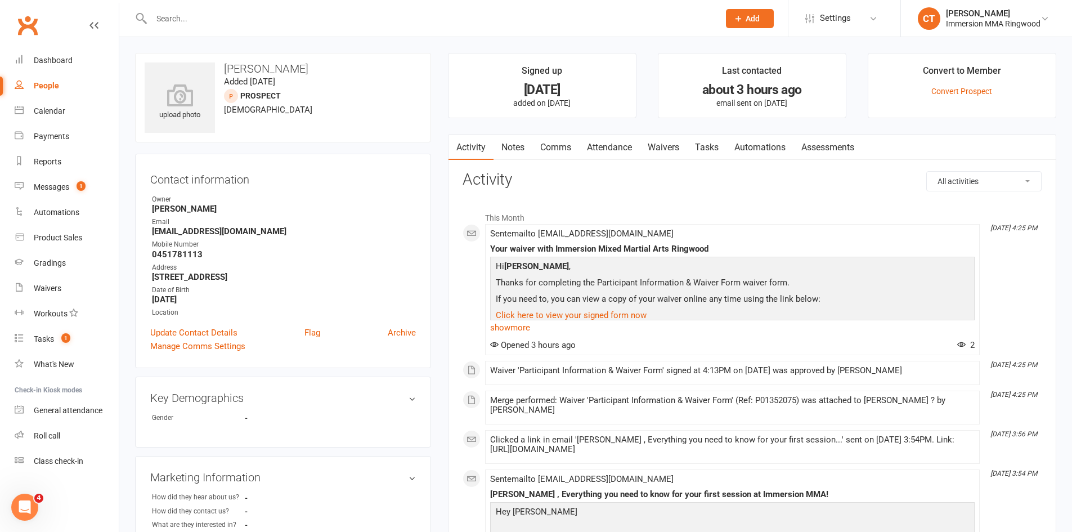
click at [283, 27] on div at bounding box center [423, 18] width 576 height 37
click at [289, 0] on html "Prospect Member Non-attending contact Class / event Appointment Grading event T…" at bounding box center [536, 473] width 1072 height 946
click at [273, 7] on div at bounding box center [423, 18] width 576 height 37
click at [265, 9] on div at bounding box center [423, 18] width 576 height 37
click at [264, 11] on input "text" at bounding box center [429, 19] width 563 height 16
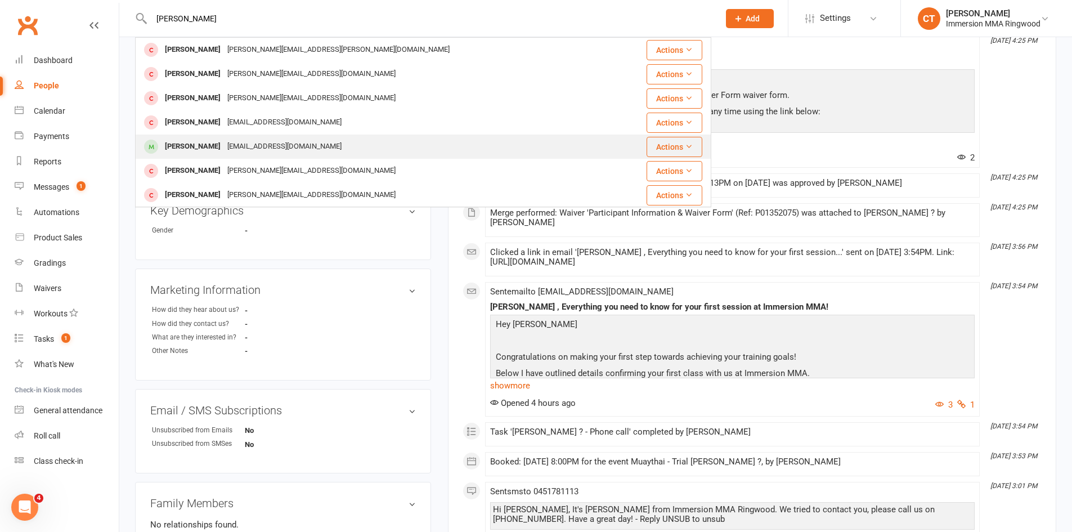
type input "[PERSON_NAME]"
click at [263, 145] on div "[EMAIL_ADDRESS][DOMAIN_NAME]" at bounding box center [284, 146] width 121 height 16
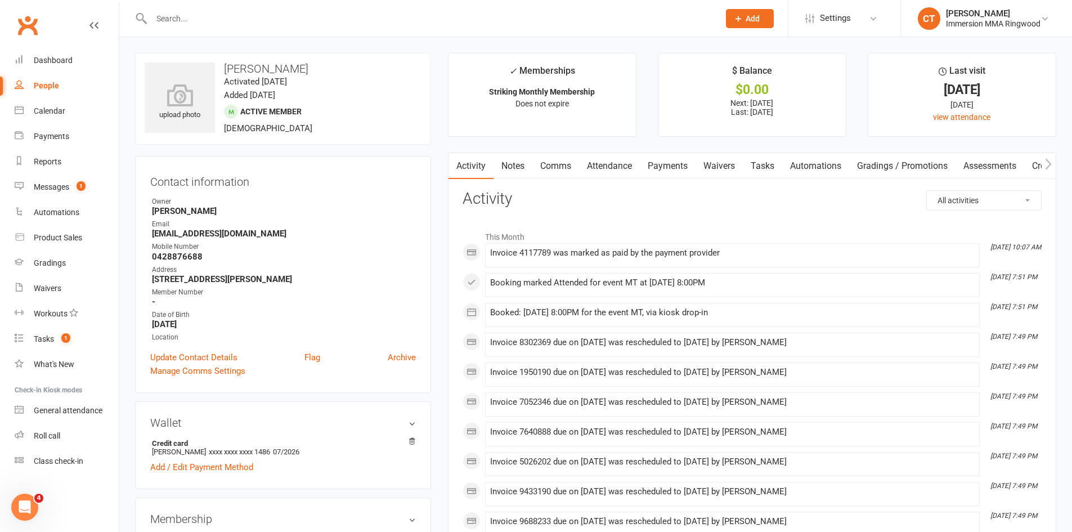
click at [709, 163] on link "Waivers" at bounding box center [718, 166] width 47 height 26
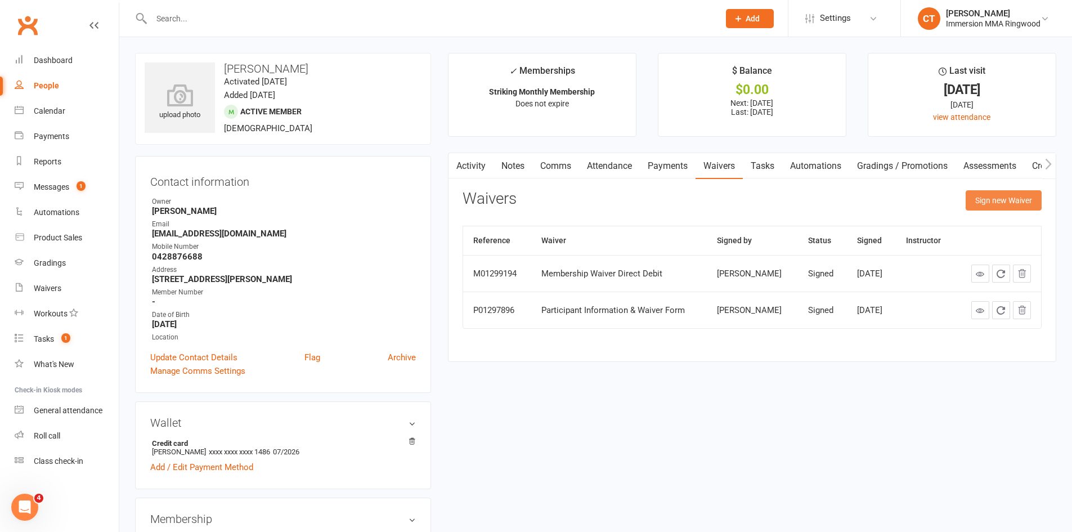
click at [986, 208] on button "Sign new Waiver" at bounding box center [1003, 200] width 76 height 20
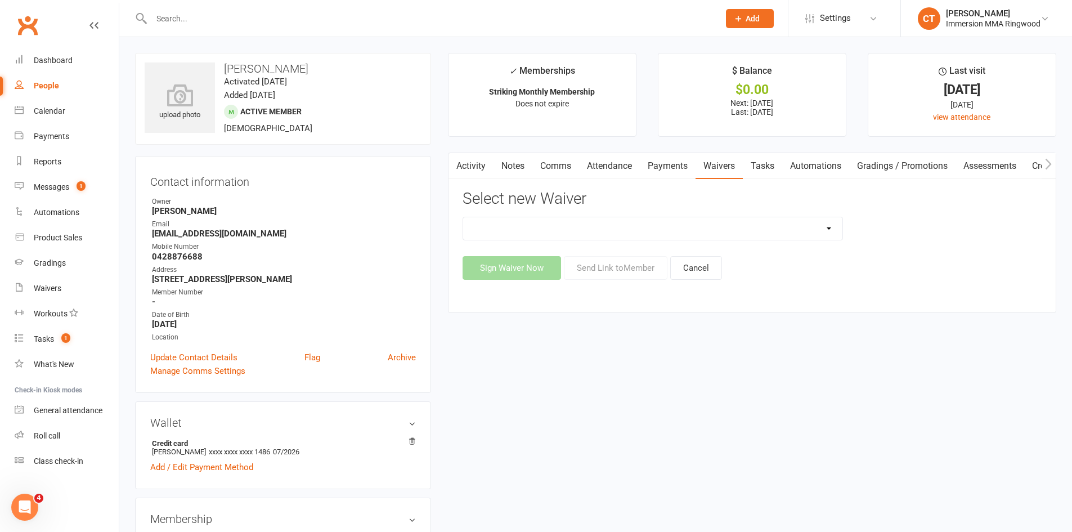
click at [732, 231] on select "Cancellation Waiver Lockdown Support Waiver Membership Waiver Direct Debit Memb…" at bounding box center [652, 228] width 379 height 23
select select "1168"
click at [463, 217] on select "Cancellation Waiver Lockdown Support Waiver Membership Waiver Direct Debit Memb…" at bounding box center [652, 228] width 379 height 23
click at [617, 276] on button "Send Link to Member" at bounding box center [616, 268] width 104 height 24
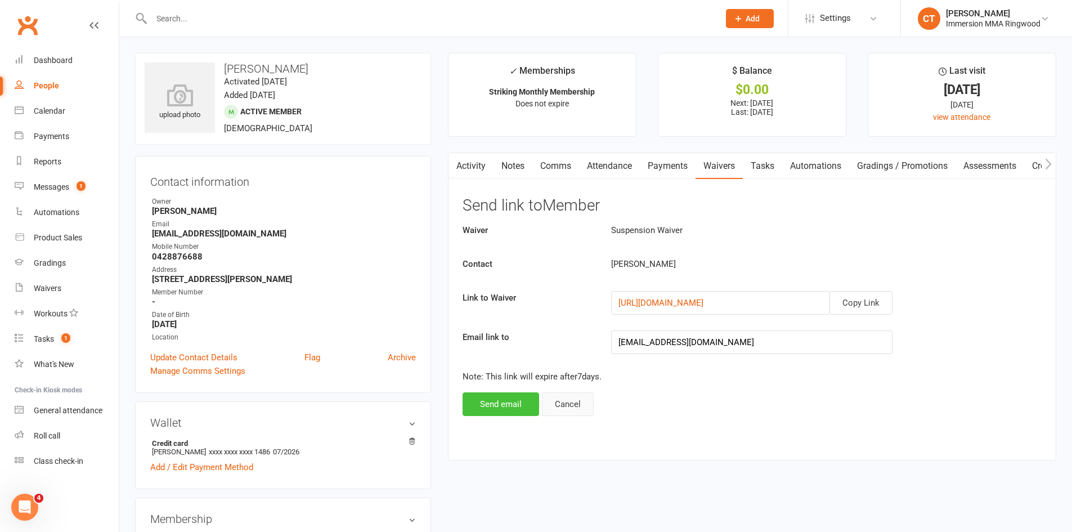
drag, startPoint x: 516, startPoint y: 407, endPoint x: 544, endPoint y: 407, distance: 27.6
click at [519, 406] on button "Send email" at bounding box center [500, 404] width 77 height 24
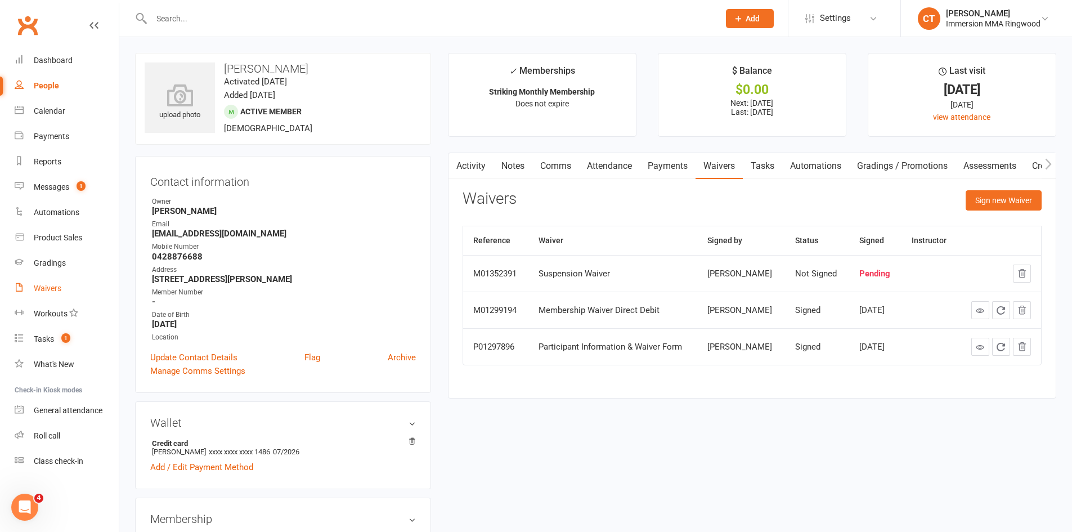
click at [57, 276] on link "Waivers" at bounding box center [67, 288] width 104 height 25
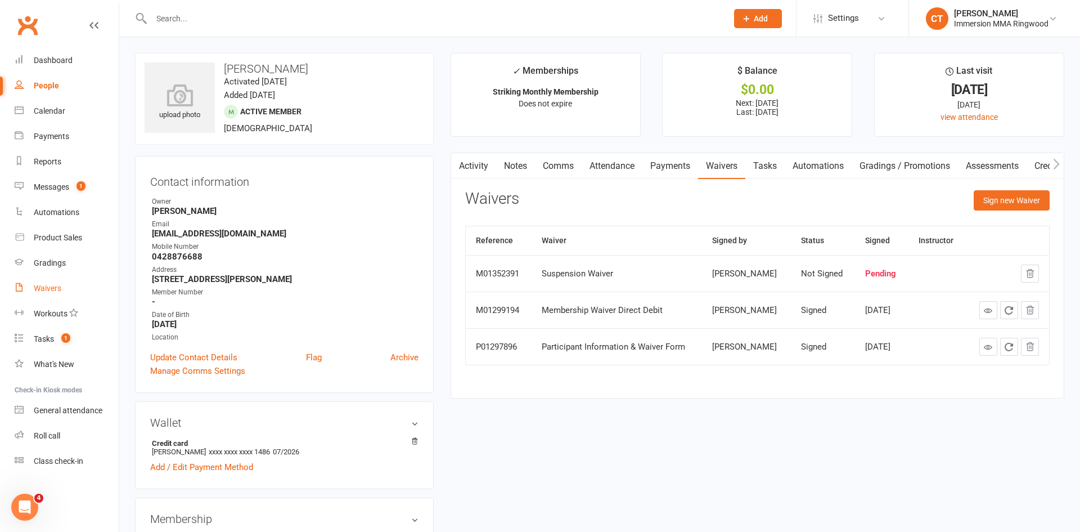
select select "25"
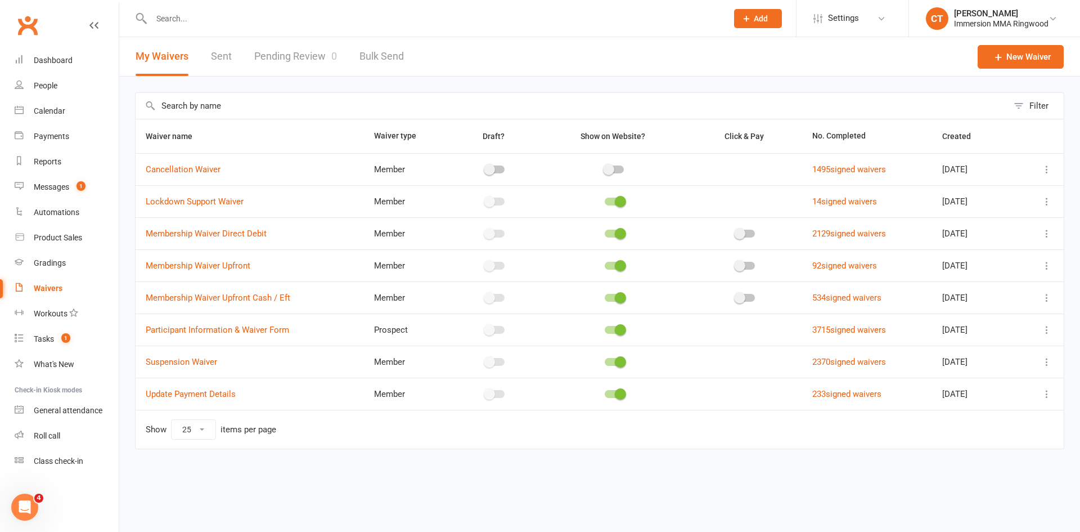
click at [309, 71] on link "Pending Review 0" at bounding box center [295, 56] width 83 height 39
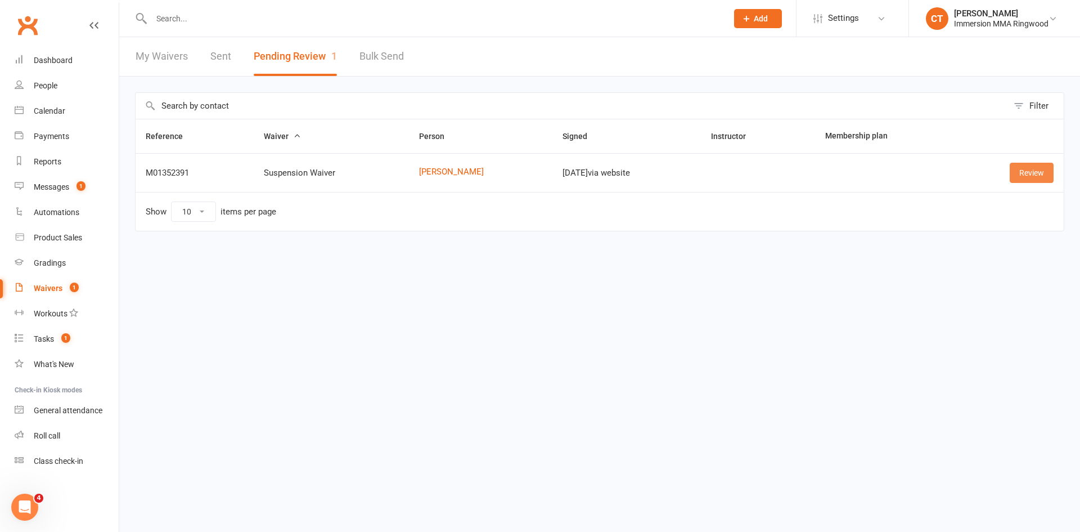
click at [1030, 173] on link "Review" at bounding box center [1032, 173] width 44 height 20
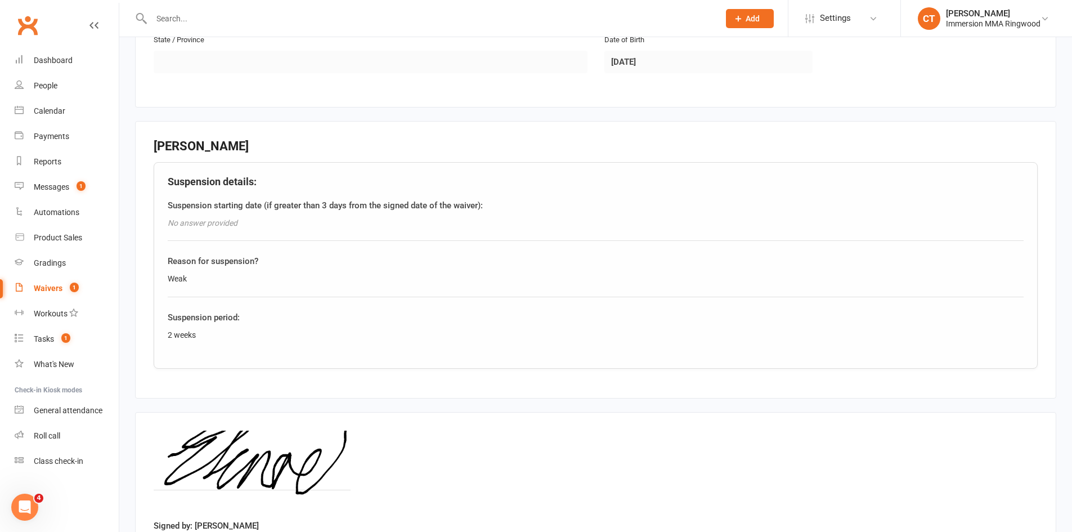
scroll to position [525, 0]
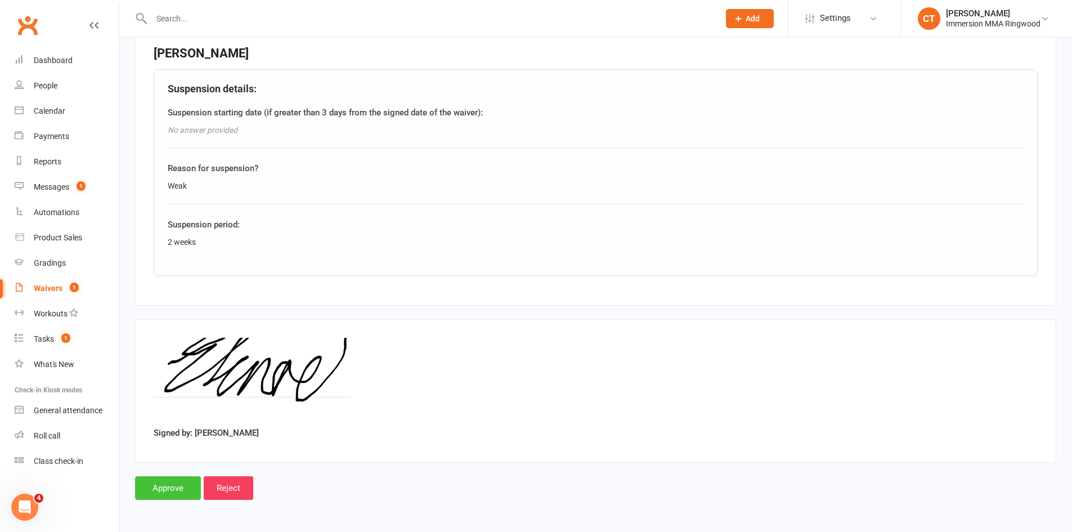
click at [167, 489] on input "Approve" at bounding box center [168, 488] width 66 height 24
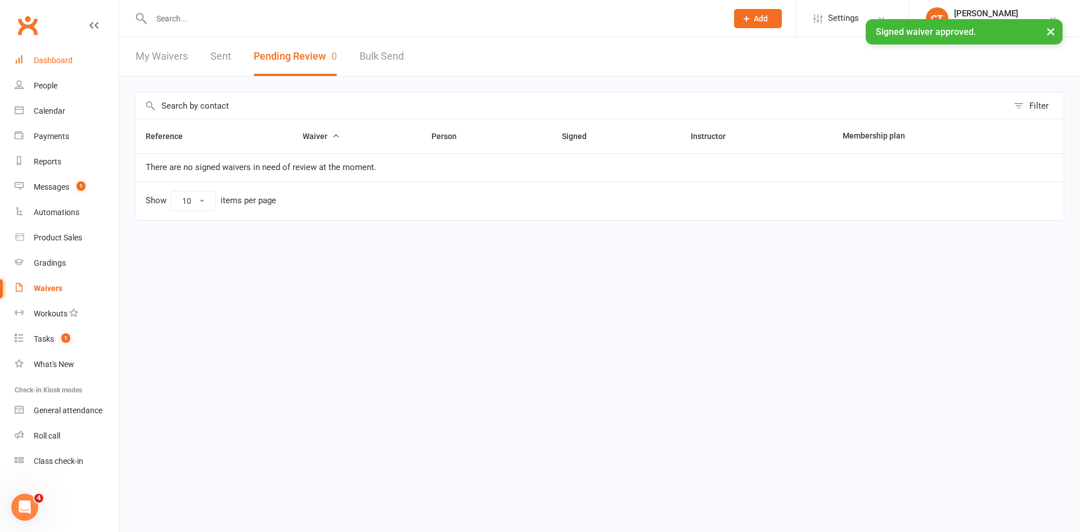
click at [68, 56] on div "Dashboard" at bounding box center [53, 60] width 39 height 9
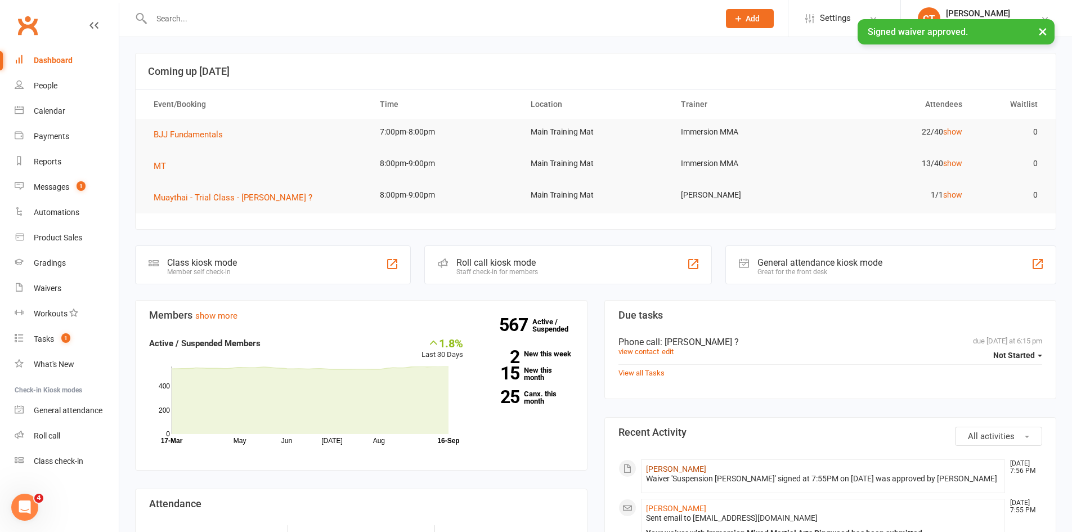
click at [663, 468] on link "[PERSON_NAME]" at bounding box center [676, 468] width 60 height 9
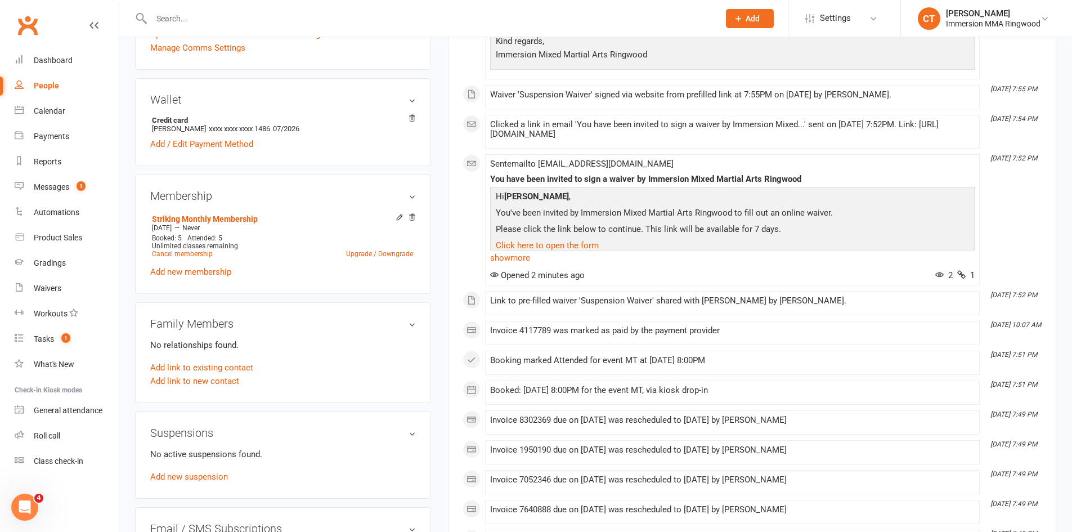
scroll to position [375, 0]
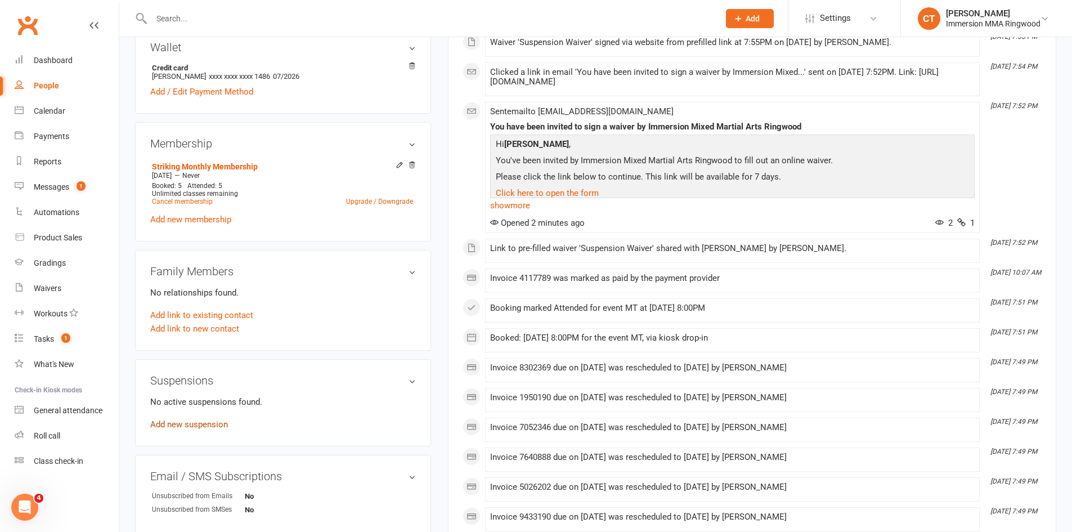
click at [196, 426] on link "Add new suspension" at bounding box center [189, 424] width 78 height 10
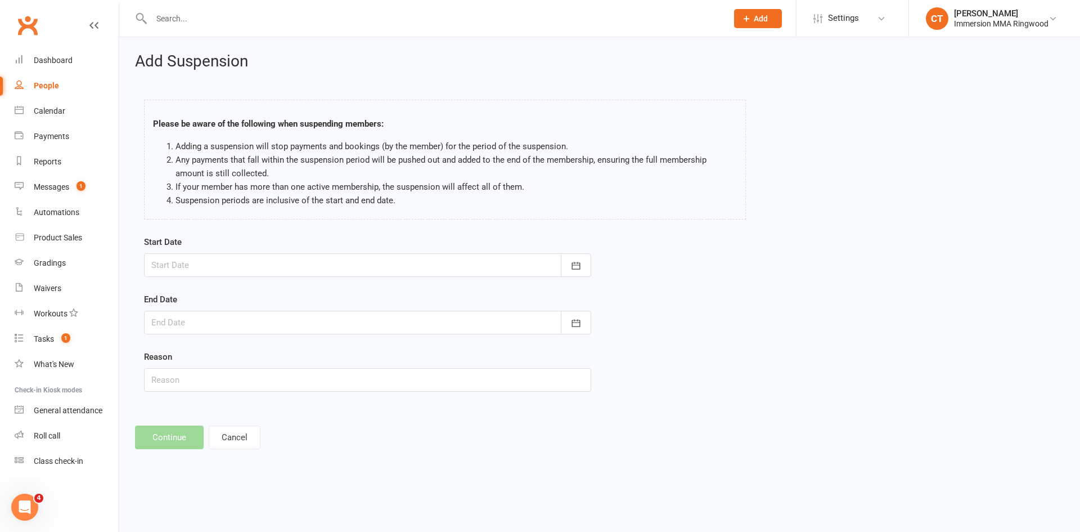
click at [366, 267] on div at bounding box center [367, 265] width 447 height 24
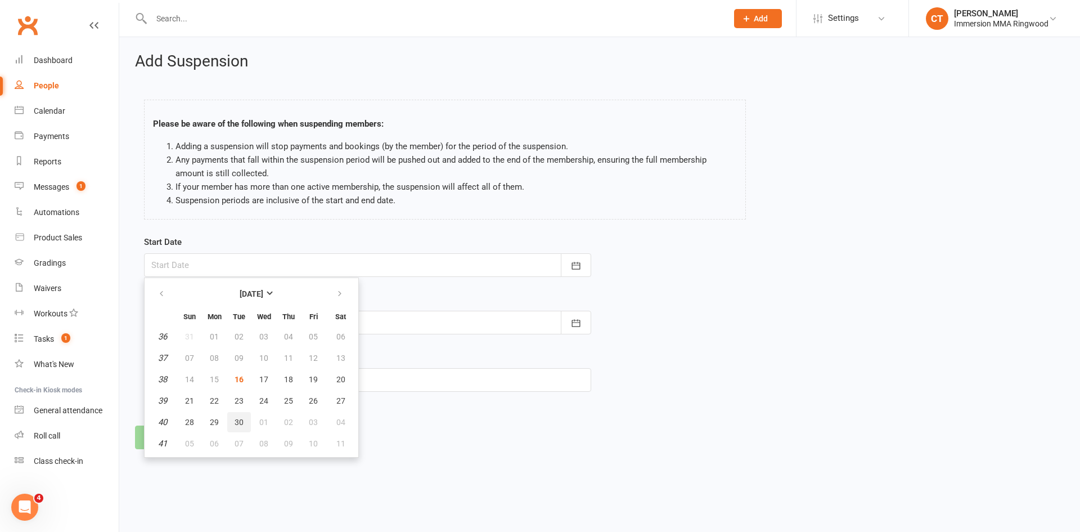
click at [240, 413] on button "30" at bounding box center [239, 422] width 24 height 20
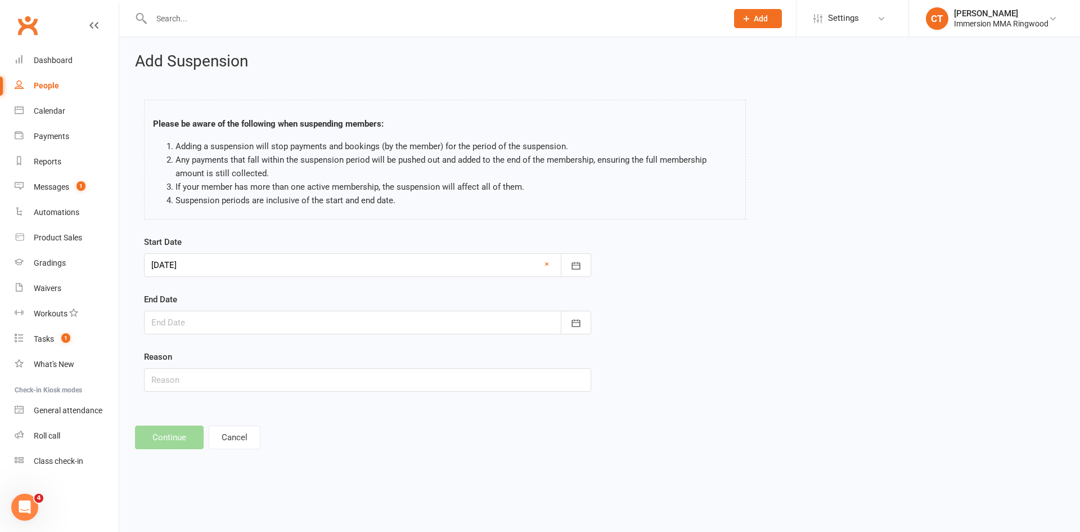
click at [241, 256] on div at bounding box center [367, 265] width 447 height 24
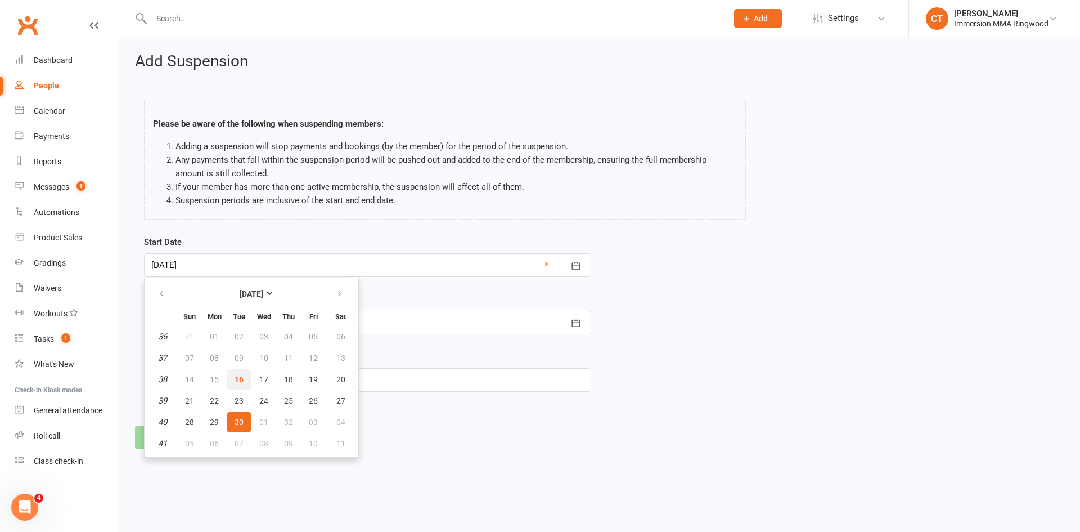
click at [242, 375] on span "16" at bounding box center [239, 379] width 9 height 9
type input "[DATE]"
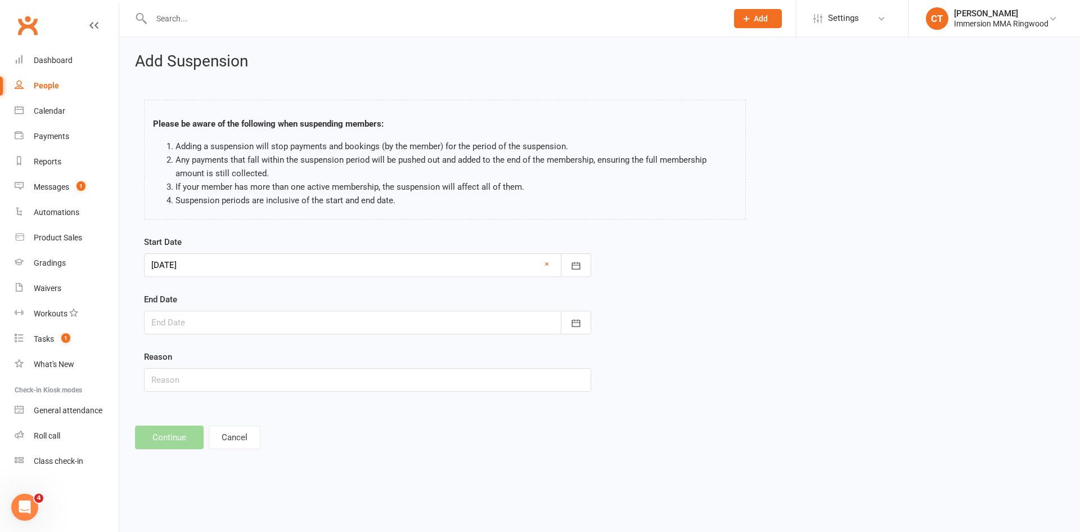
click at [239, 329] on div at bounding box center [367, 323] width 447 height 24
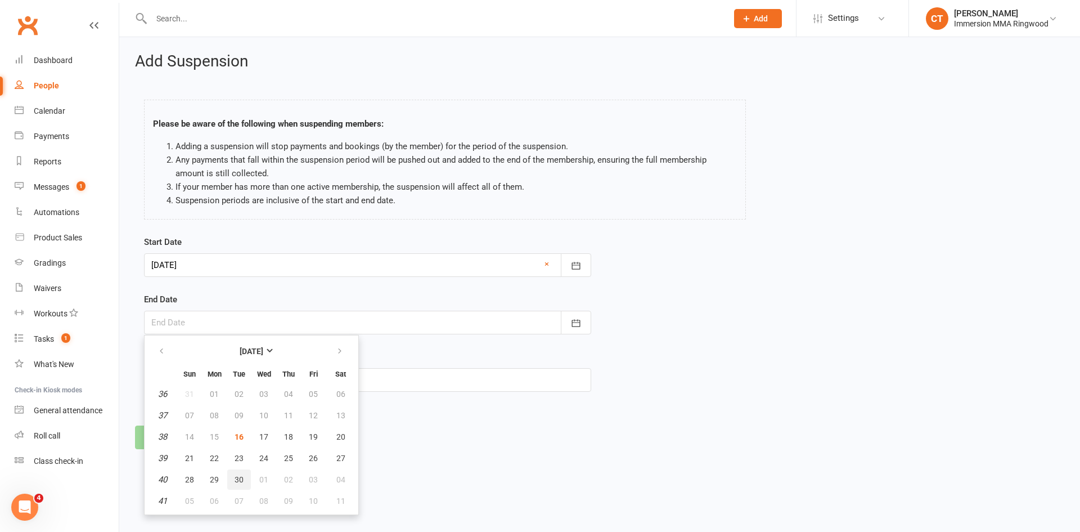
click at [245, 475] on button "30" at bounding box center [239, 479] width 24 height 20
type input "[DATE]"
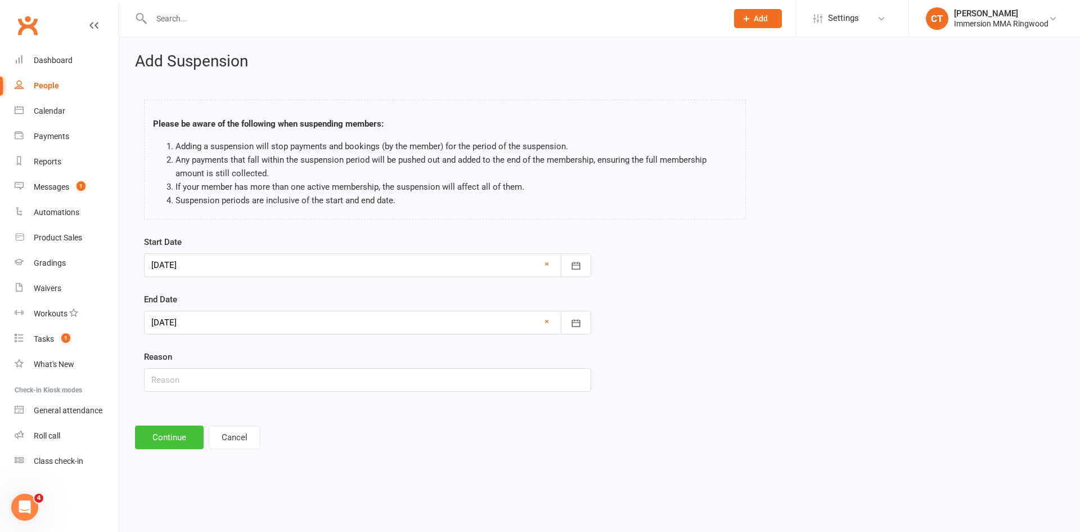
click at [185, 445] on button "Continue" at bounding box center [169, 437] width 69 height 24
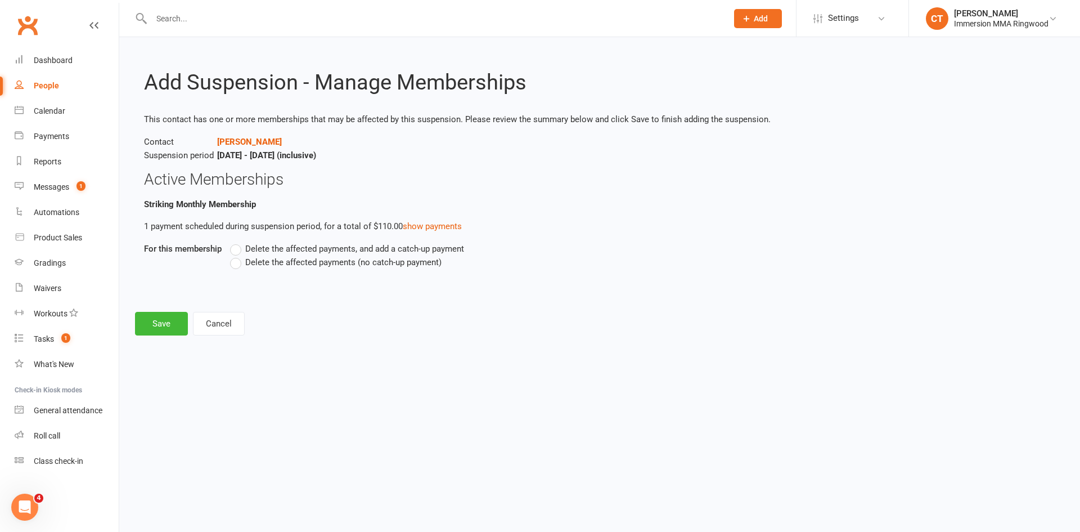
click at [236, 259] on label "Delete the affected payments (no catch-up payment)" at bounding box center [336, 262] width 212 height 14
click at [236, 255] on input "Delete the affected payments (no catch-up payment)" at bounding box center [233, 255] width 7 height 0
click at [177, 320] on button "Save" at bounding box center [161, 324] width 53 height 24
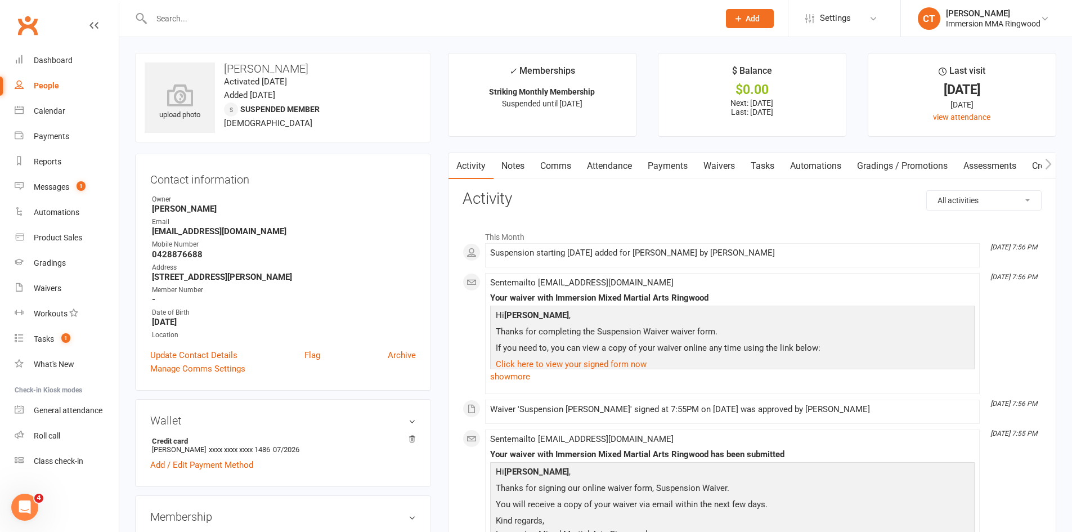
click at [706, 163] on link "Waivers" at bounding box center [718, 166] width 47 height 26
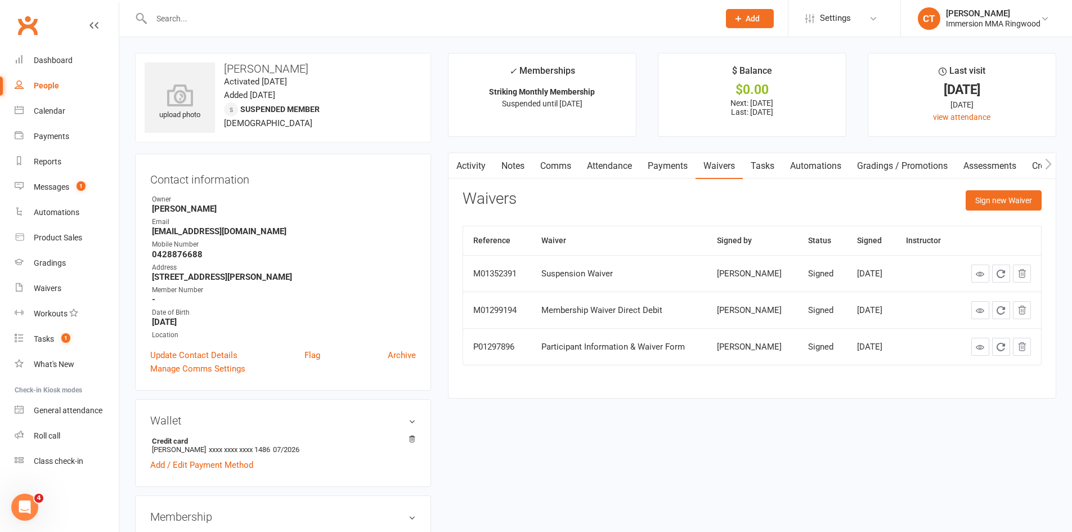
drag, startPoint x: 561, startPoint y: 166, endPoint x: 568, endPoint y: 164, distance: 7.5
click at [565, 165] on link "Comms" at bounding box center [555, 166] width 47 height 26
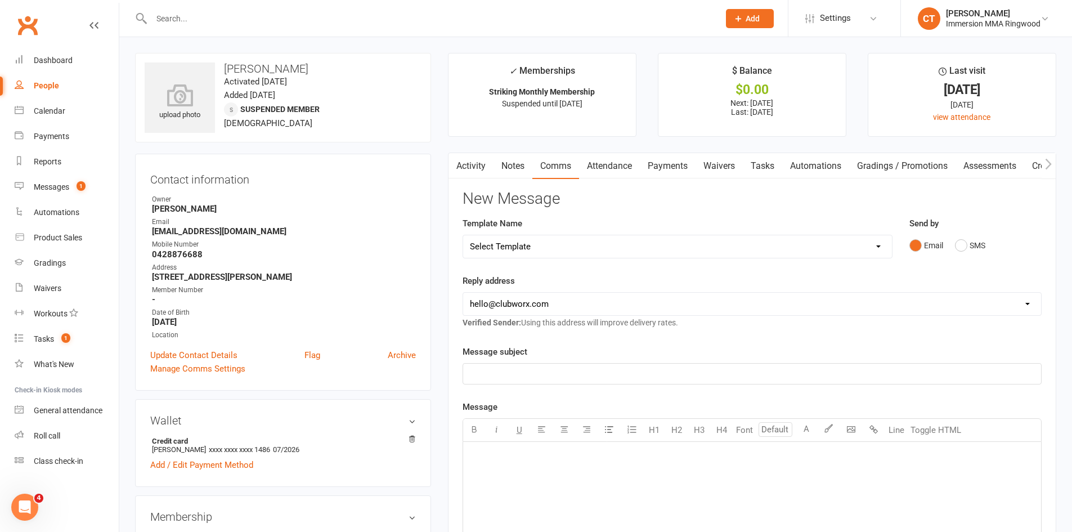
click at [604, 245] on select "Select Template [SMS] [PERSON_NAME] - Call back message [SMS] Mark- Call back m…" at bounding box center [677, 246] width 429 height 23
select select "19"
click at [463, 235] on select "Select Template [SMS] [PERSON_NAME] - Call back message [SMS] Mark- Call back m…" at bounding box center [677, 246] width 429 height 23
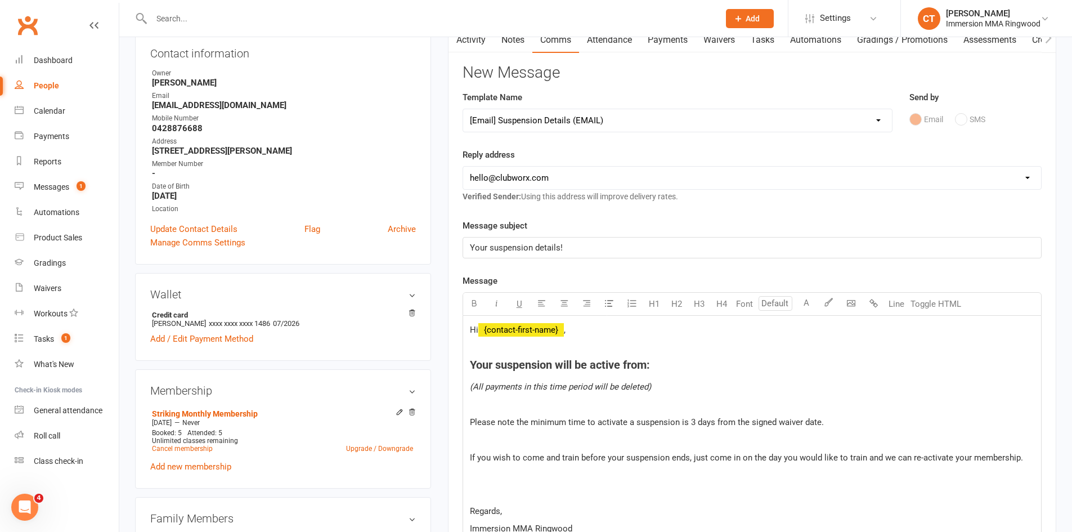
scroll to position [187, 0]
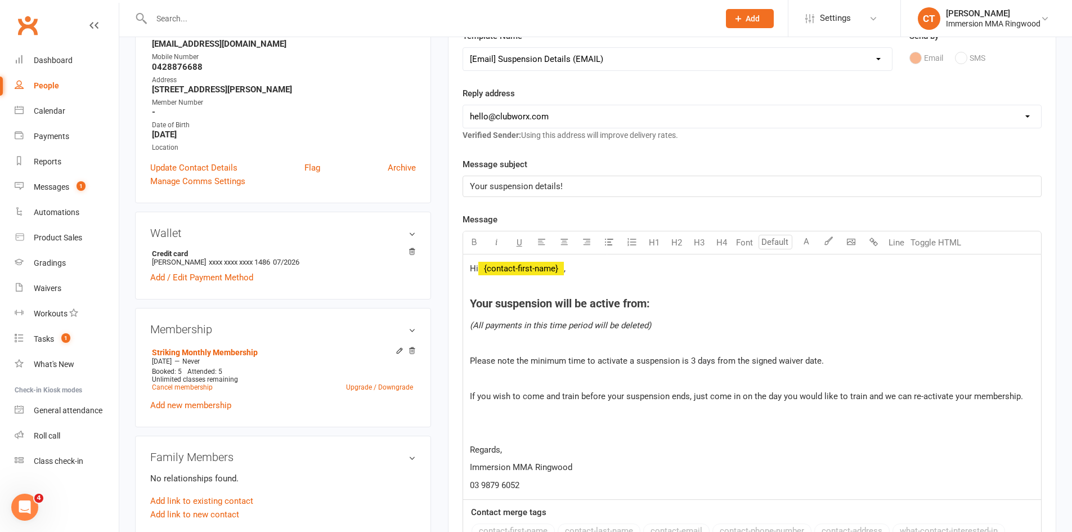
click at [670, 306] on h4 "Your suspension will be active from:" at bounding box center [752, 303] width 564 height 12
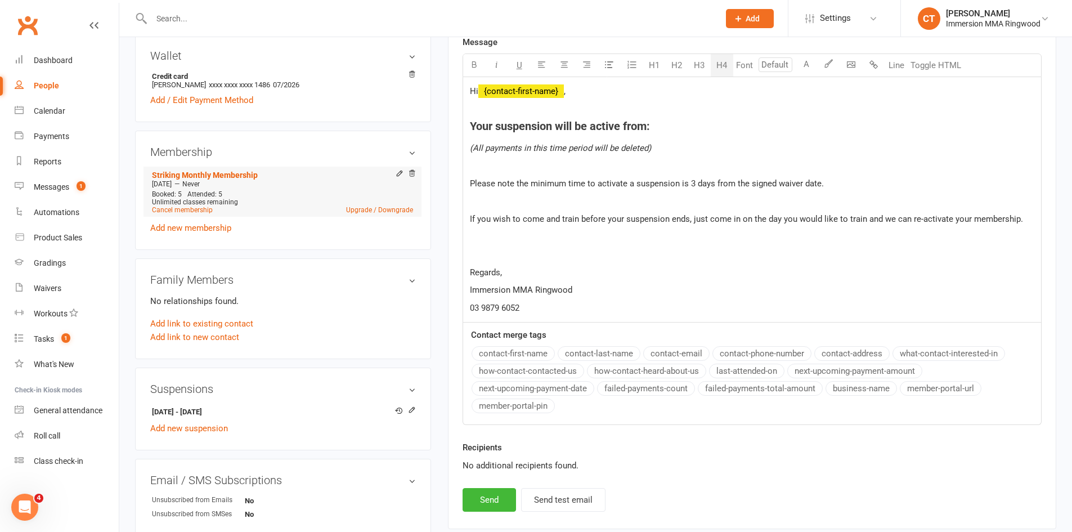
scroll to position [375, 0]
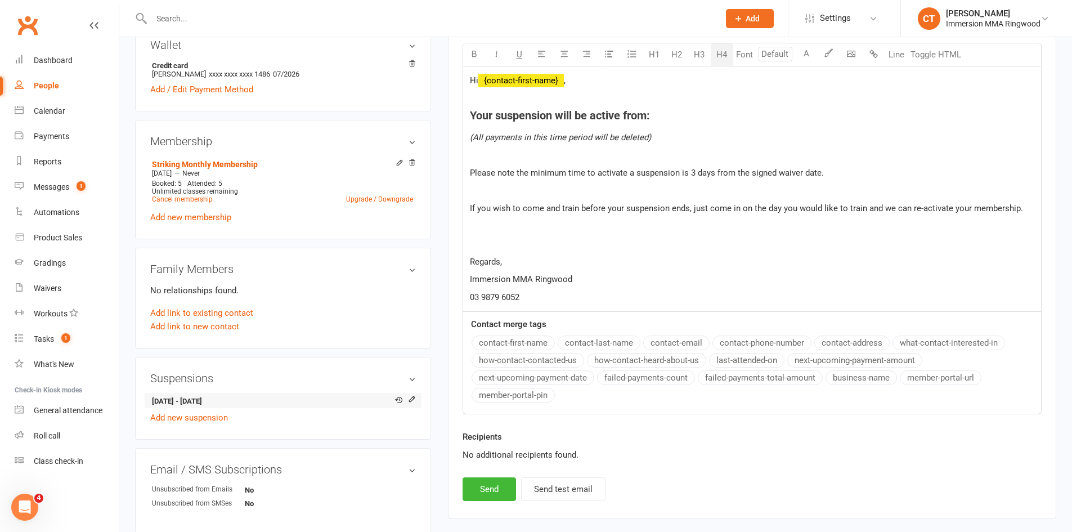
drag, startPoint x: 243, startPoint y: 402, endPoint x: 164, endPoint y: 394, distance: 79.1
click at [150, 396] on div "Suspensions [DATE] - [DATE] Add new suspension" at bounding box center [283, 398] width 296 height 83
copy strong "[DATE] - [DATE]"
click at [664, 118] on h4 "Your suspension will be active from:" at bounding box center [752, 115] width 564 height 12
click at [497, 481] on button "Send" at bounding box center [488, 489] width 53 height 24
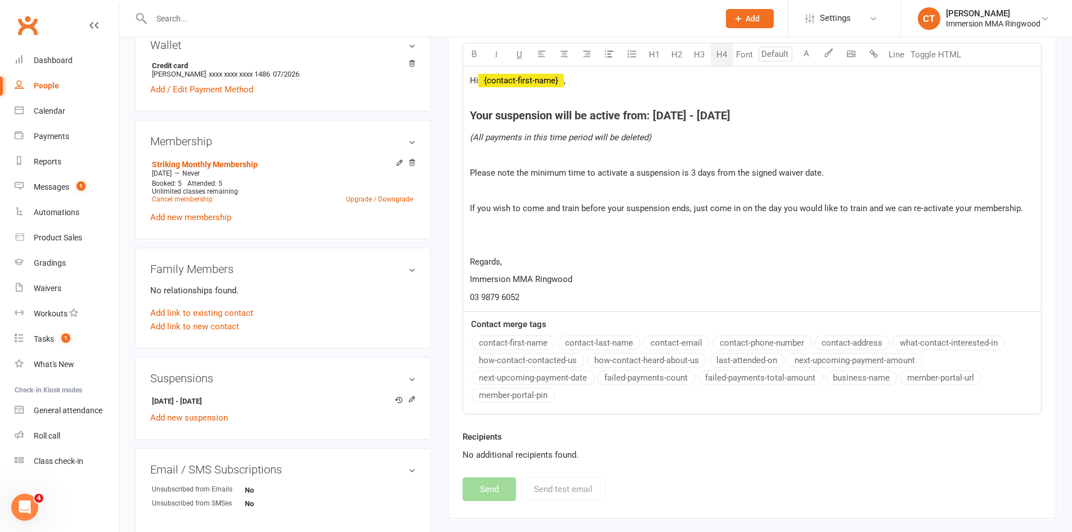
select select
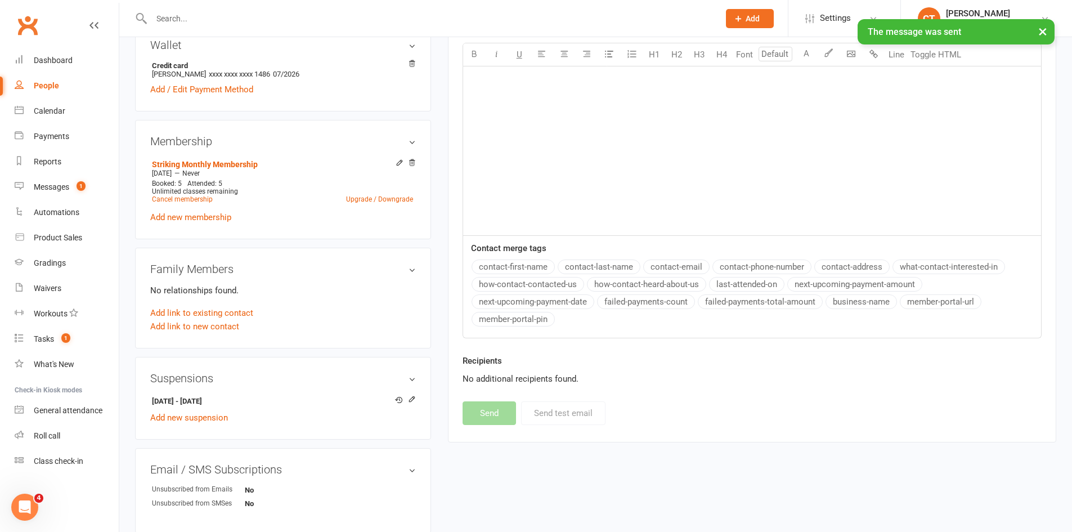
scroll to position [0, 0]
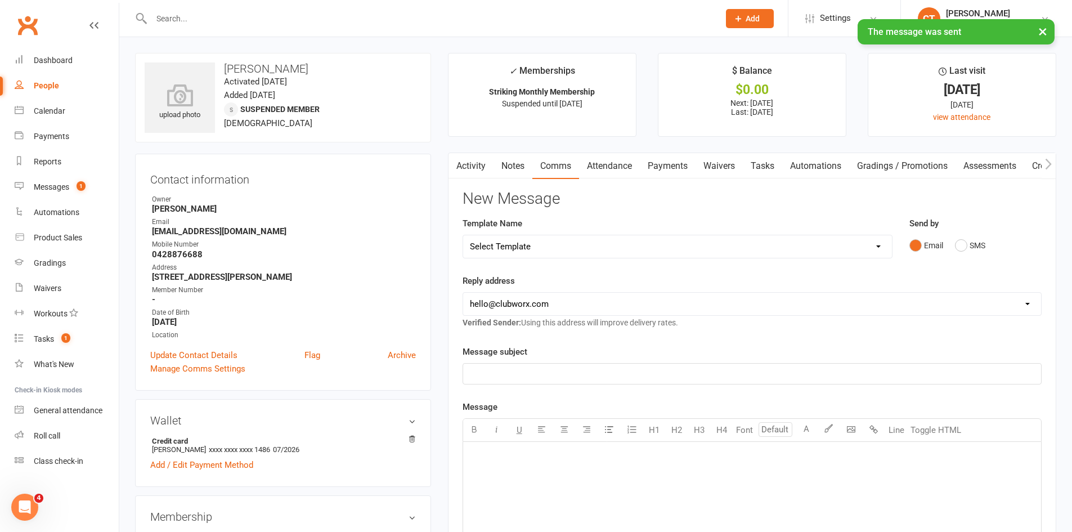
click at [657, 167] on link "Payments" at bounding box center [668, 166] width 56 height 26
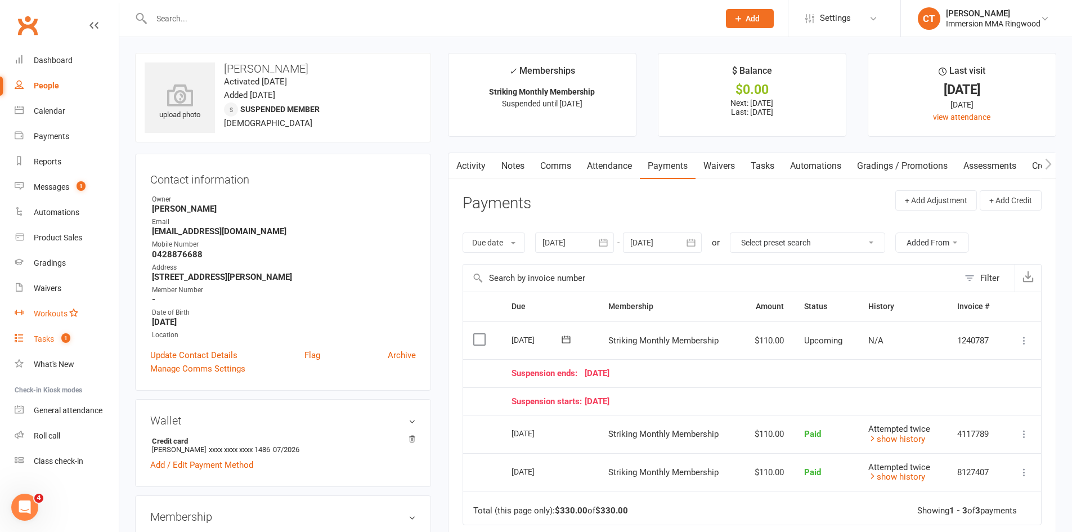
click at [66, 327] on ul "Dashboard People Calendar Payments Reports Messages 1 Automations Product Sales…" at bounding box center [59, 261] width 119 height 426
click at [63, 329] on link "Tasks 1" at bounding box center [67, 338] width 104 height 25
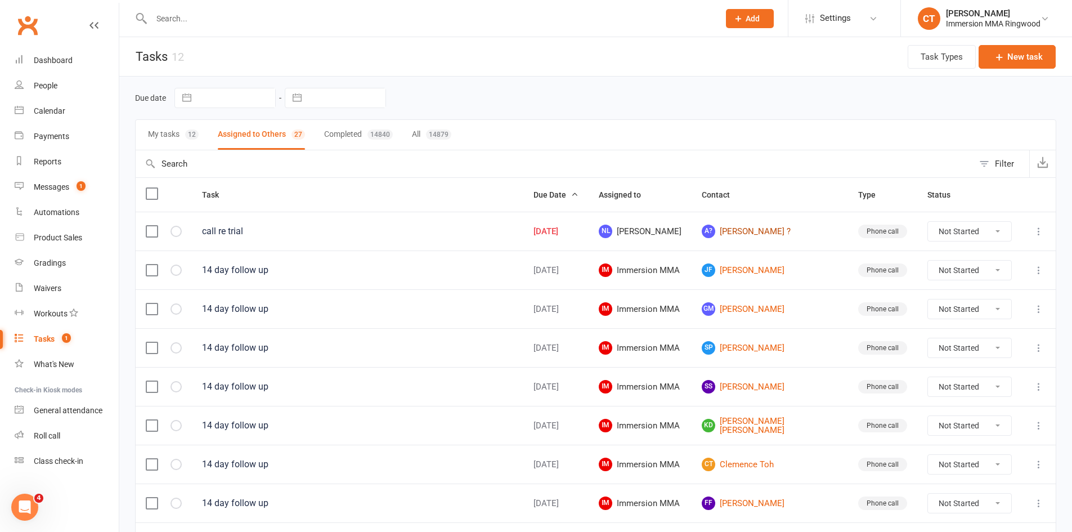
click at [752, 228] on link "A? [PERSON_NAME] ?" at bounding box center [770, 231] width 136 height 14
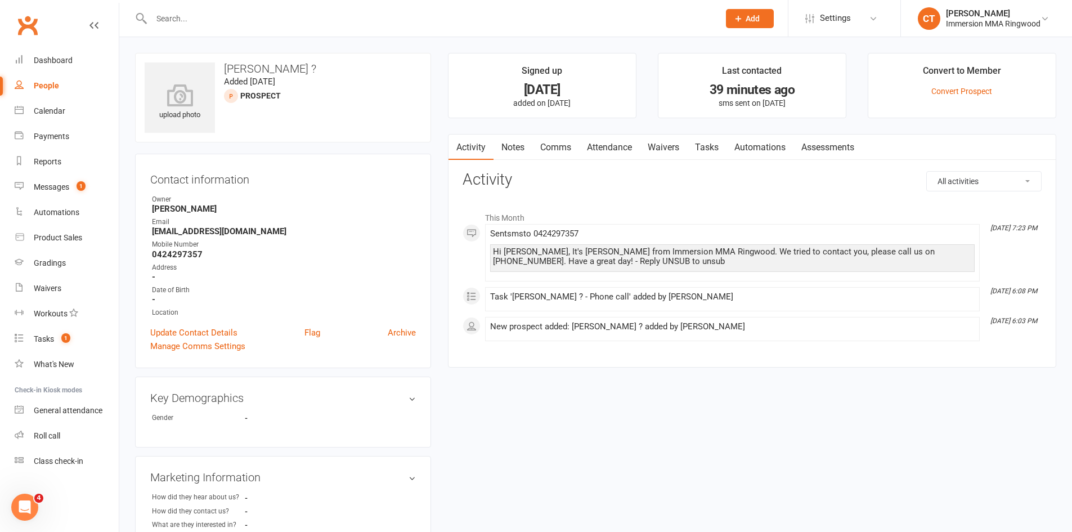
drag, startPoint x: 605, startPoint y: 146, endPoint x: 620, endPoint y: 153, distance: 16.9
click at [606, 145] on link "Attendance" at bounding box center [609, 147] width 61 height 26
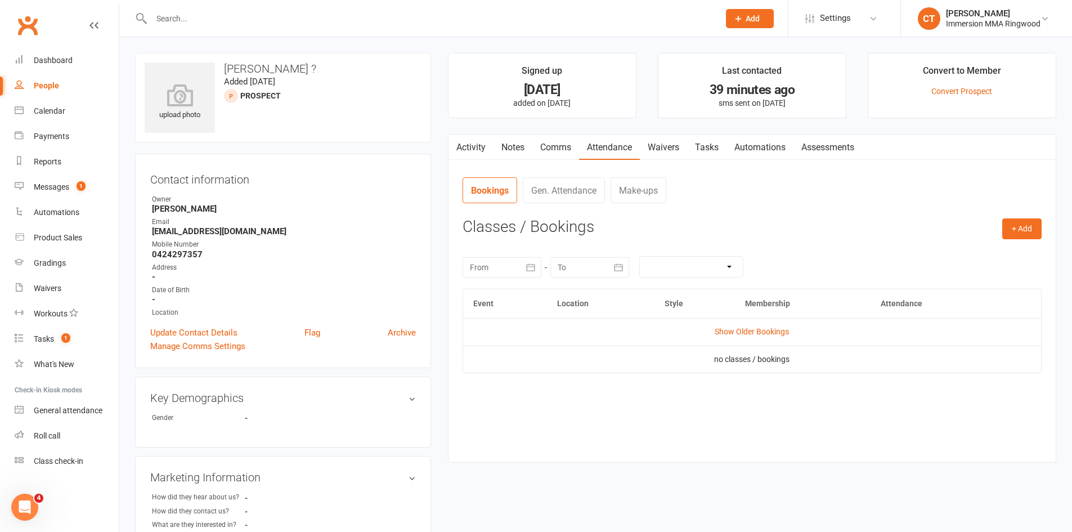
click at [480, 147] on link "Activity" at bounding box center [470, 147] width 45 height 26
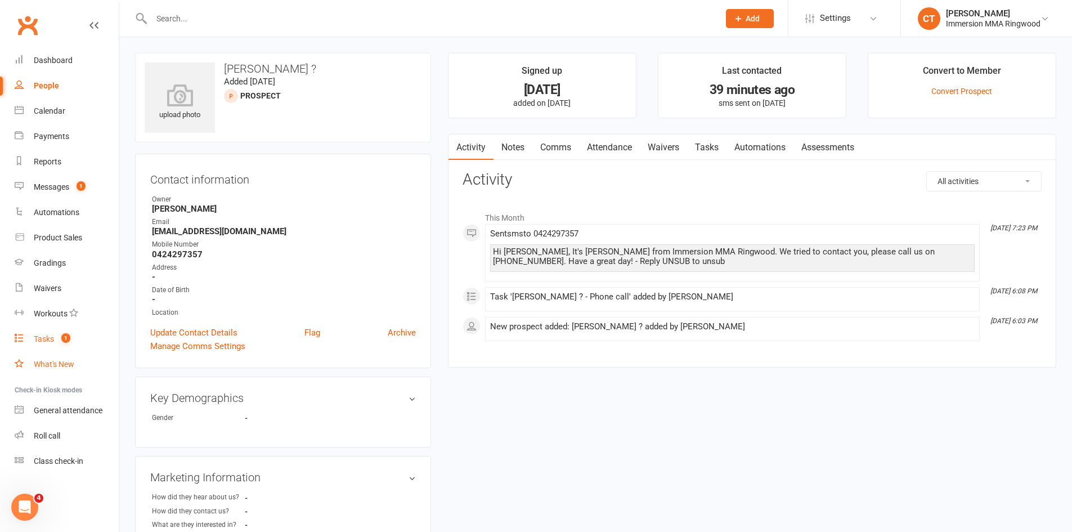
drag, startPoint x: 59, startPoint y: 352, endPoint x: 60, endPoint y: 345, distance: 6.2
click at [59, 351] on ul "Dashboard People Calendar Payments Reports Messages 1 Automations Product Sales…" at bounding box center [59, 261] width 119 height 426
click at [60, 345] on link "Tasks 1" at bounding box center [67, 338] width 104 height 25
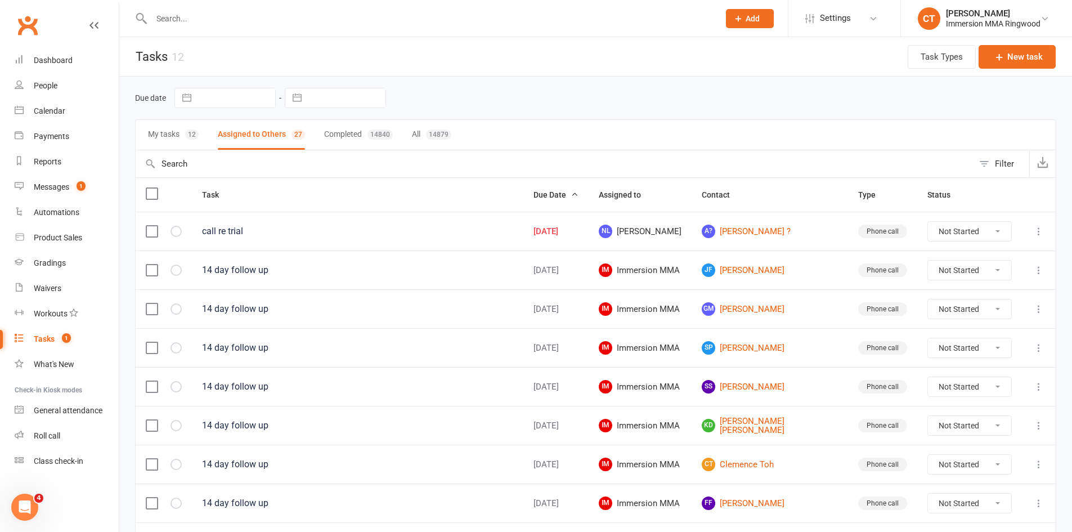
drag, startPoint x: 990, startPoint y: 230, endPoint x: 986, endPoint y: 235, distance: 6.4
click at [990, 230] on select "Not Started In Progress Waiting Complete" at bounding box center [969, 231] width 83 height 19
click at [928, 222] on select "Not Started In Progress Waiting Complete" at bounding box center [969, 231] width 83 height 19
select select "unstarted"
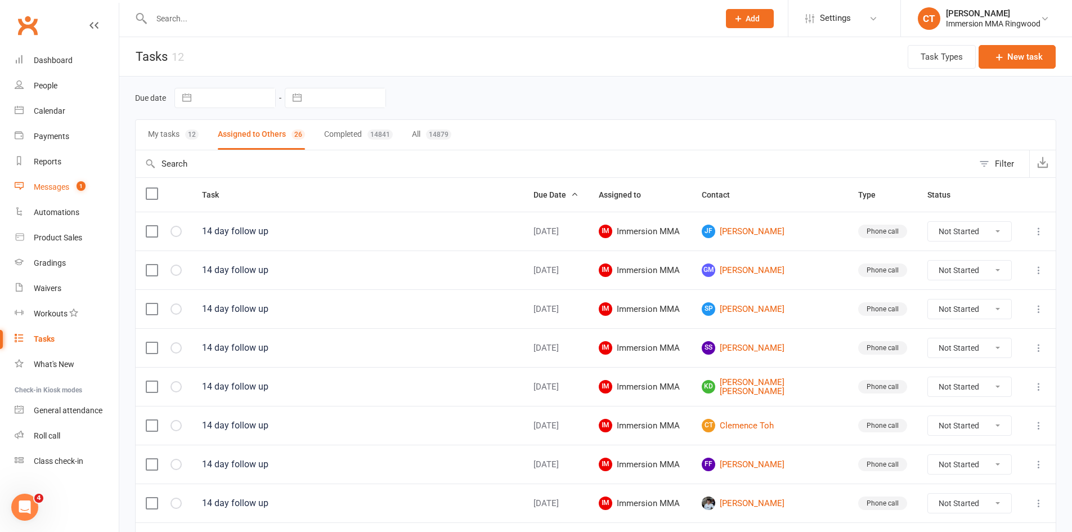
click at [84, 174] on link "Messages 1" at bounding box center [67, 186] width 104 height 25
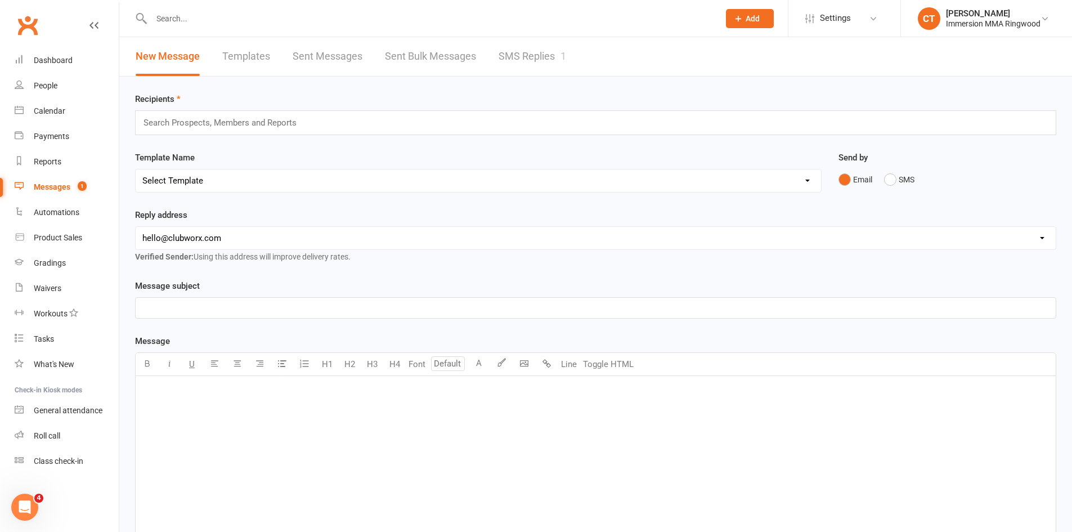
click at [512, 63] on link "SMS Replies 1" at bounding box center [532, 56] width 68 height 39
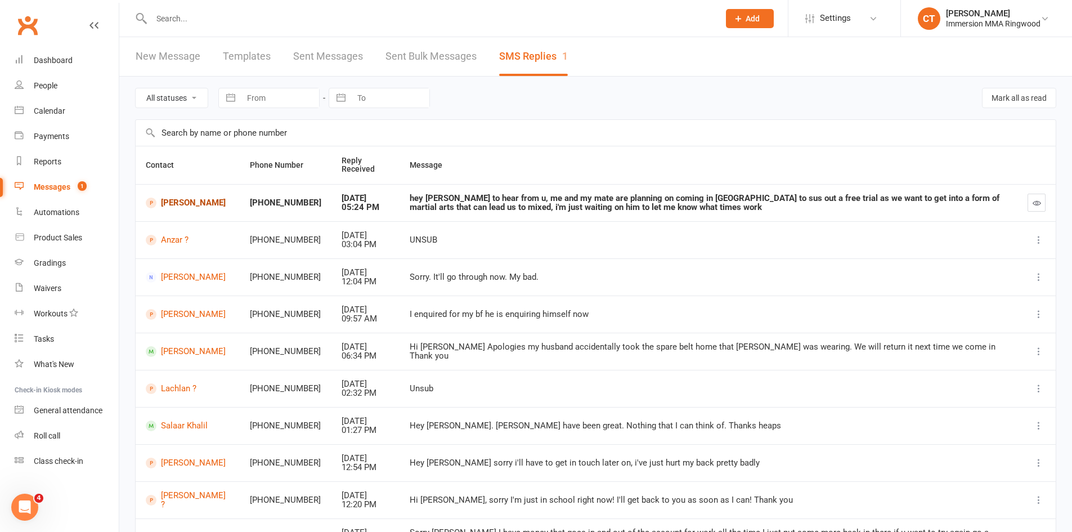
click at [197, 206] on link "[PERSON_NAME]" at bounding box center [188, 202] width 84 height 11
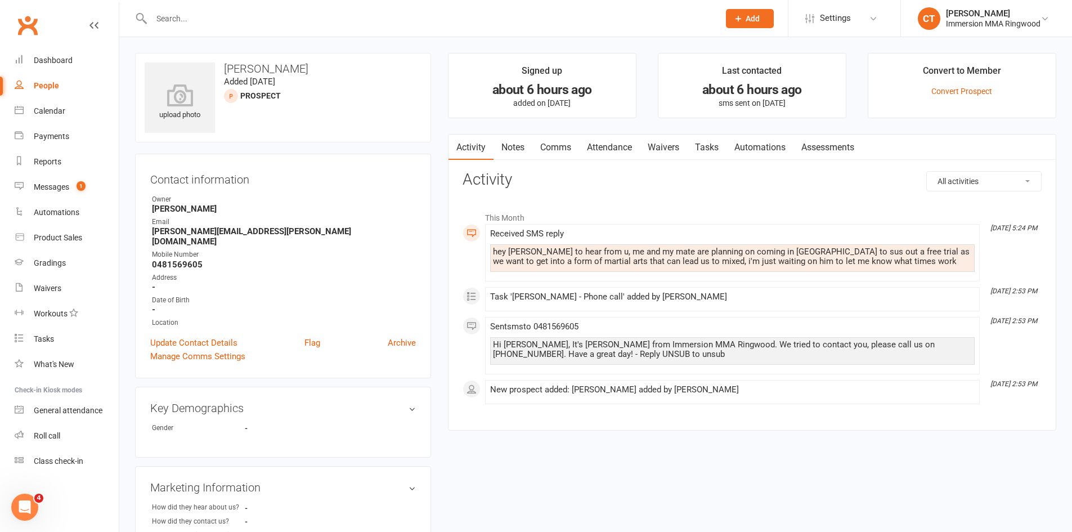
click at [497, 140] on link "Notes" at bounding box center [512, 147] width 39 height 26
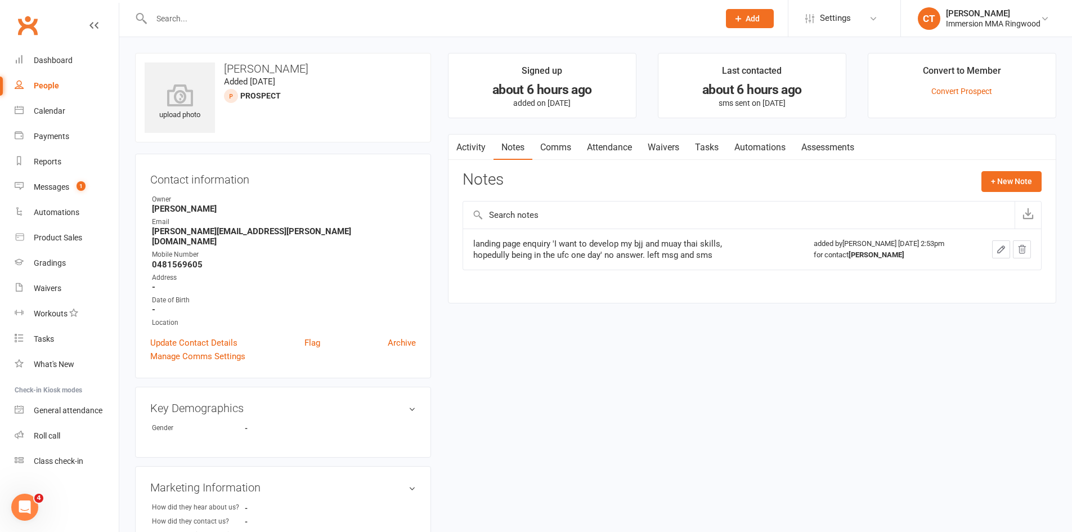
click at [483, 145] on link "Activity" at bounding box center [470, 147] width 45 height 26
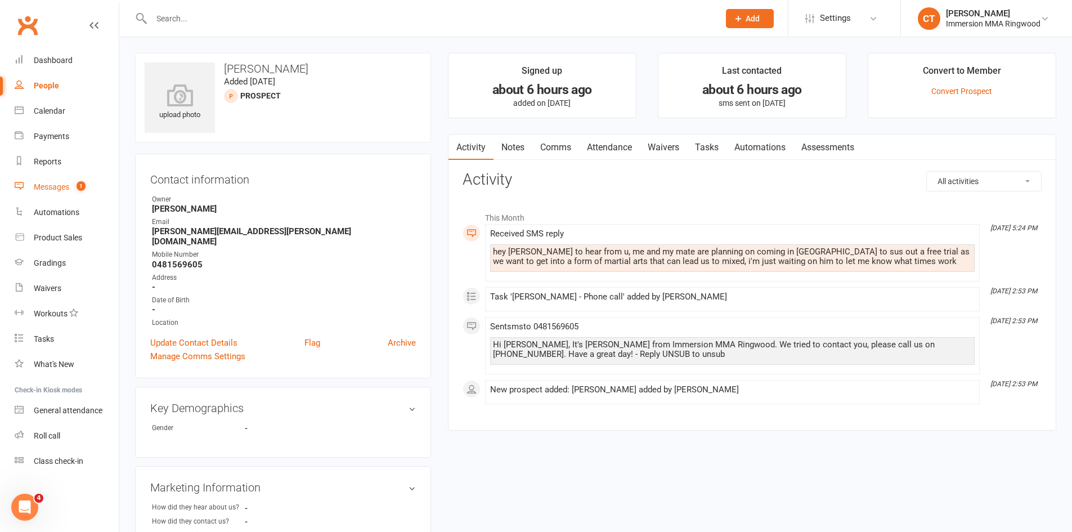
click at [48, 186] on div "Messages" at bounding box center [51, 186] width 35 height 9
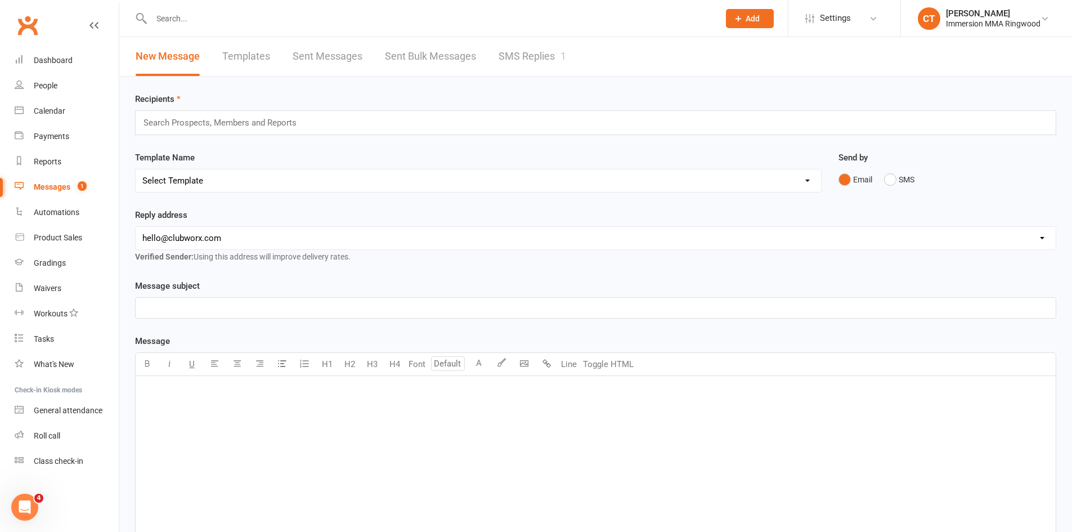
click at [522, 46] on link "SMS Replies 1" at bounding box center [532, 56] width 68 height 39
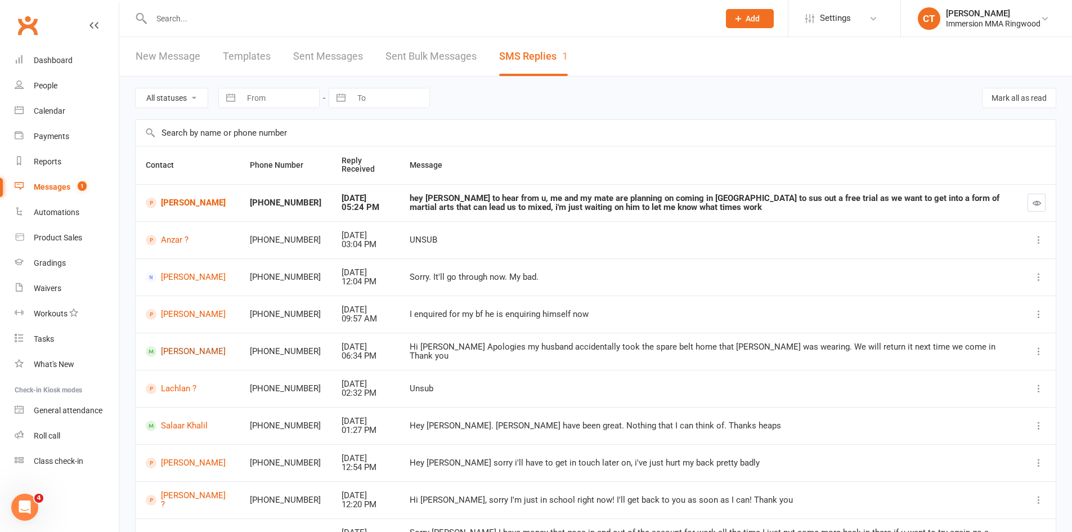
click at [195, 346] on link "[PERSON_NAME]" at bounding box center [188, 351] width 84 height 11
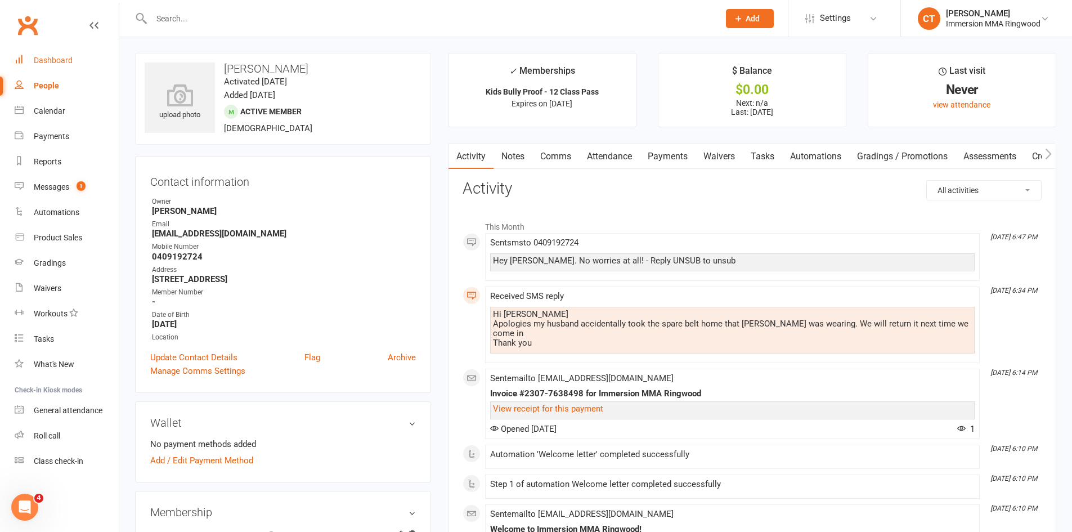
click at [76, 61] on link "Dashboard" at bounding box center [67, 60] width 104 height 25
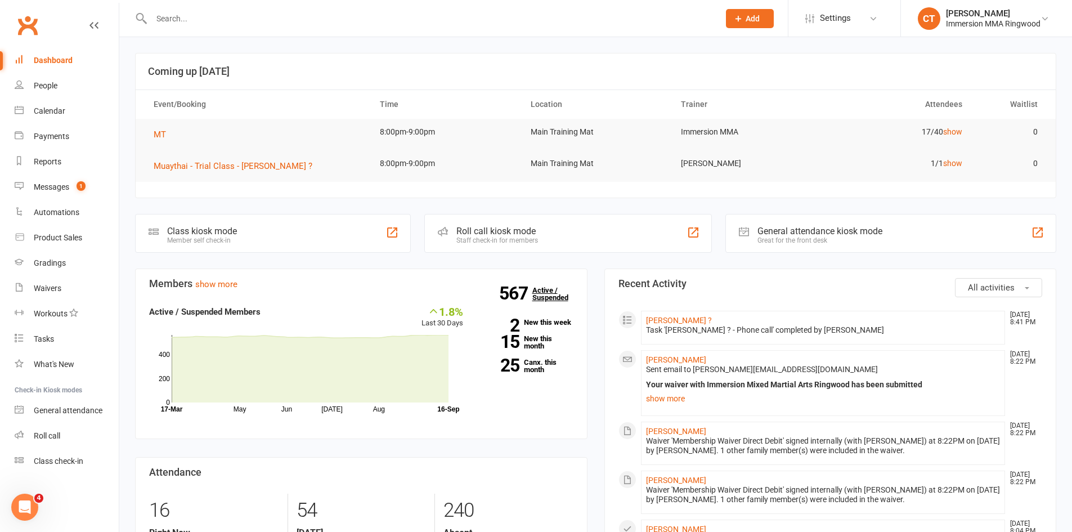
click at [546, 282] on link "567 Active / Suspended" at bounding box center [557, 294] width 50 height 32
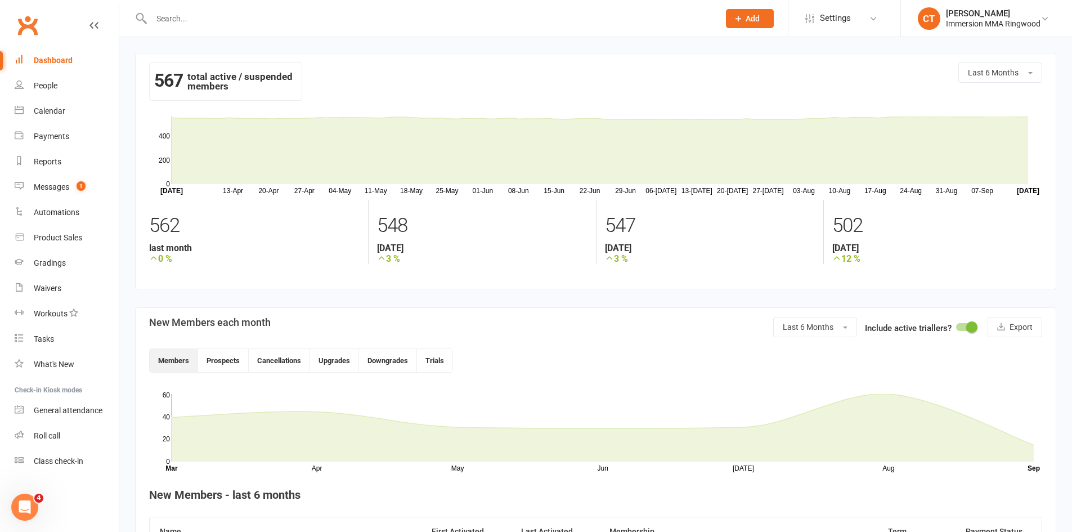
click at [1018, 61] on section "567 total active / suspended members Last 6 Months [DATE]-[DATE]-[DATE]-[DATE]-…" at bounding box center [595, 171] width 921 height 236
click at [963, 327] on div at bounding box center [965, 327] width 19 height 8
click at [956, 325] on input "checkbox" at bounding box center [956, 325] width 0 height 0
click at [58, 167] on link "Reports" at bounding box center [67, 161] width 104 height 25
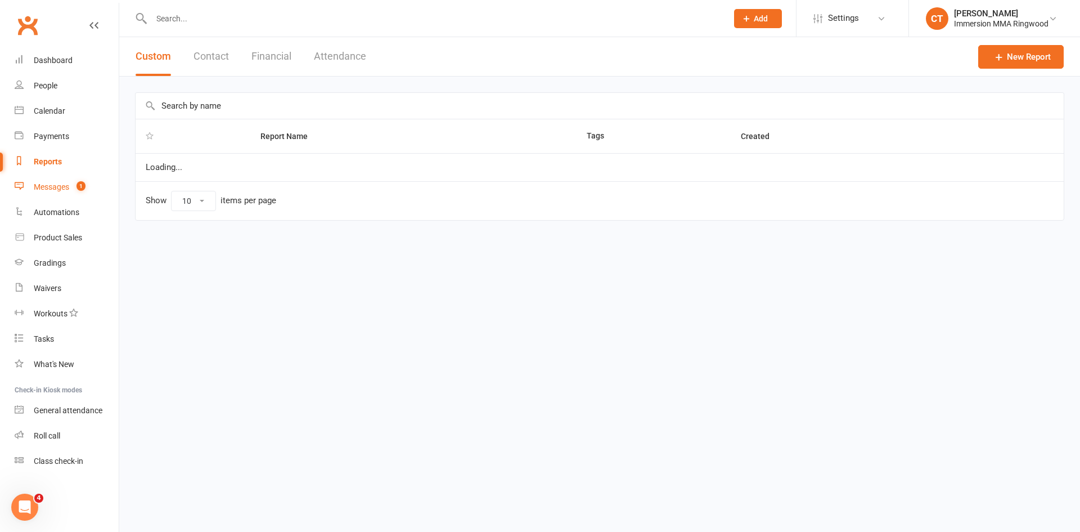
select select "50"
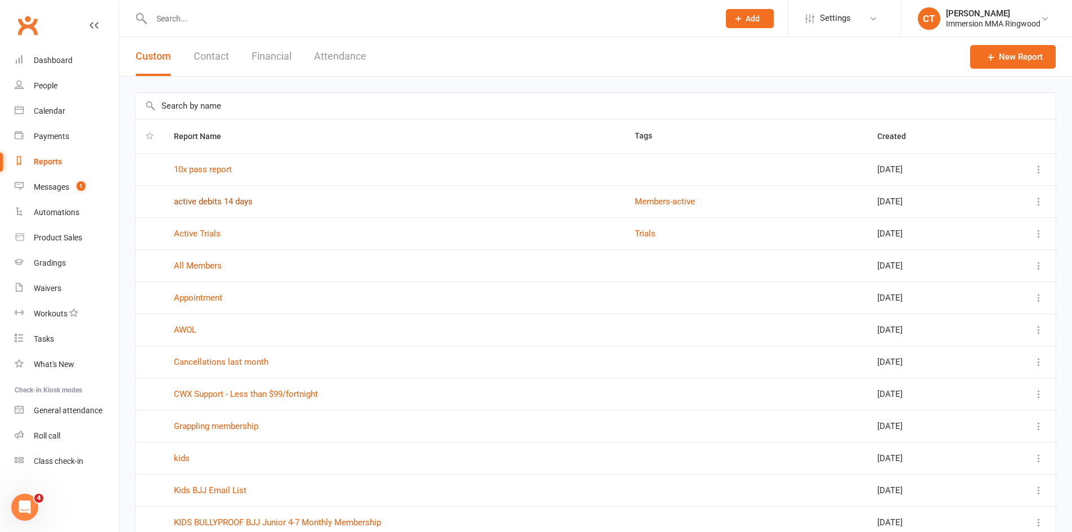
click at [222, 197] on link "active debits 14 days" at bounding box center [213, 201] width 79 height 10
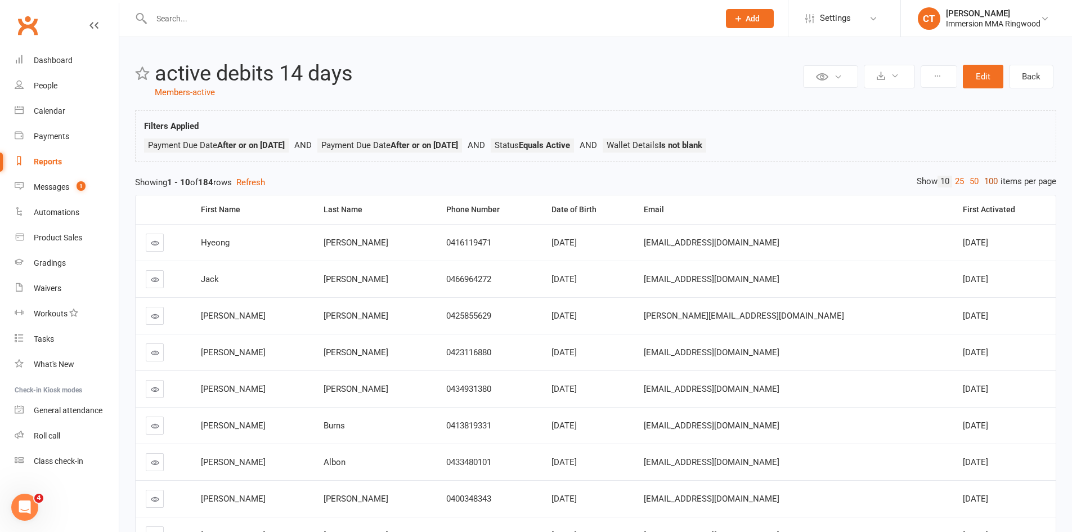
click at [986, 179] on link "100" at bounding box center [990, 182] width 19 height 12
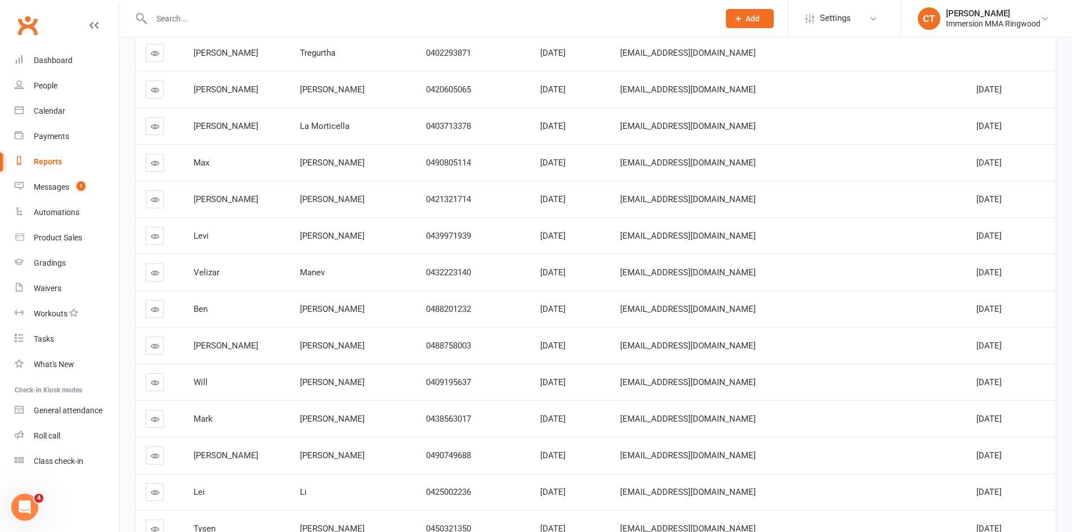
scroll to position [3439, 0]
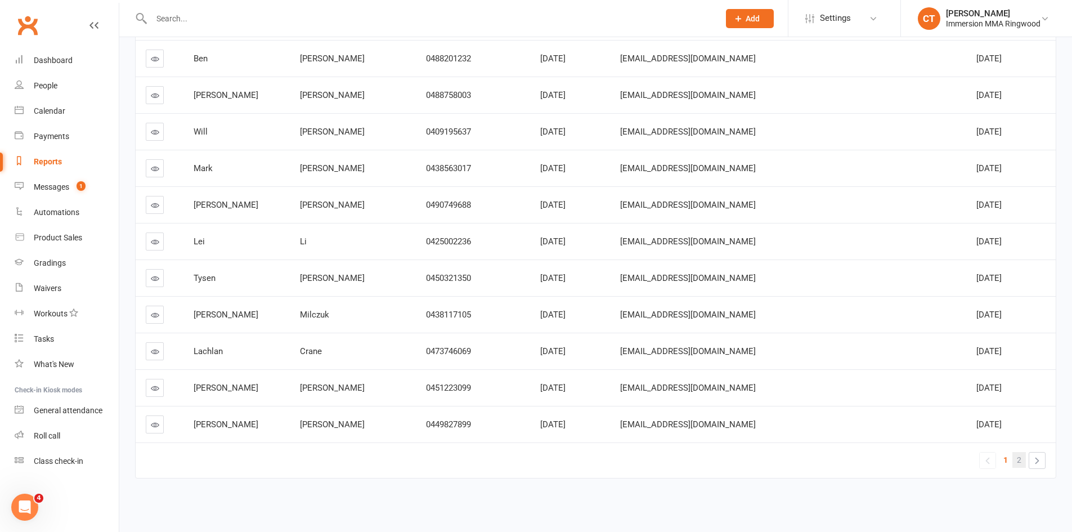
click at [1020, 458] on span "2" at bounding box center [1019, 460] width 5 height 16
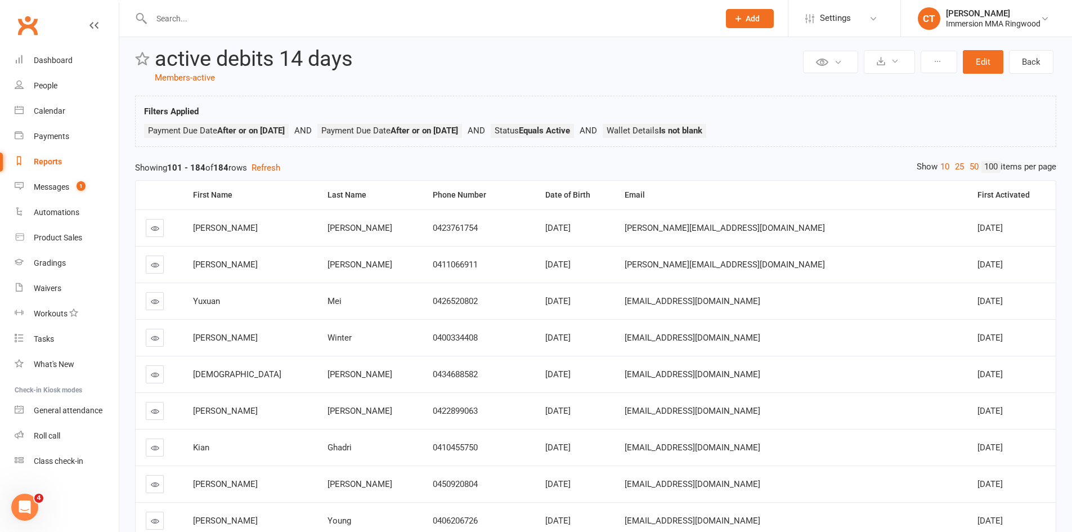
scroll to position [0, 0]
